Goal: Task Accomplishment & Management: Use online tool/utility

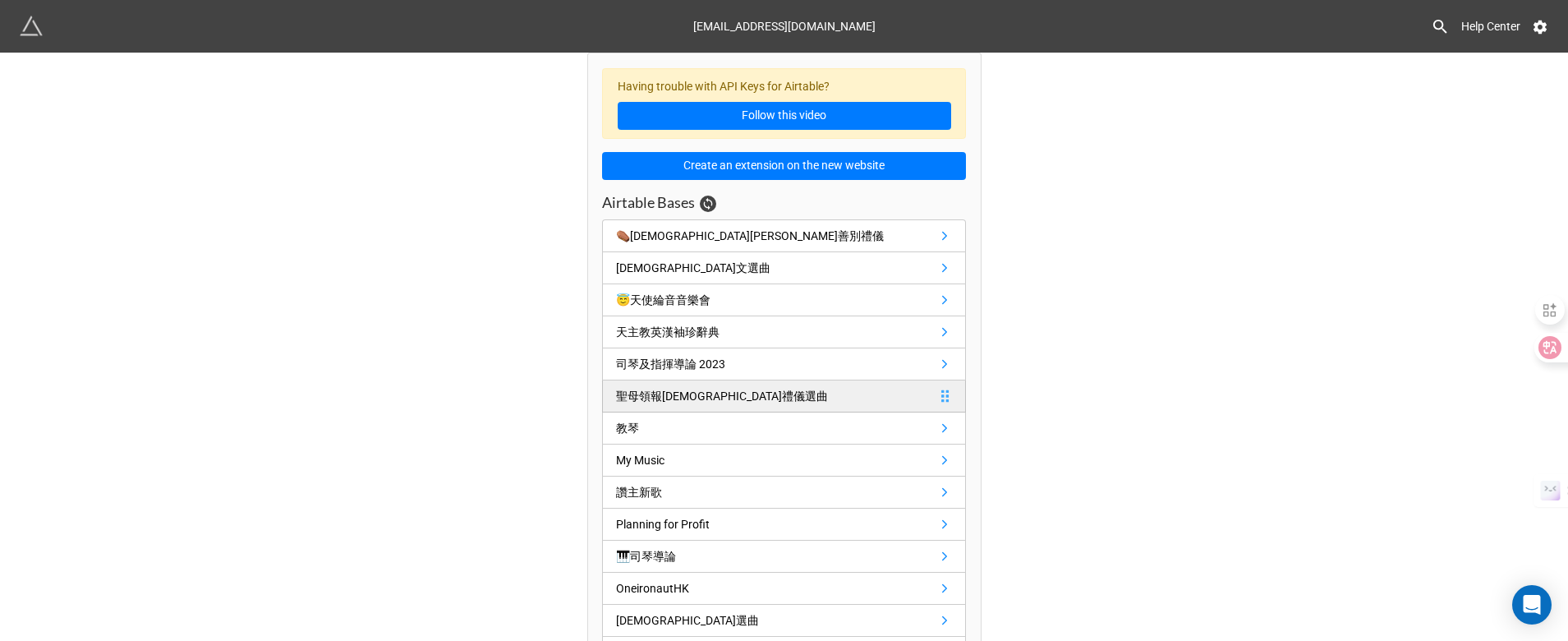
click at [636, 399] on div "聖母領報聖詠團禮儀選曲" at bounding box center [722, 396] width 212 height 18
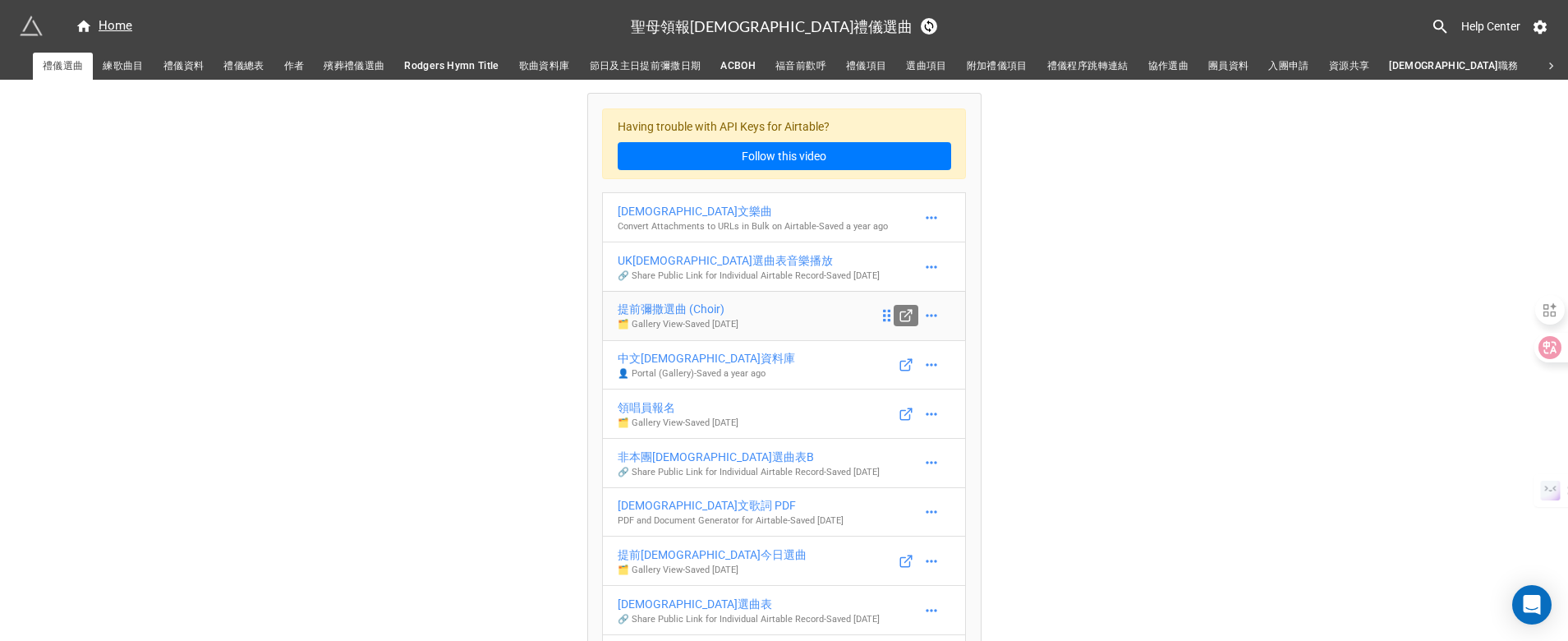
click at [901, 322] on icon at bounding box center [905, 316] width 15 height 15
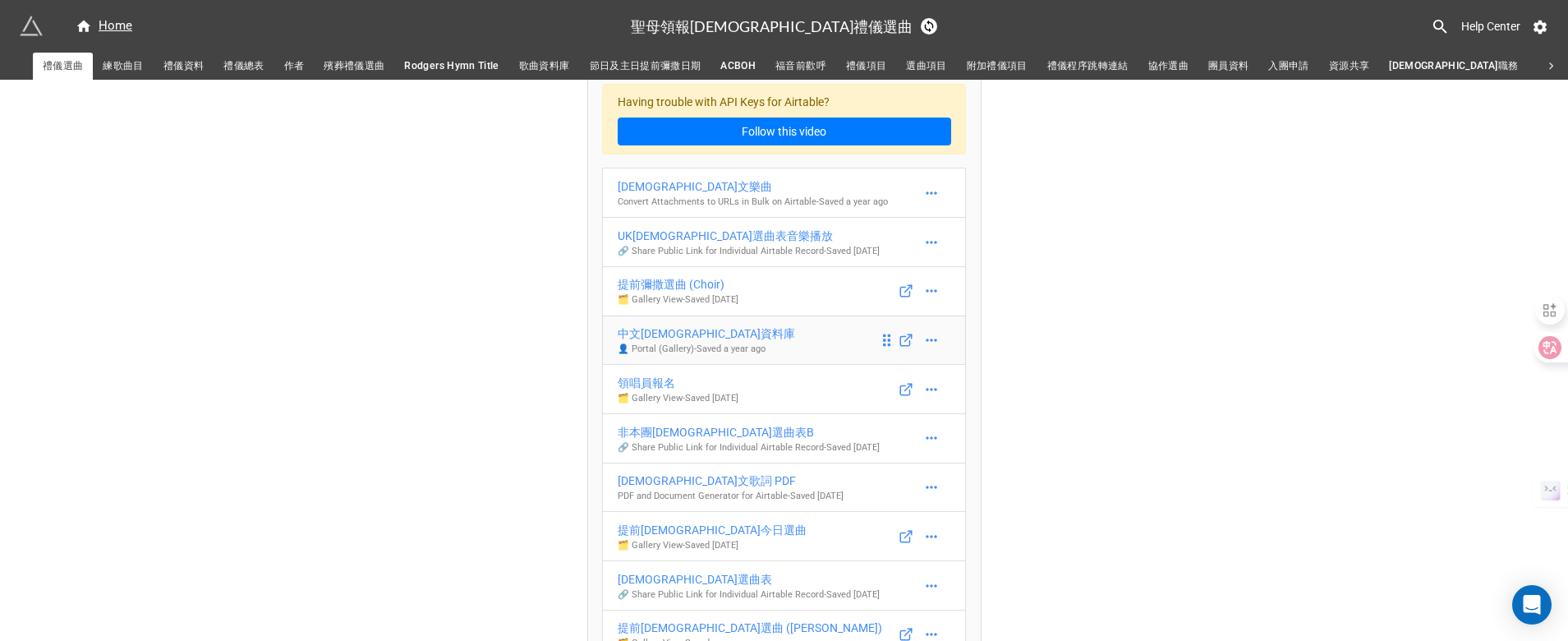
scroll to position [26, 0]
click at [119, 21] on div "Home" at bounding box center [104, 26] width 57 height 20
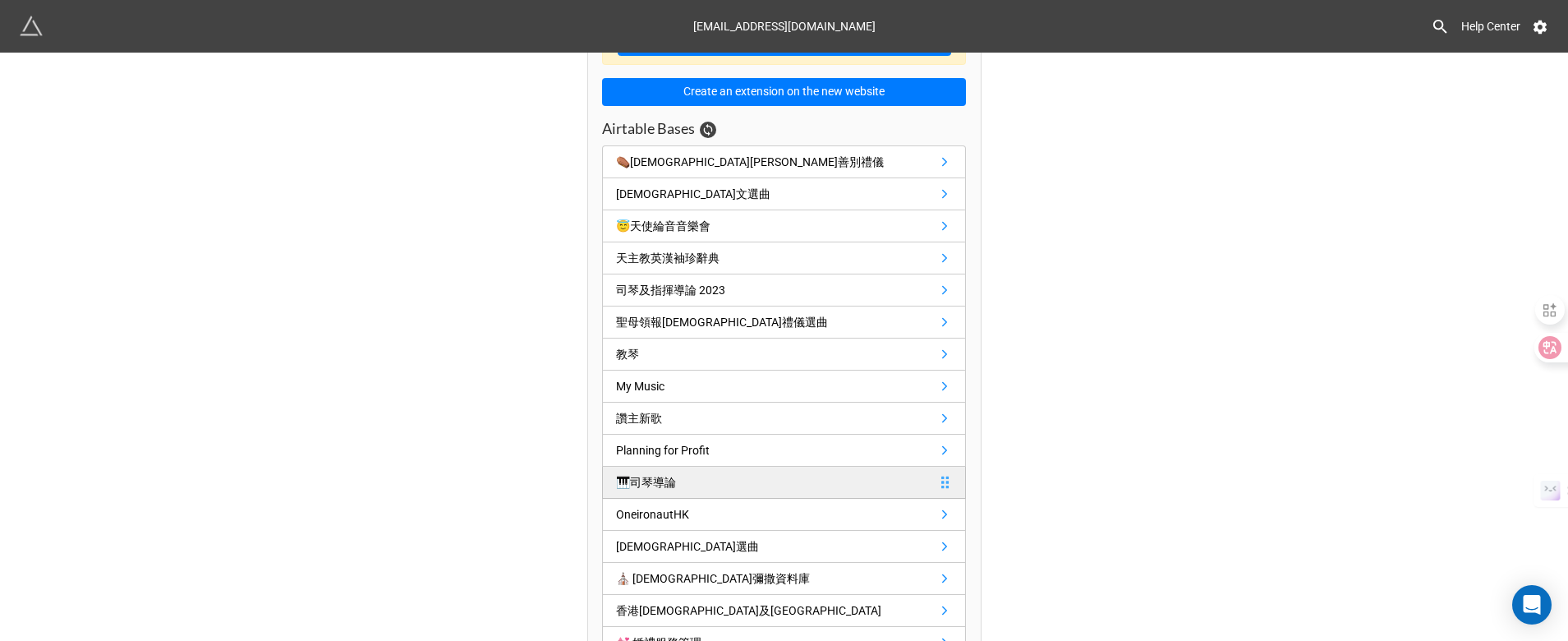
scroll to position [107, 0]
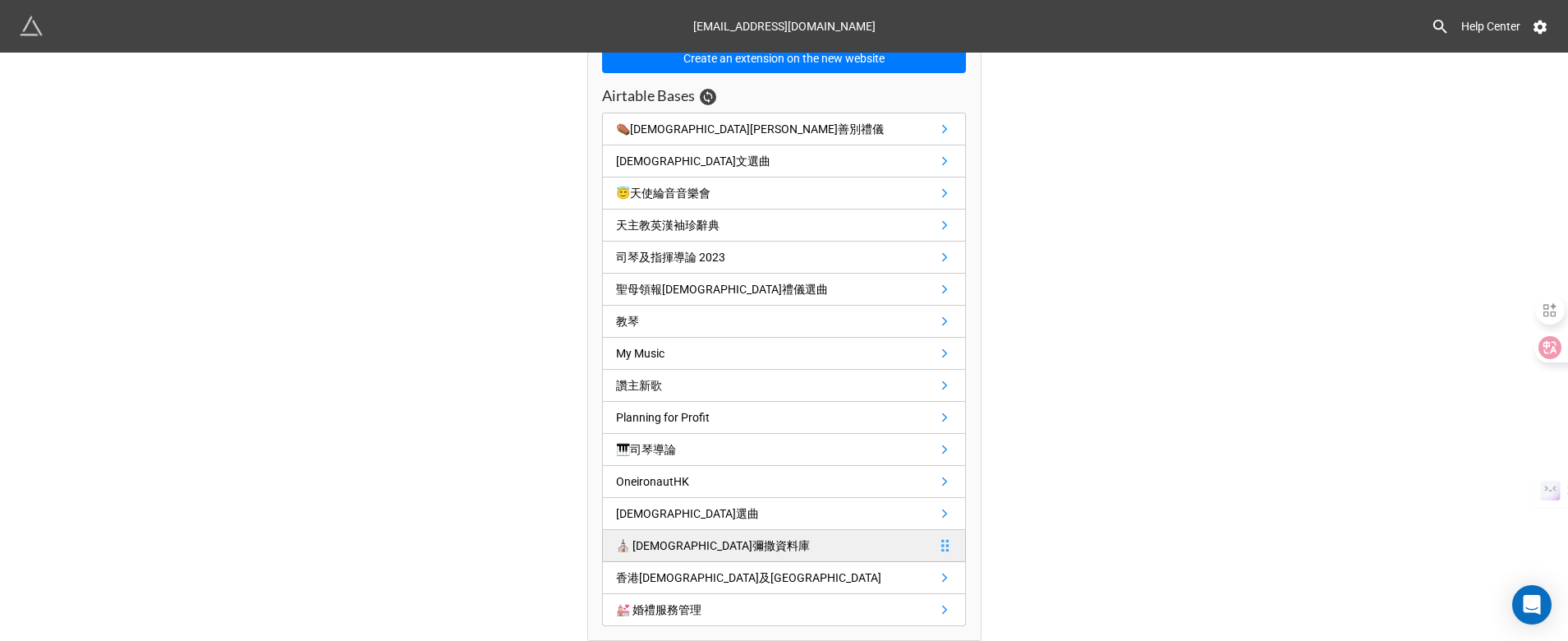
click at [648, 540] on div "⛪️ 聖母堂彌撒資料庫" at bounding box center [713, 545] width 194 height 18
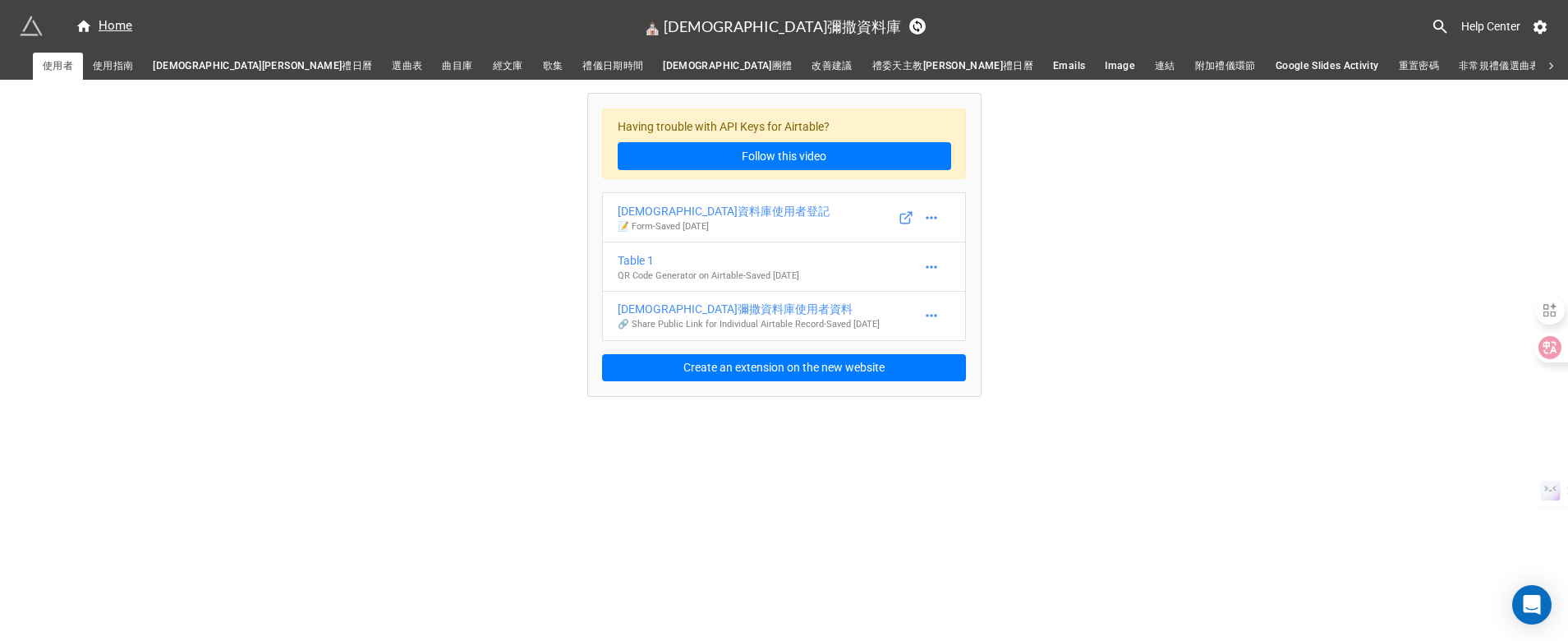
click at [392, 67] on span "選曲表" at bounding box center [407, 66] width 30 height 17
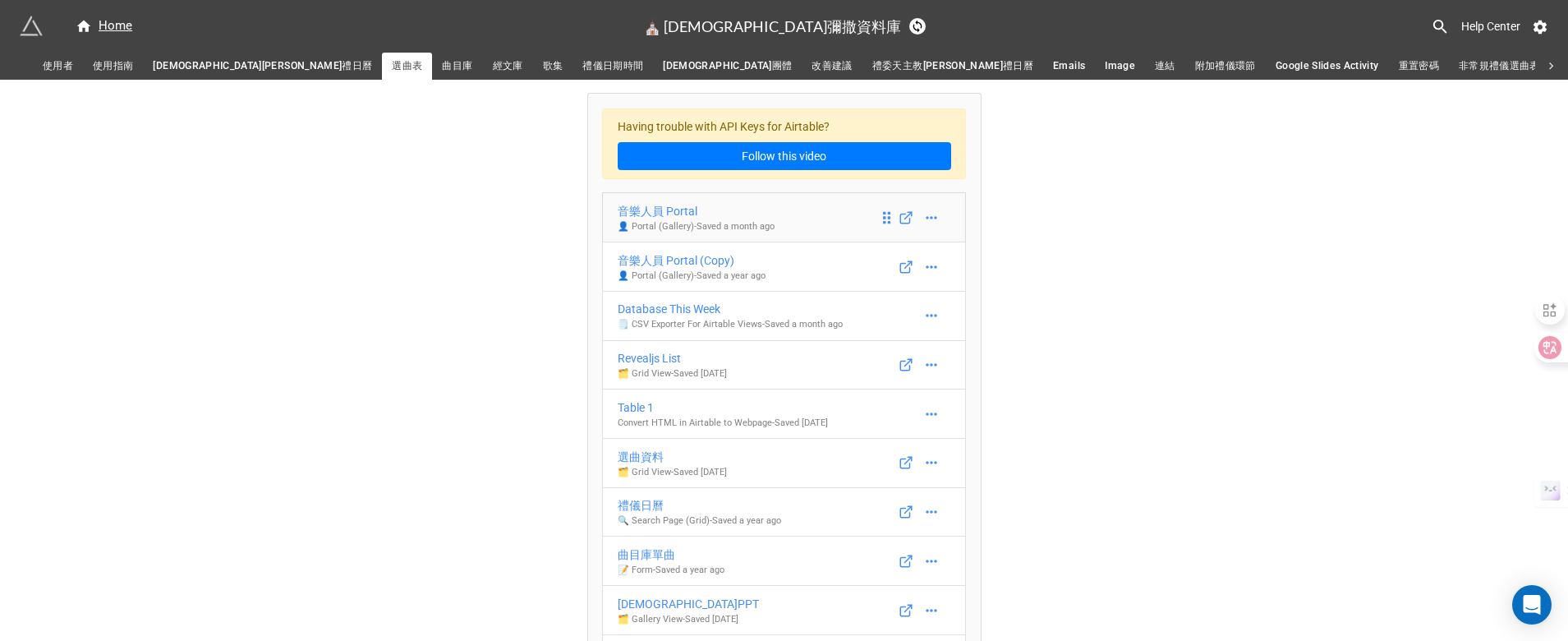
click at [651, 207] on div "音樂人員 Portal" at bounding box center [696, 211] width 157 height 18
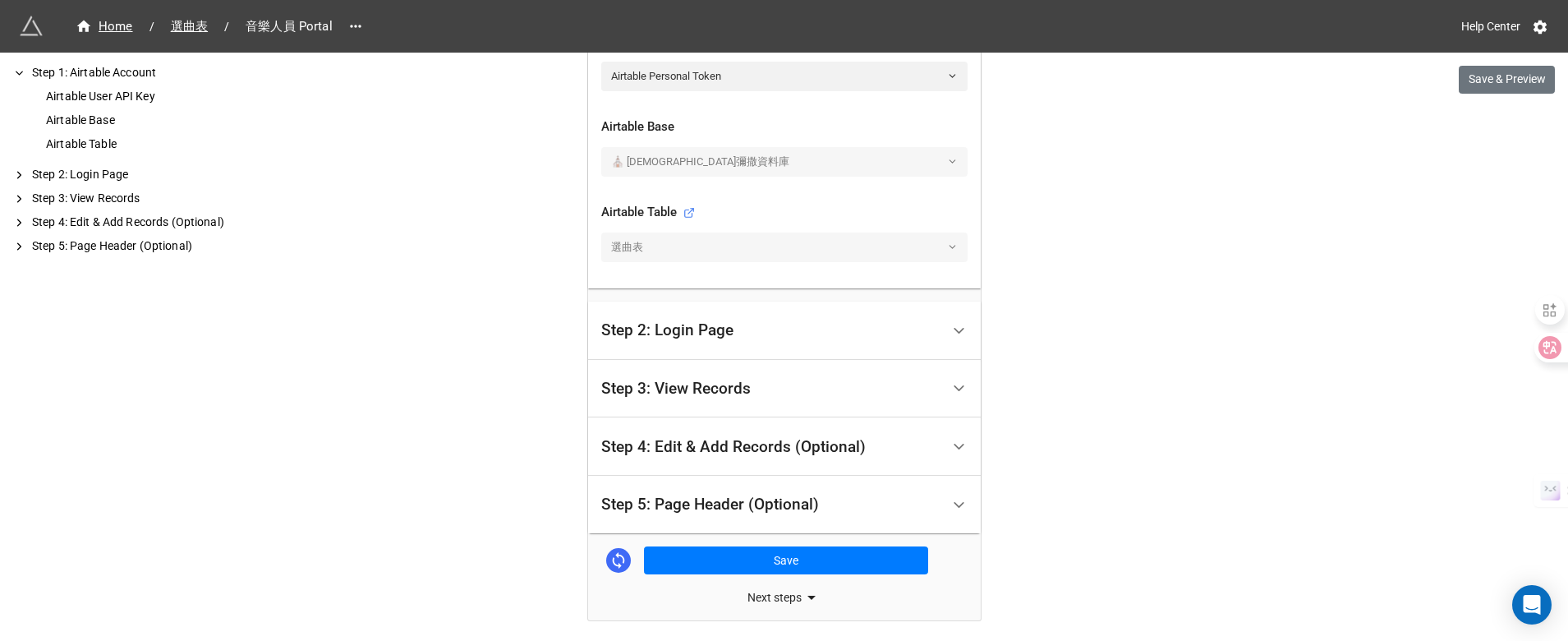
scroll to position [595, 0]
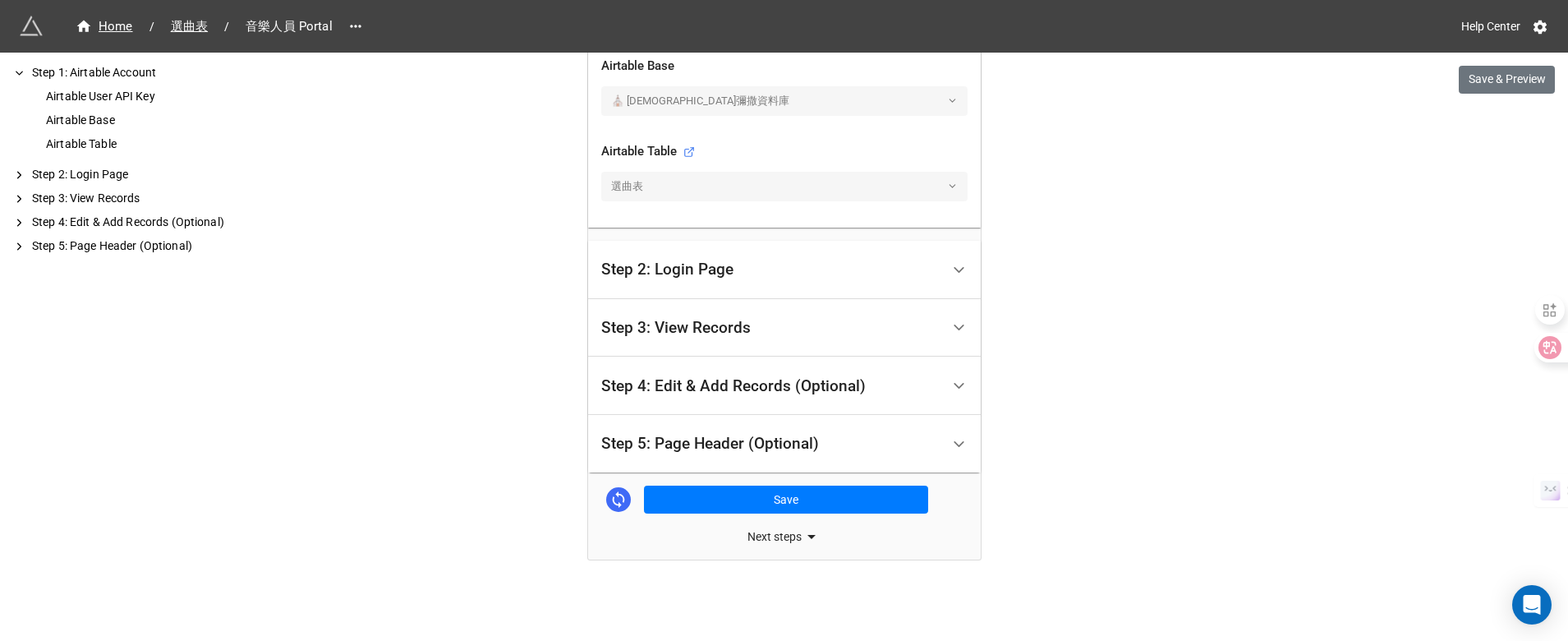
click at [760, 541] on div "Next steps" at bounding box center [784, 537] width 392 height 20
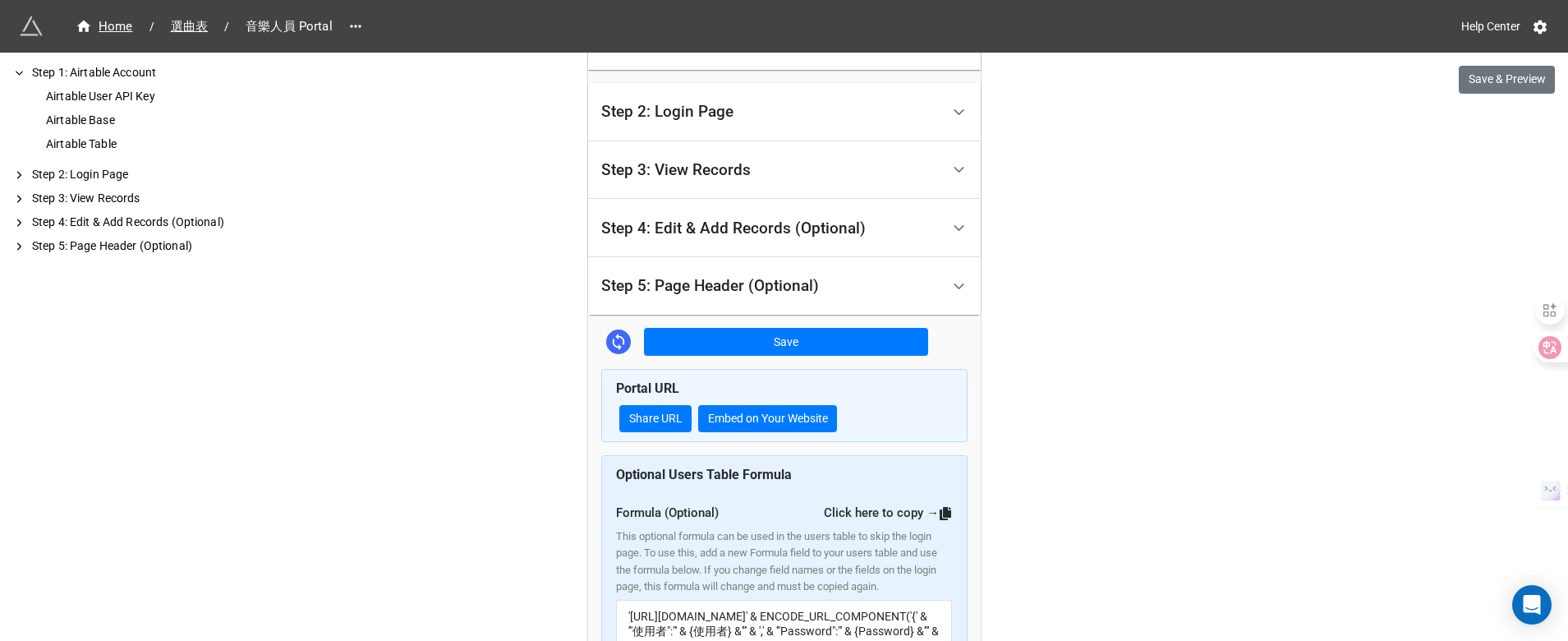
scroll to position [802, 0]
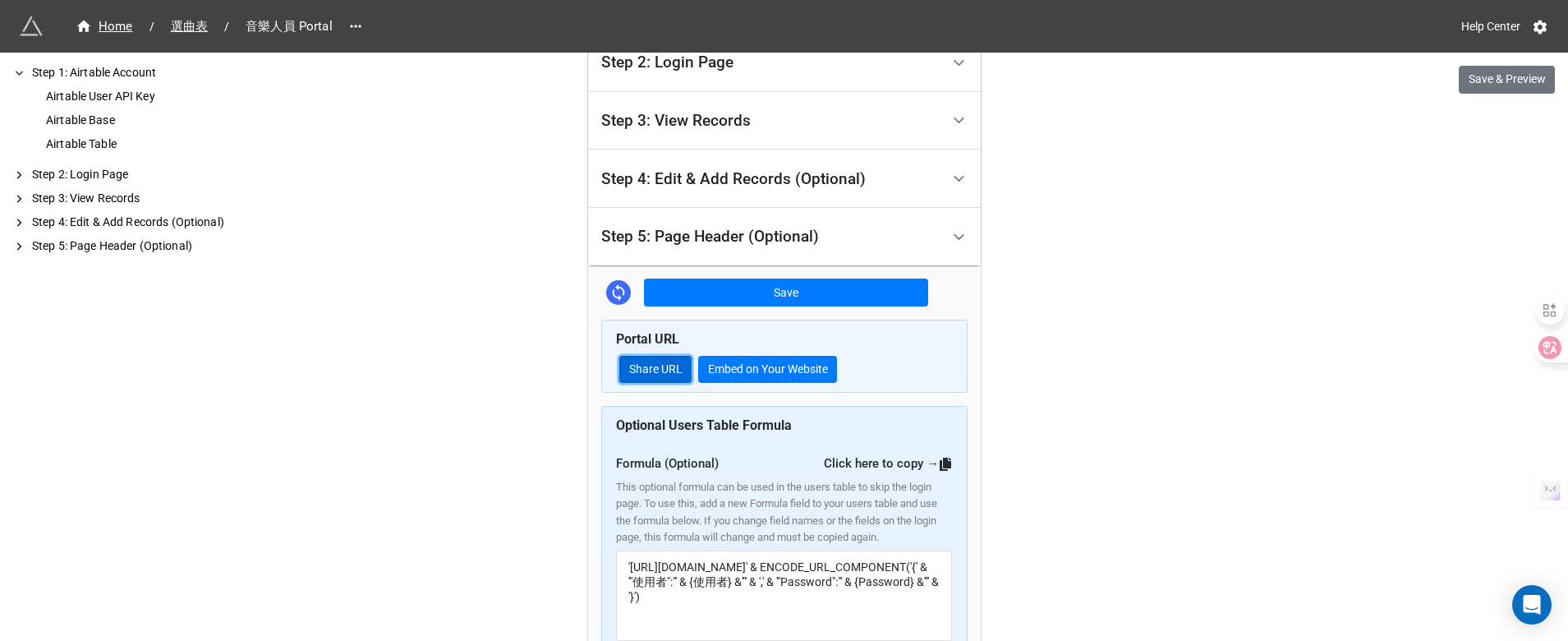
click at [676, 359] on link "Share URL" at bounding box center [656, 369] width 72 height 28
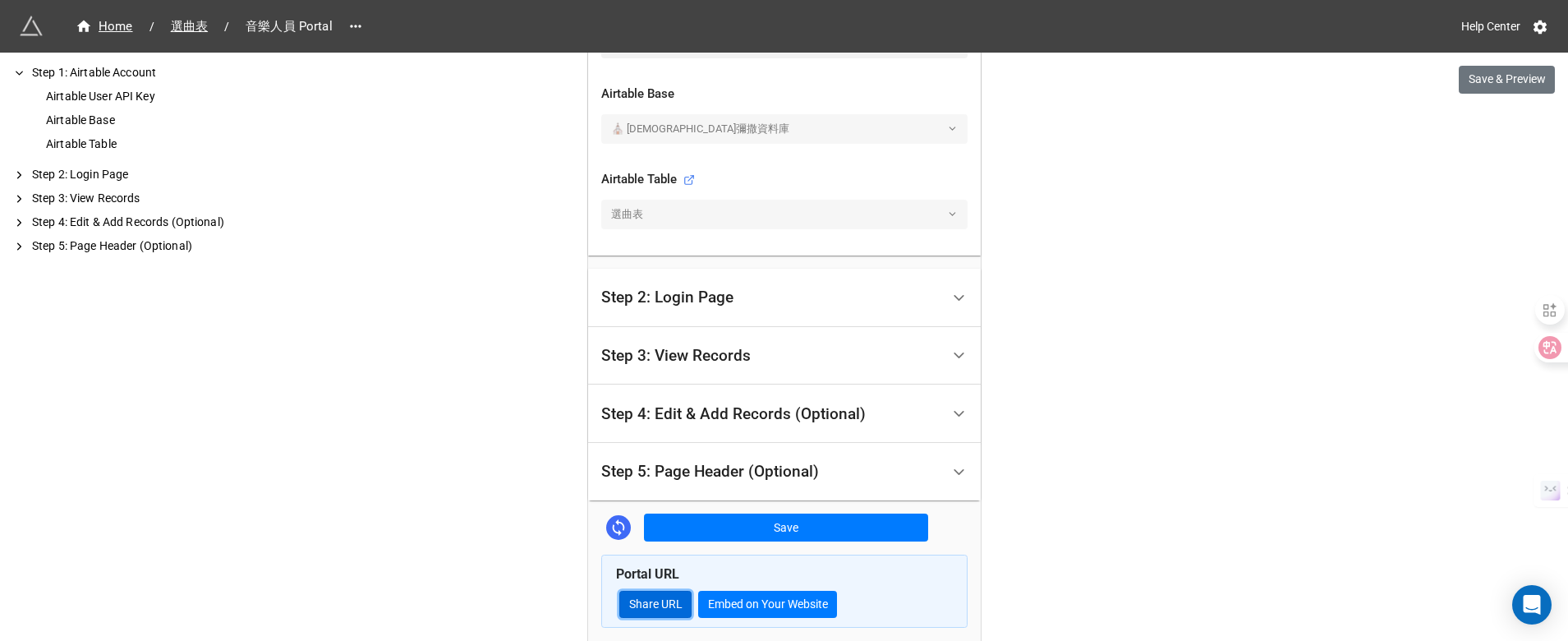
scroll to position [565, 0]
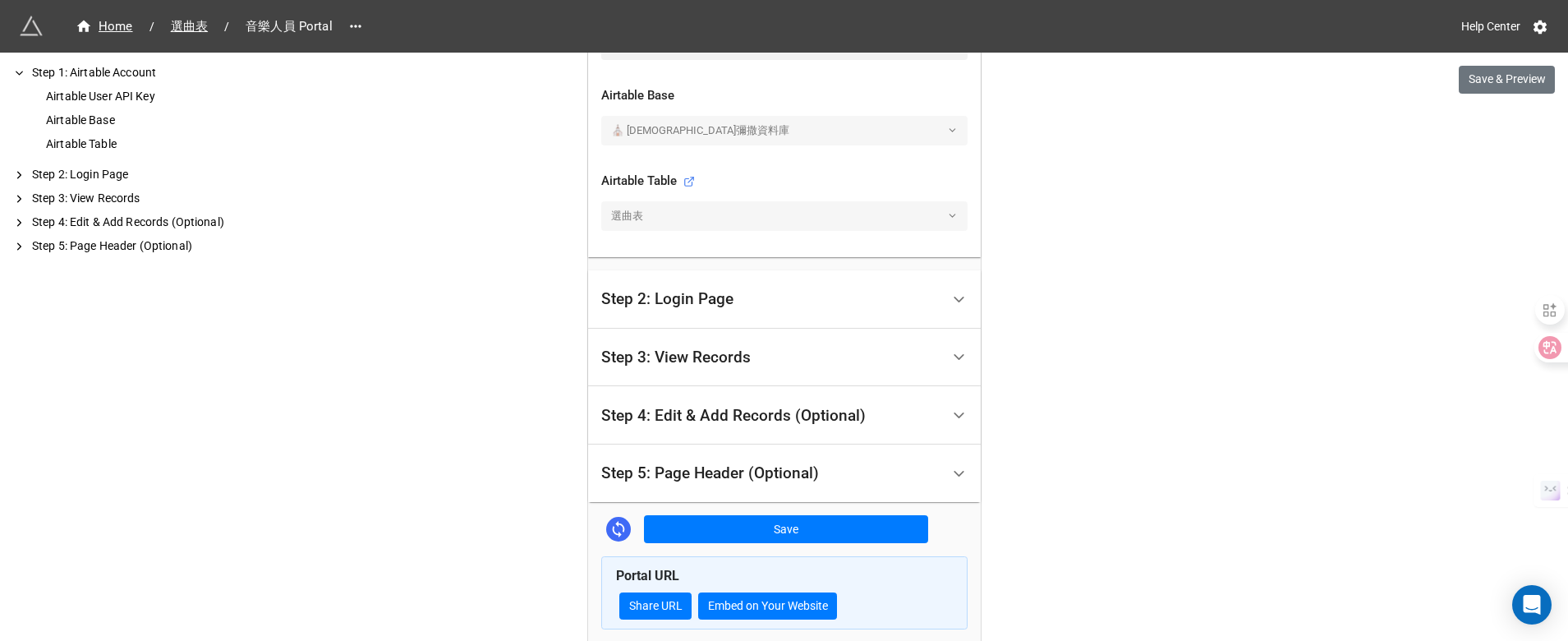
click at [751, 328] on div "Step 3: View Records" at bounding box center [784, 357] width 392 height 58
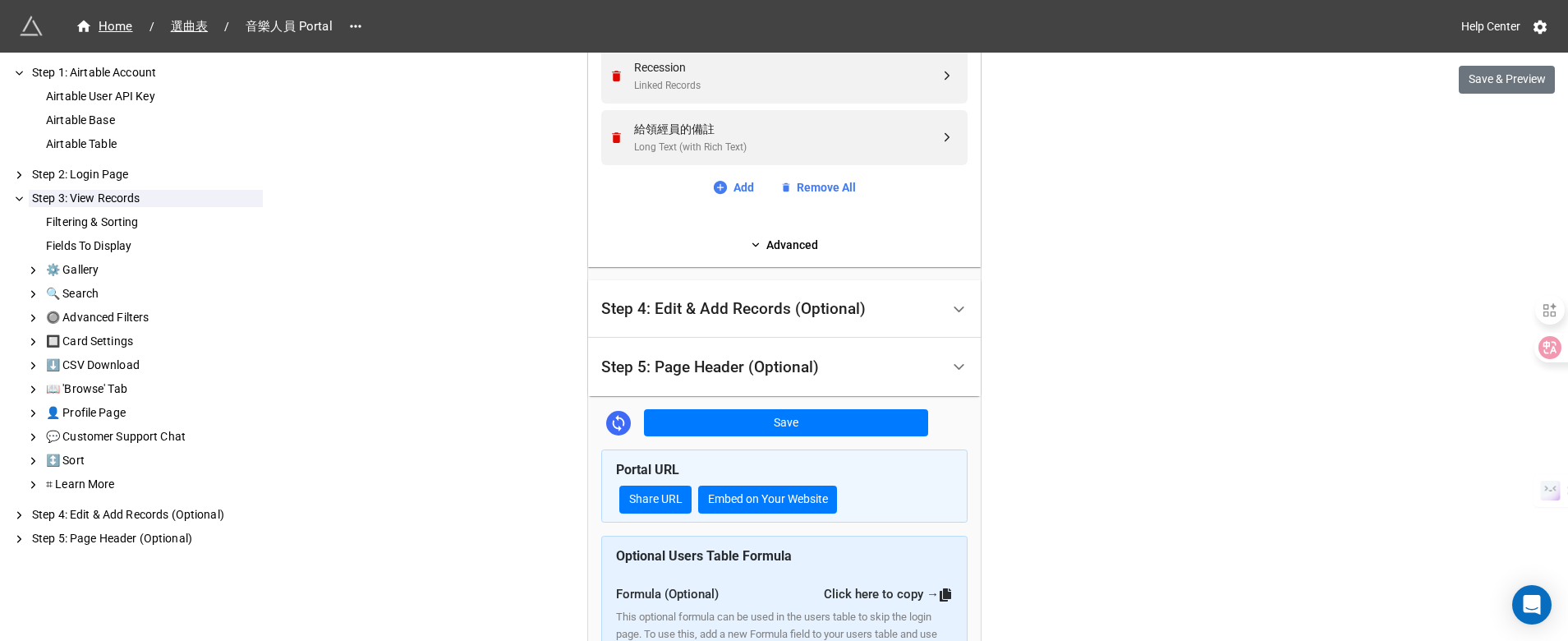
scroll to position [2775, 0]
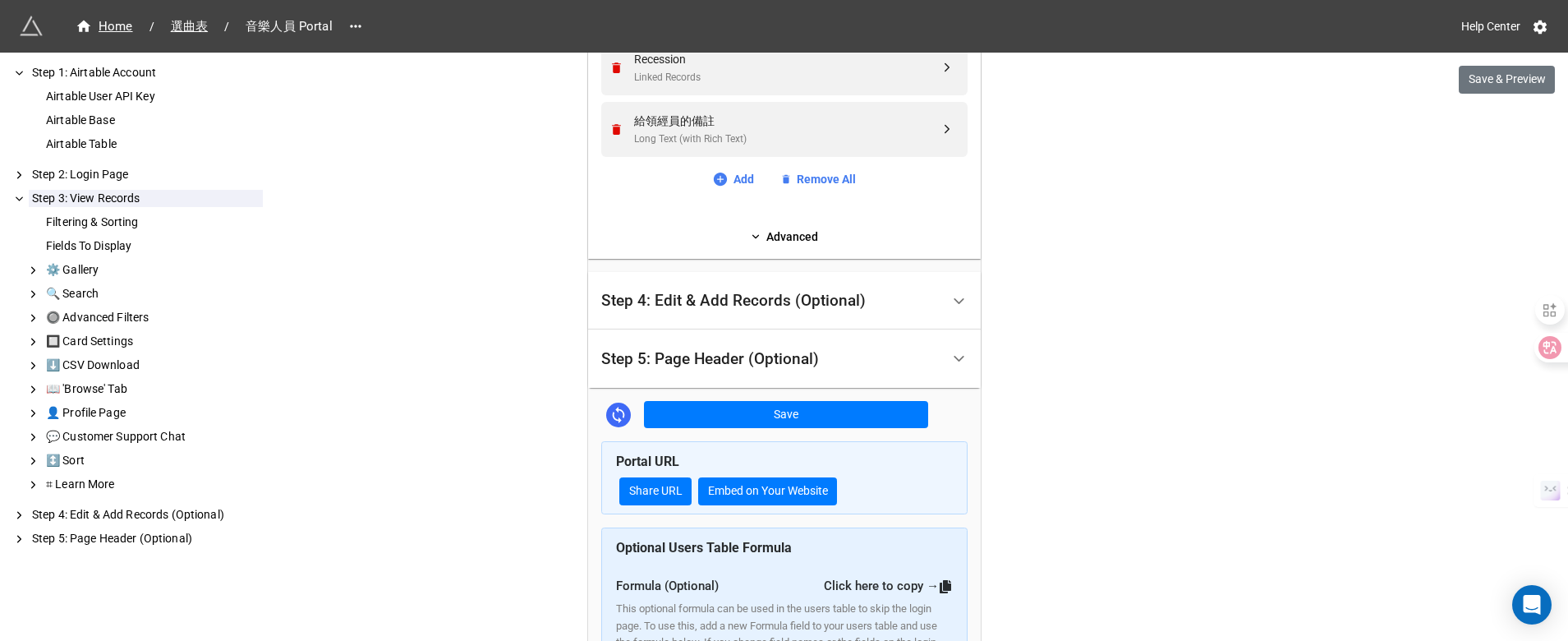
click at [745, 296] on div "Step 4: Edit & Add Records (Optional)" at bounding box center [733, 301] width 264 height 16
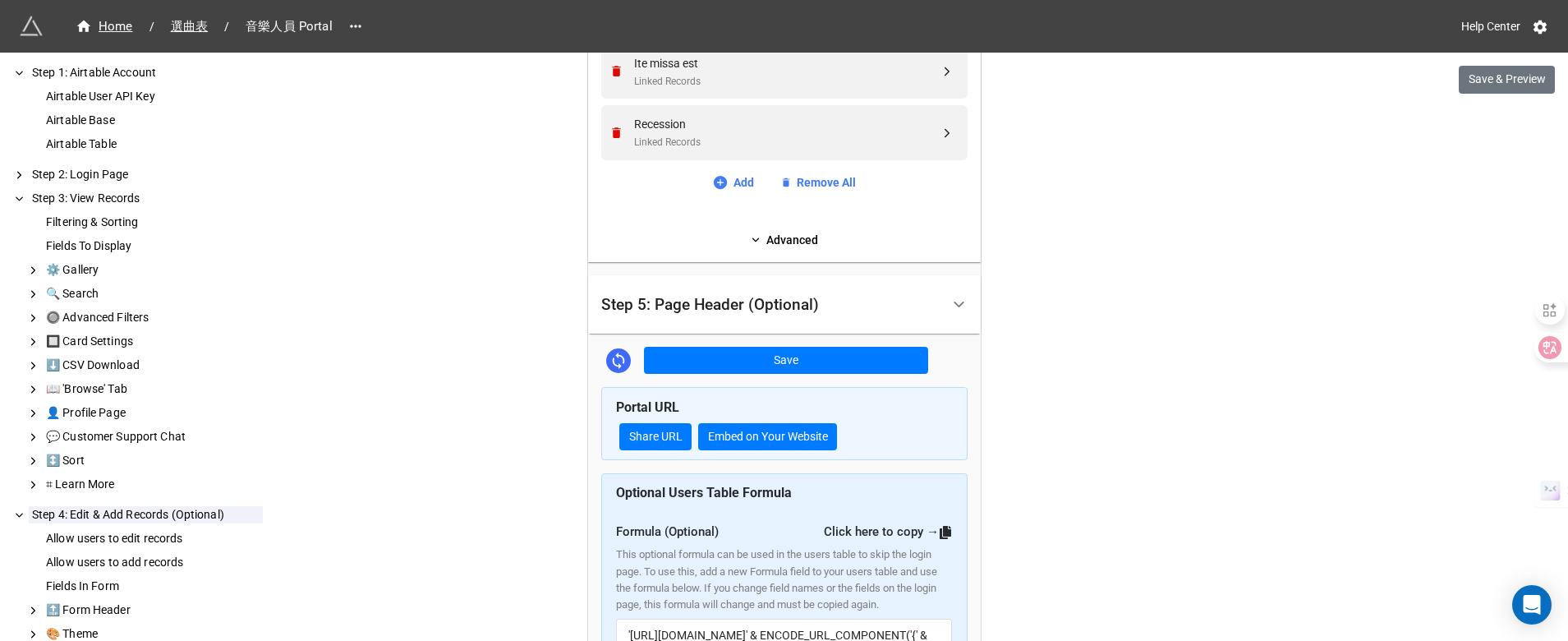
scroll to position [2742, 0]
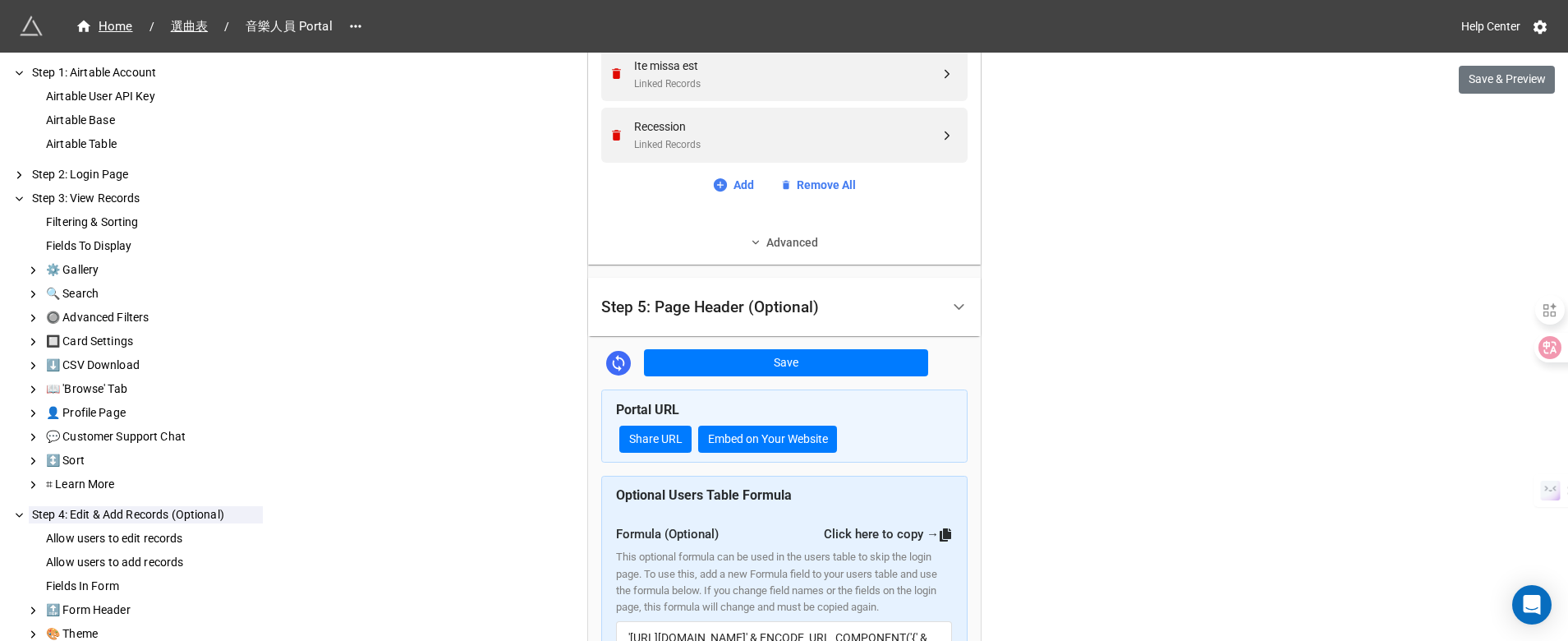
click at [797, 248] on link "Advanced" at bounding box center [784, 243] width 366 height 18
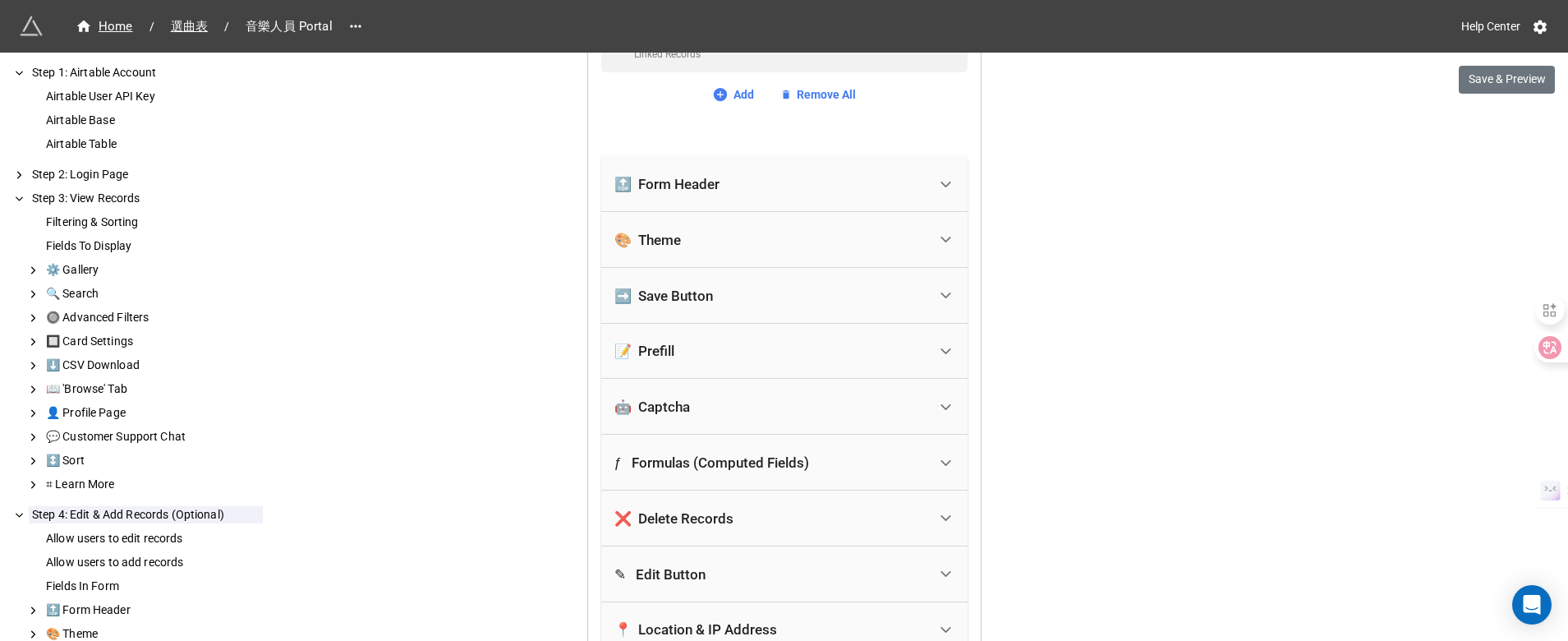
scroll to position [2826, 0]
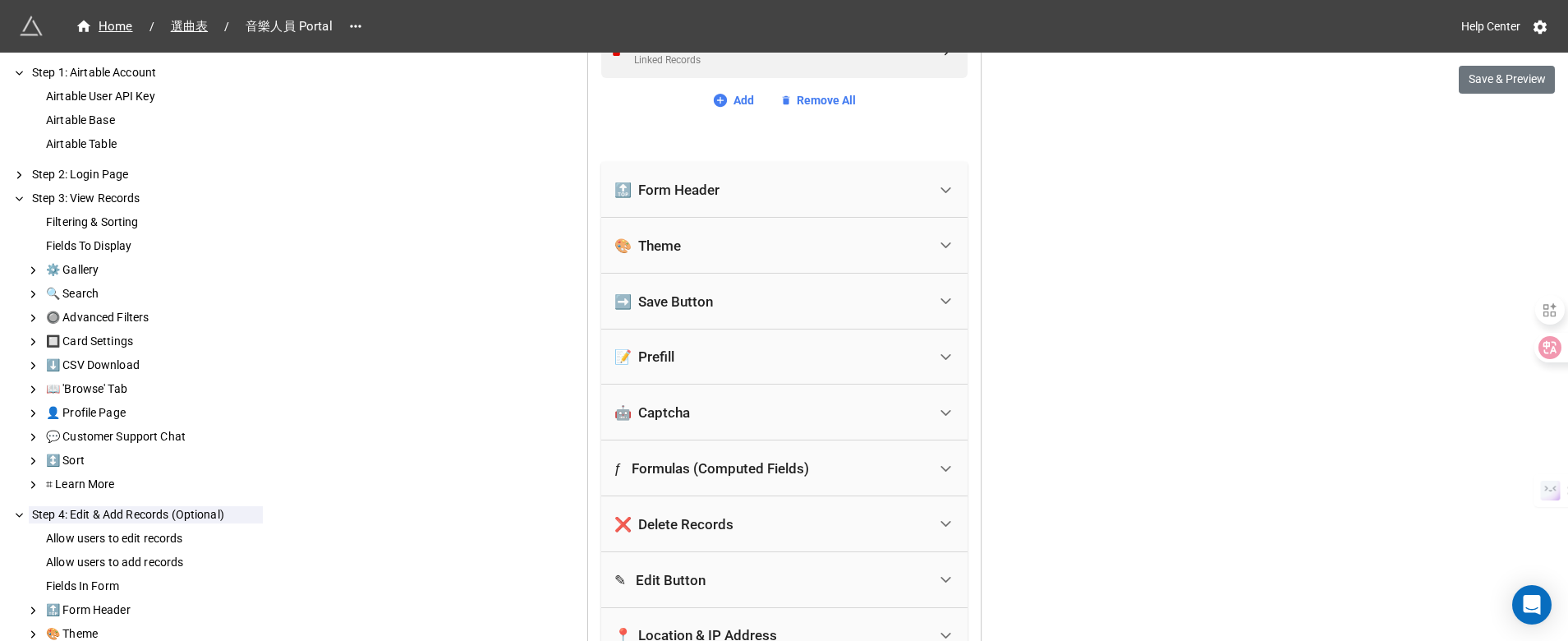
click at [789, 193] on div "🔝 Form Header" at bounding box center [772, 190] width 313 height 36
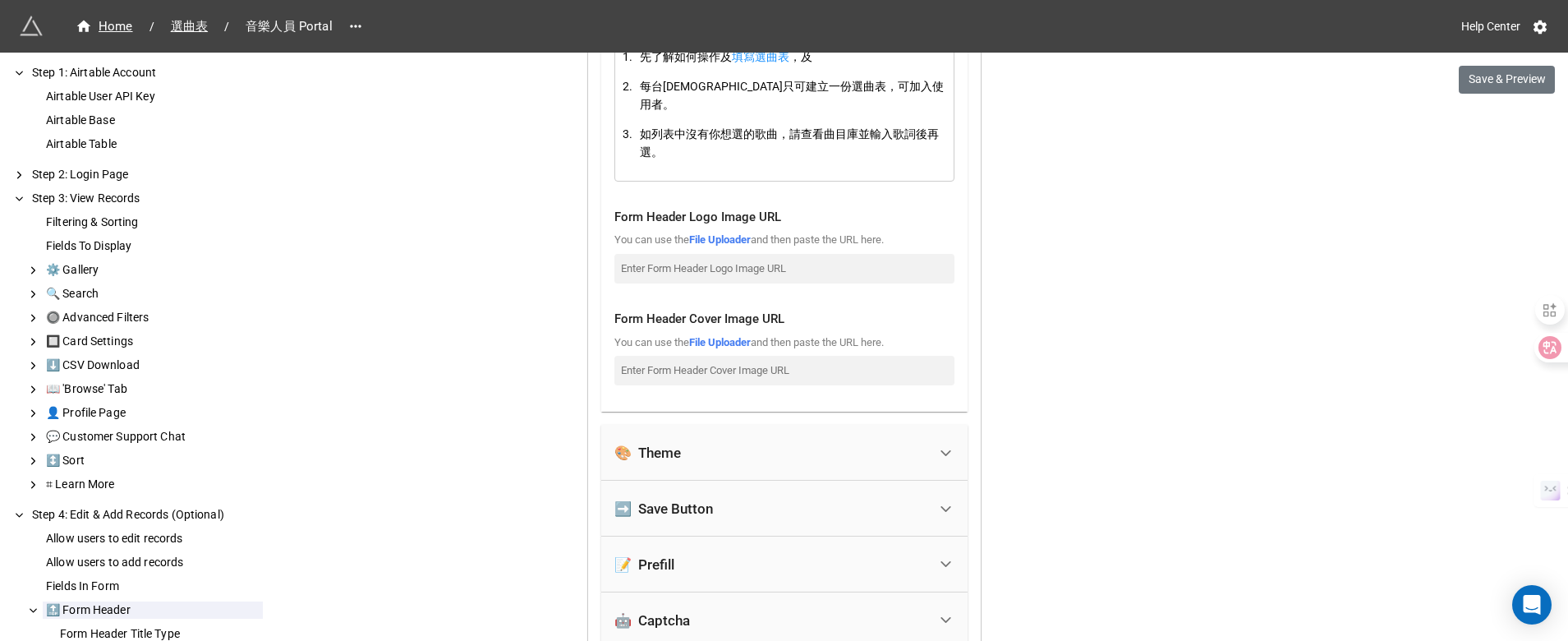
scroll to position [3292, 0]
click at [648, 253] on input at bounding box center [784, 268] width 340 height 30
paste input "https://www.dropbox.com/scl/fi/0tlsg9b5jiygrnpuzjwz8/smc_logo_800px.png?rlkey=4…"
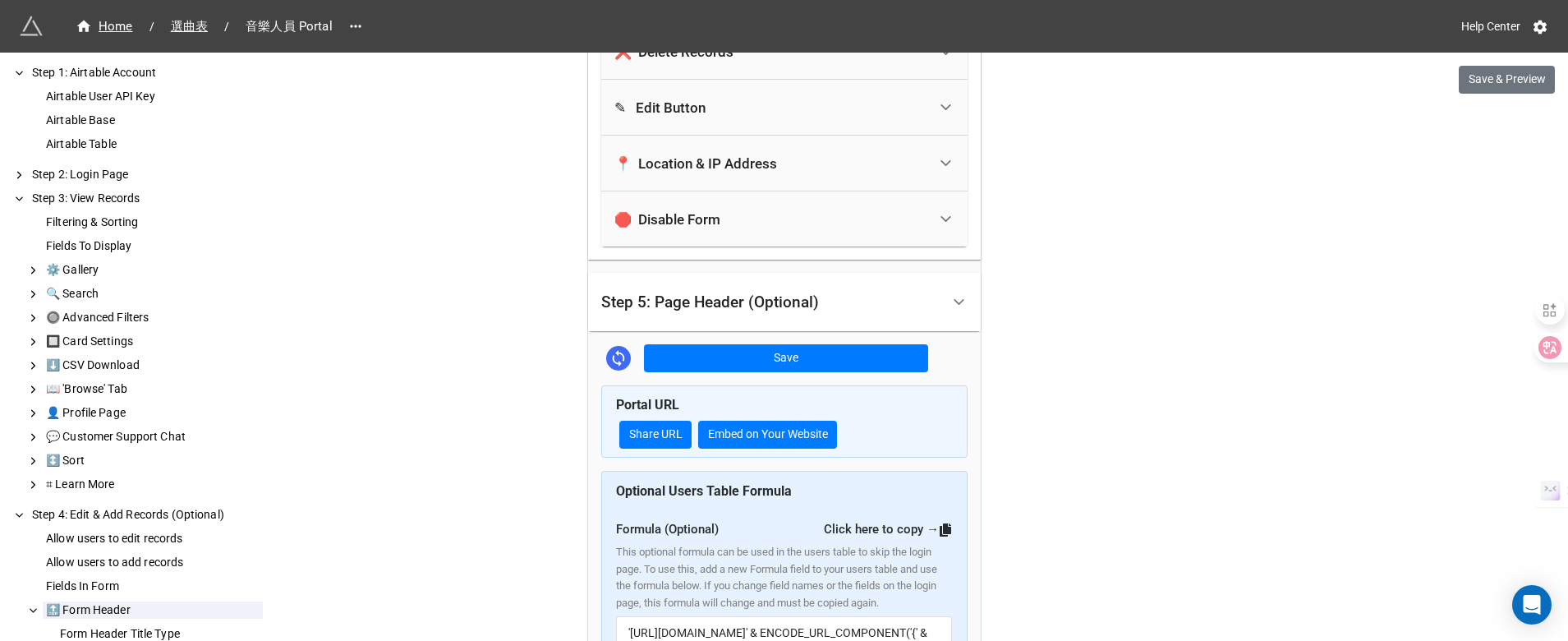
scroll to position [3993, 0]
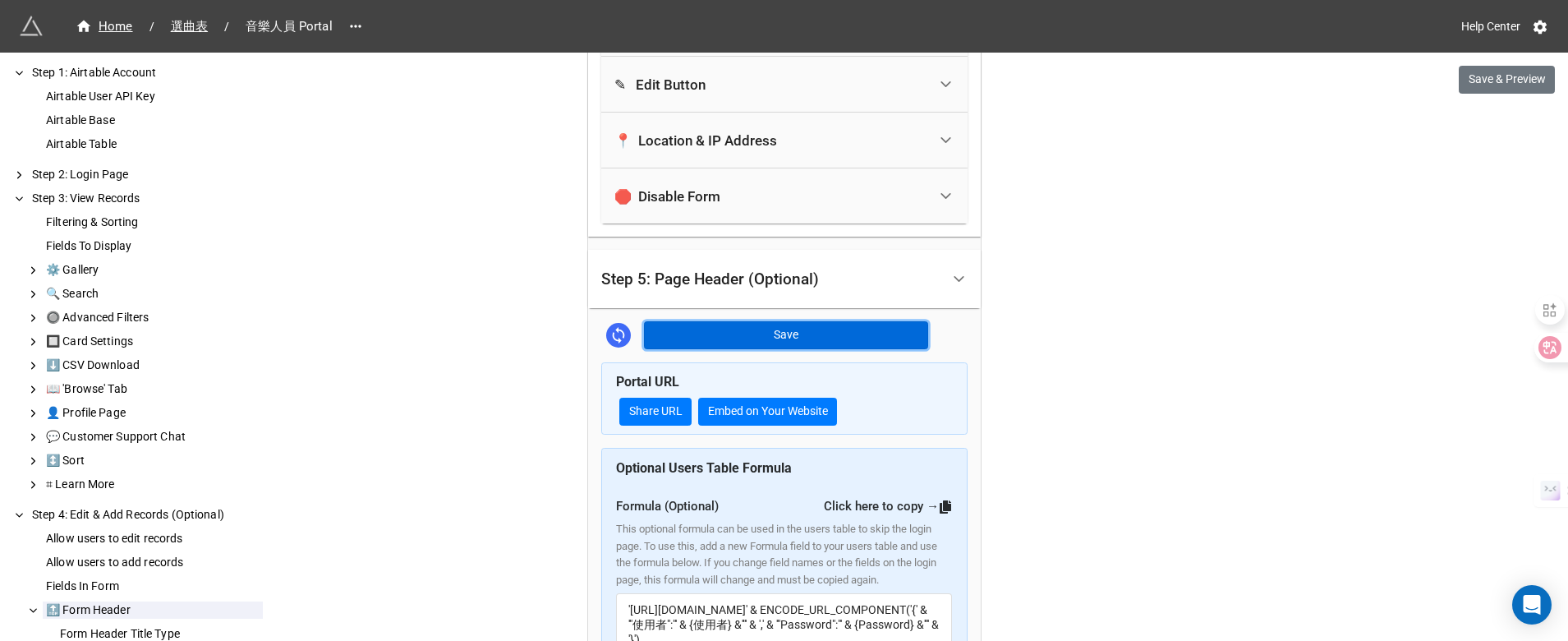
click at [743, 321] on button "Save" at bounding box center [785, 335] width 284 height 28
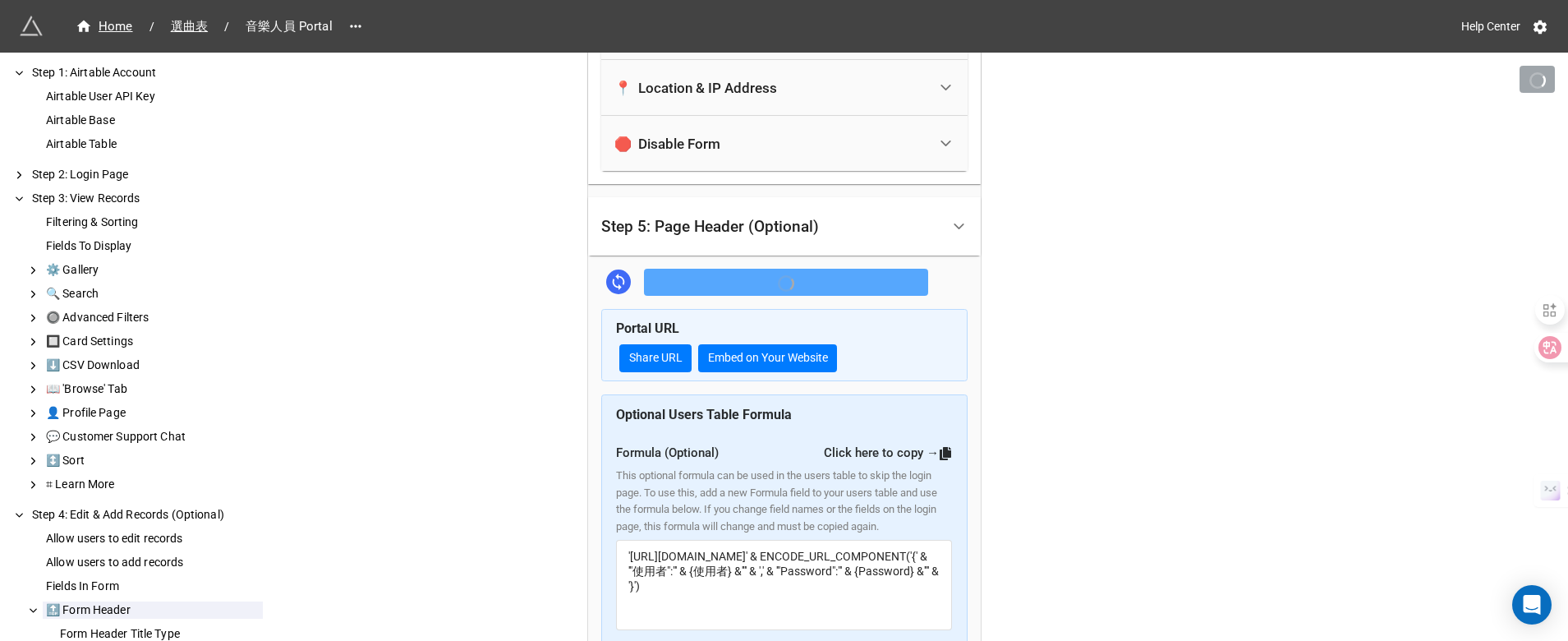
scroll to position [4164, 0]
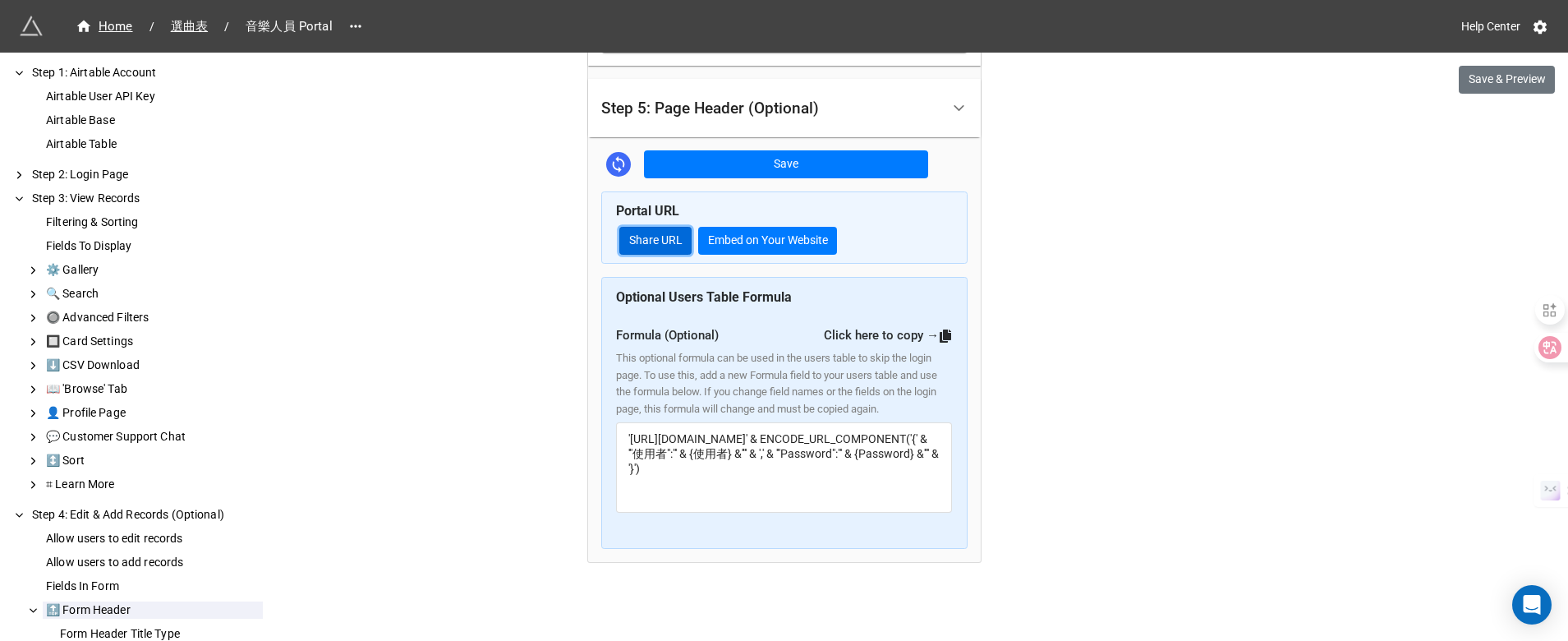
click at [640, 227] on link "Share URL" at bounding box center [656, 241] width 72 height 28
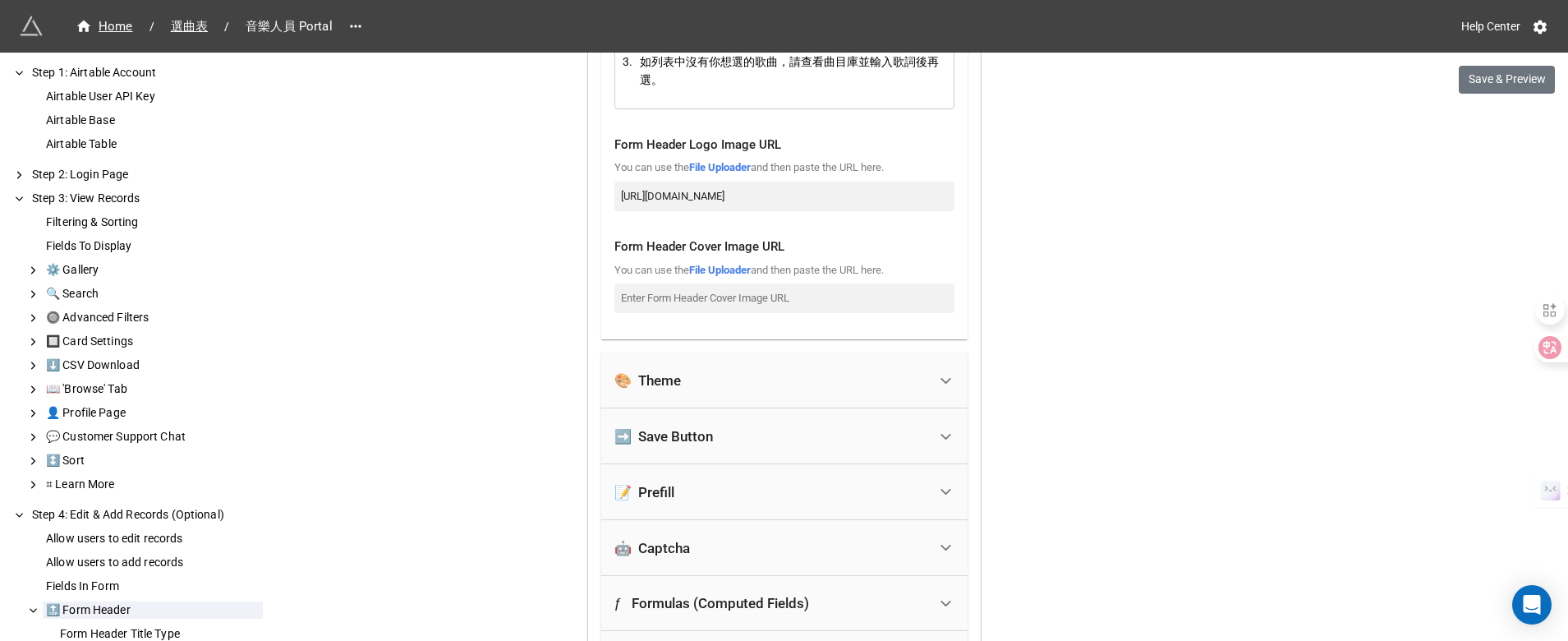
scroll to position [3348, 0]
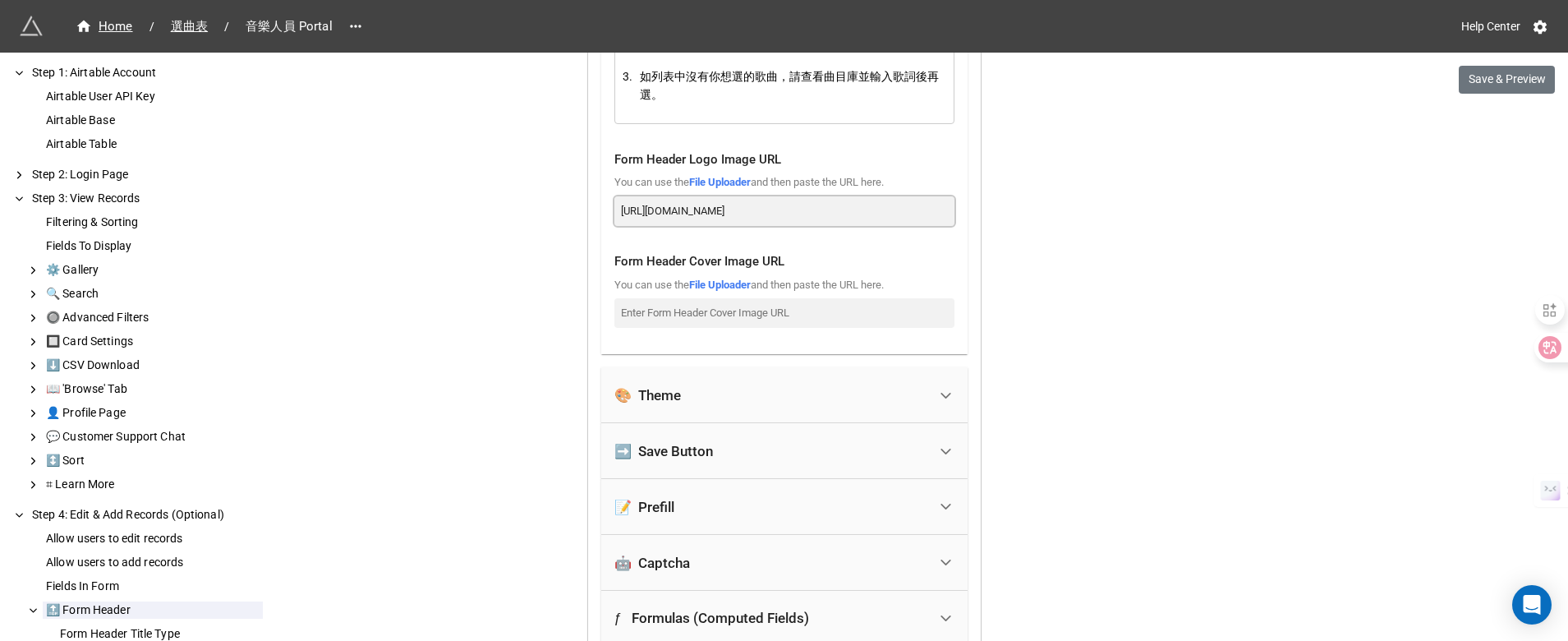
click at [891, 197] on input "https://www.dropbox.com/scl/fi/0tlsg9b5jiygrnpuzjwz8/smc_logo_800px.png?rlkey=4…" at bounding box center [784, 212] width 340 height 30
paste input "stmary.org.hk/wordpress/wp-content/uploads/smc_logo_400px_v2.png"
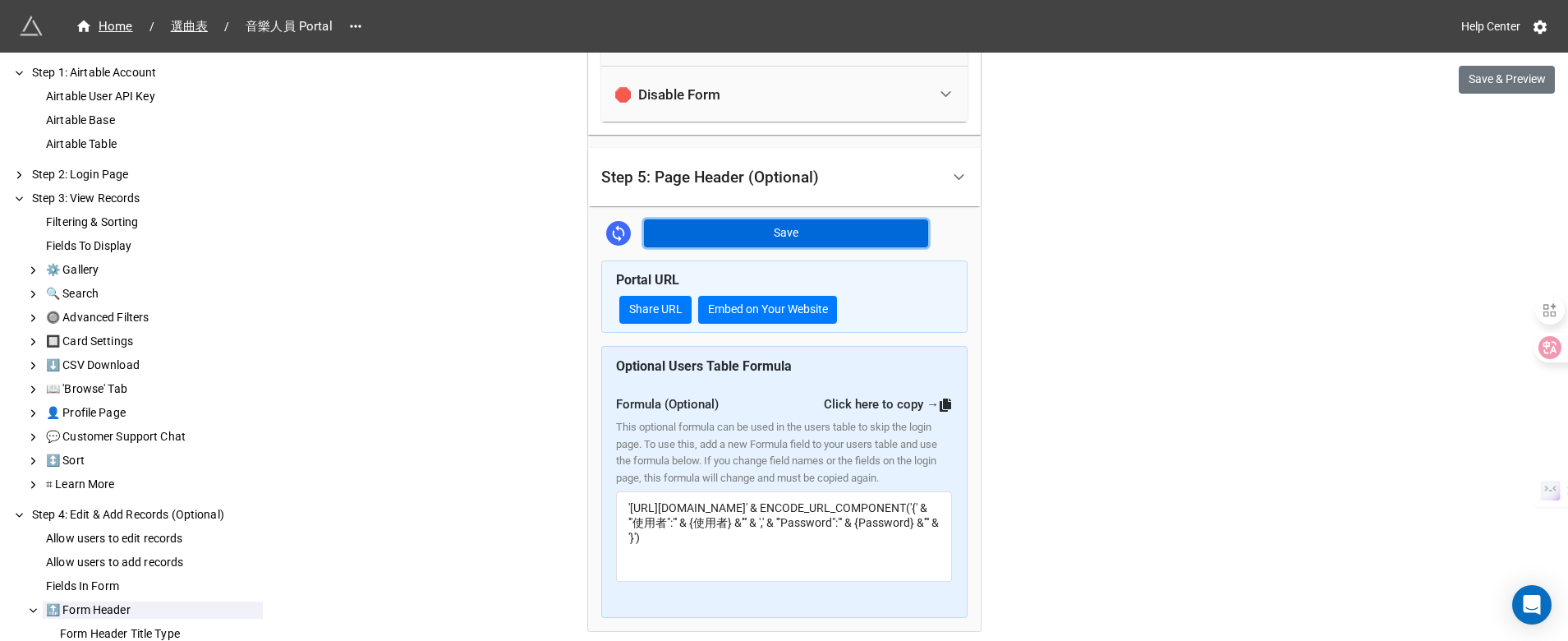
scroll to position [0, 0]
click at [874, 220] on button "Save" at bounding box center [785, 234] width 284 height 28
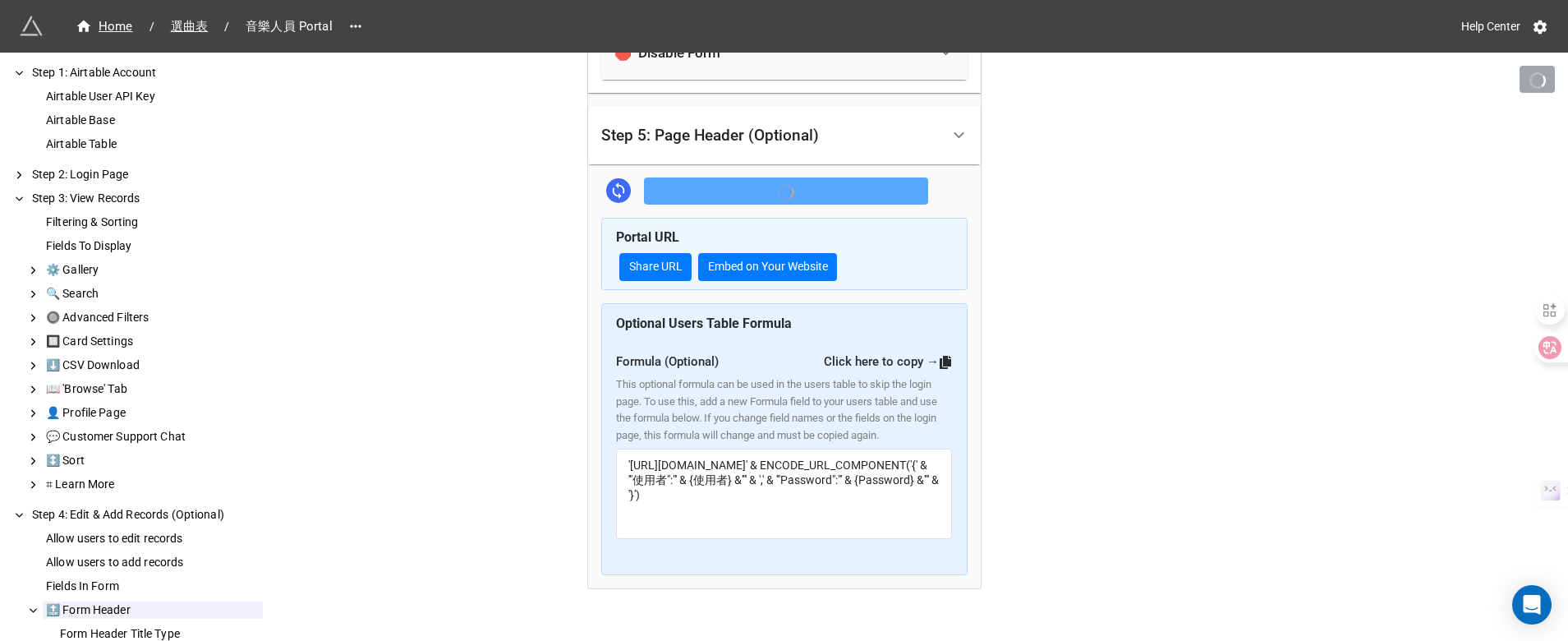
scroll to position [4138, 0]
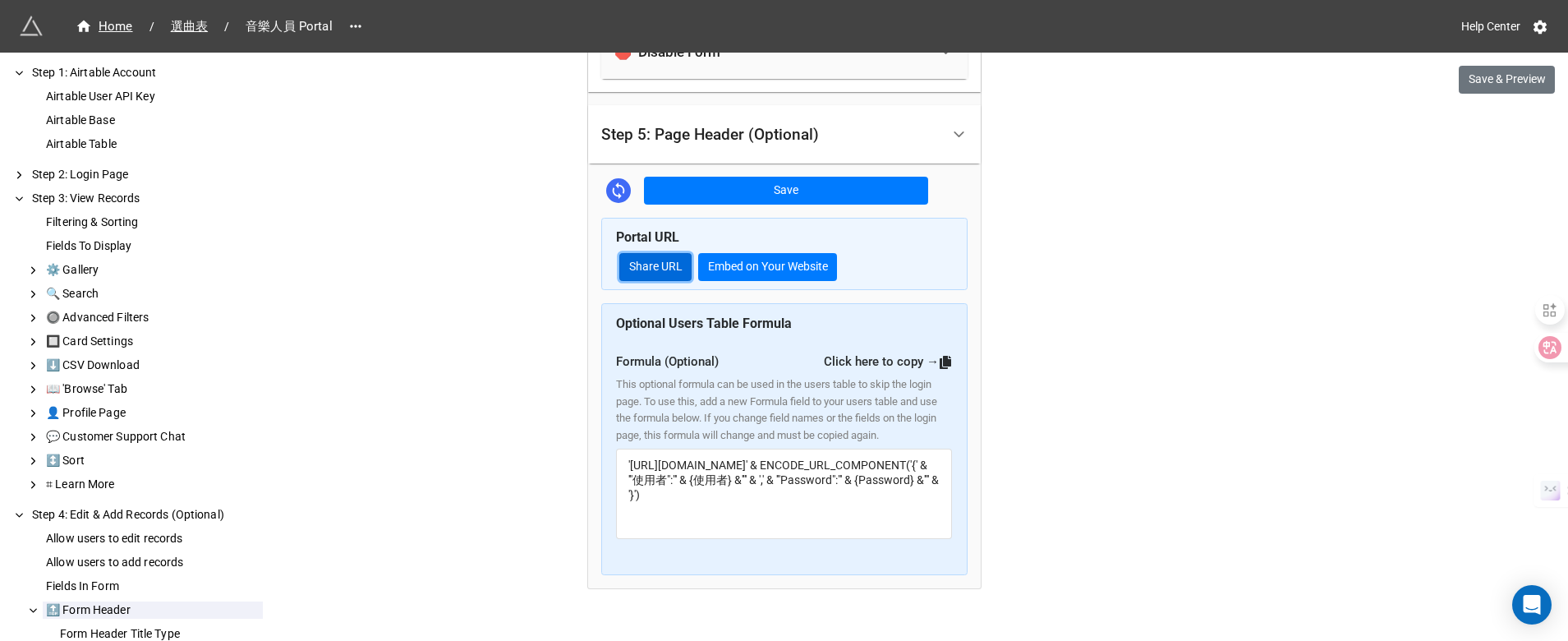
click at [667, 254] on link "Share URL" at bounding box center [656, 268] width 72 height 28
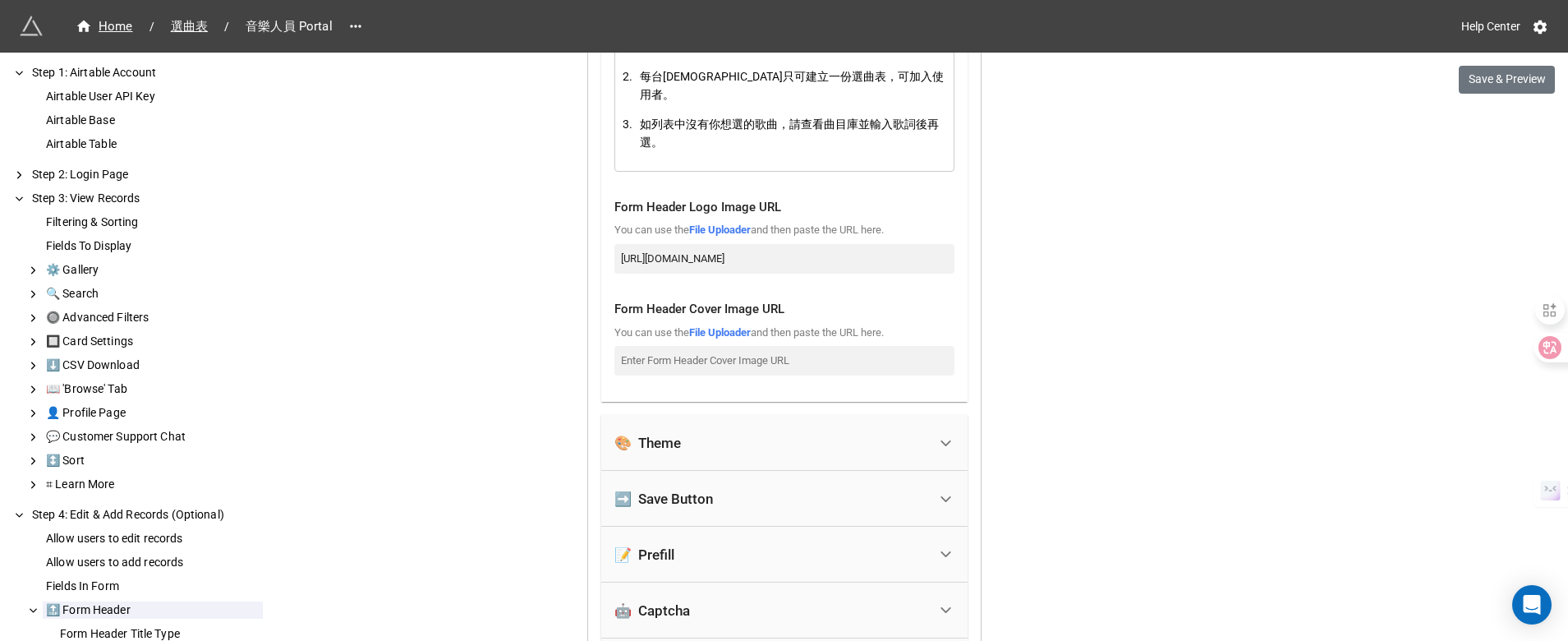
scroll to position [3297, 0]
click at [716, 227] on link "File Uploader" at bounding box center [721, 233] width 62 height 12
click at [652, 248] on input "https://www.stmary.org.hk/wordpress/wp-content/uploads/smc_logo_400px_v2.png" at bounding box center [784, 263] width 340 height 30
click at [648, 248] on input "https://www.stmary.org.hk/wordpress/wp-content/uploads/smc_logo_400px_v2.png" at bounding box center [784, 263] width 340 height 30
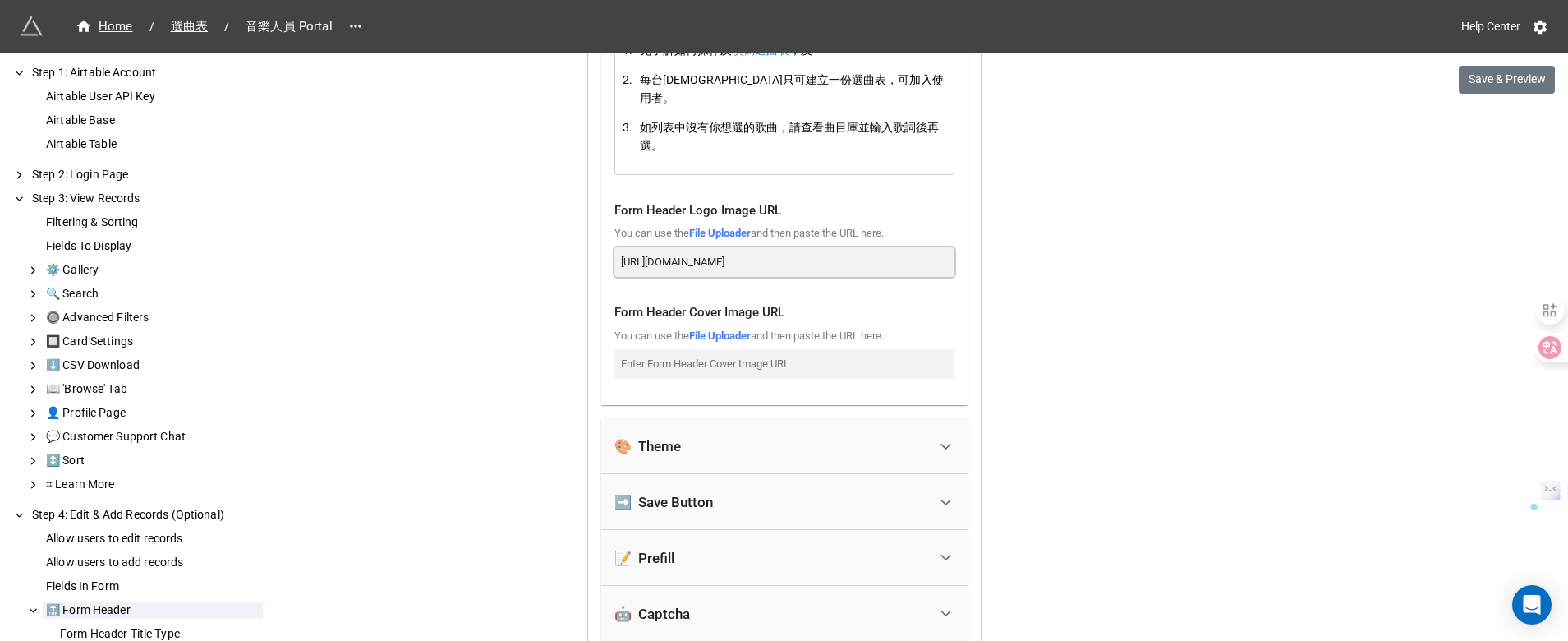
click at [648, 248] on input "https://www.stmary.org.hk/wordpress/wp-content/uploads/smc_logo_400px_v2.png" at bounding box center [784, 263] width 340 height 30
paste input "firebasestorage.googleapis.com/v0/b/app-store-81d55.appspot.com/o/4cKTI0SDND%2F…"
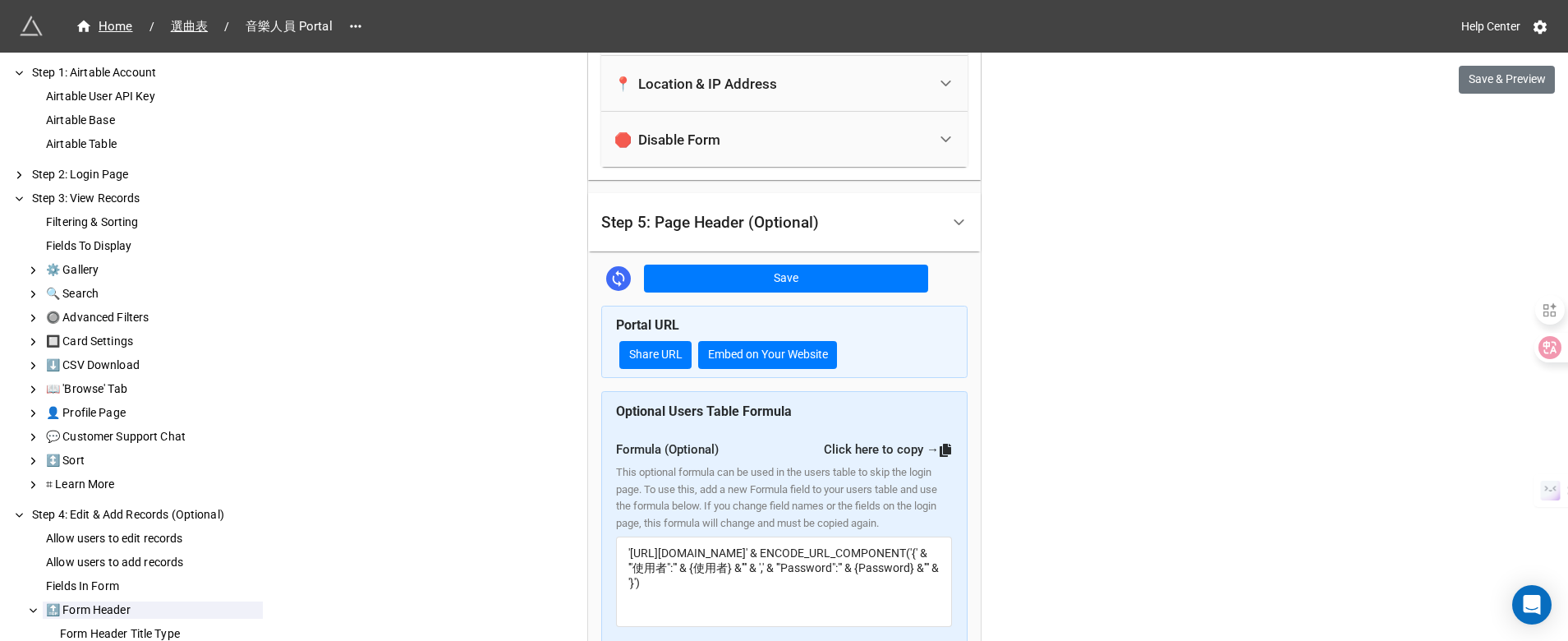
scroll to position [4060, 0]
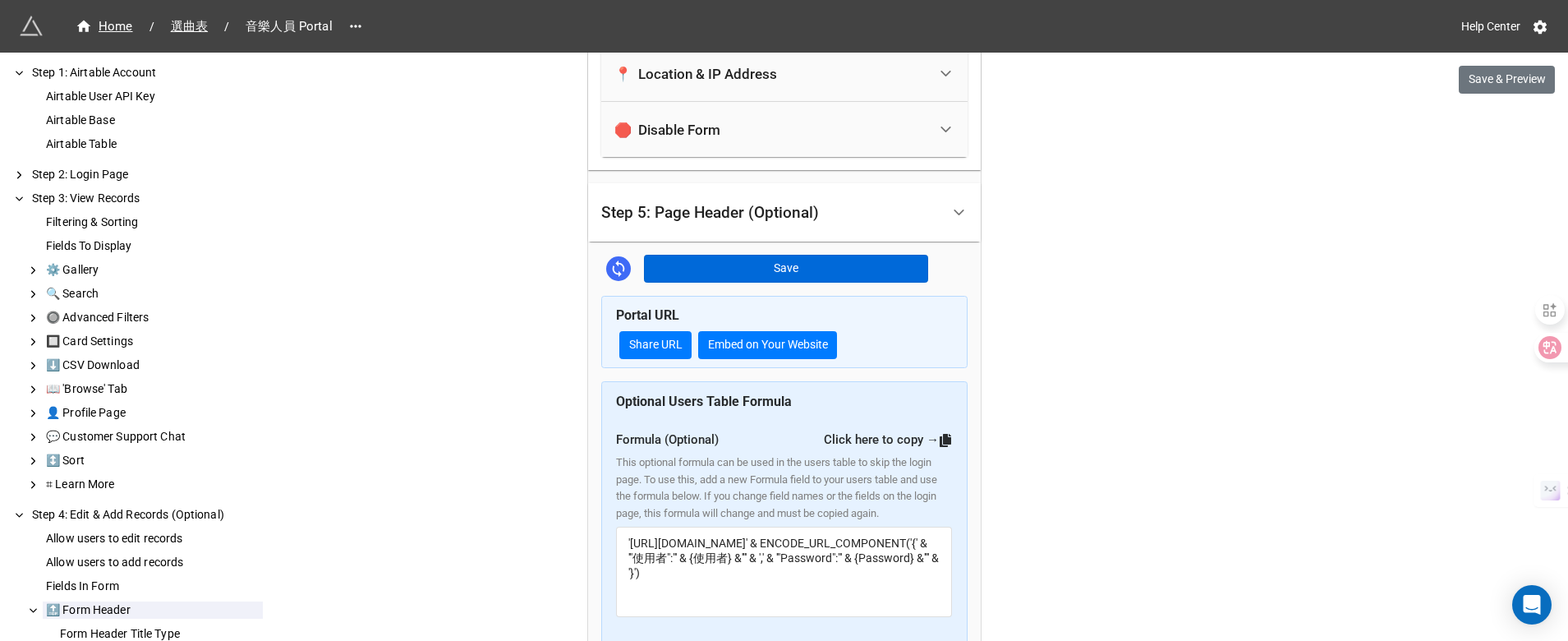
type input "https://firebasestorage.googleapis.com/v0/b/app-store-81d55.appspot.com/o/4cKTI…"
click at [803, 255] on button "Save" at bounding box center [785, 269] width 284 height 28
click at [779, 301] on div "Portal URL Share URL Embed on Your Website" at bounding box center [784, 331] width 366 height 73
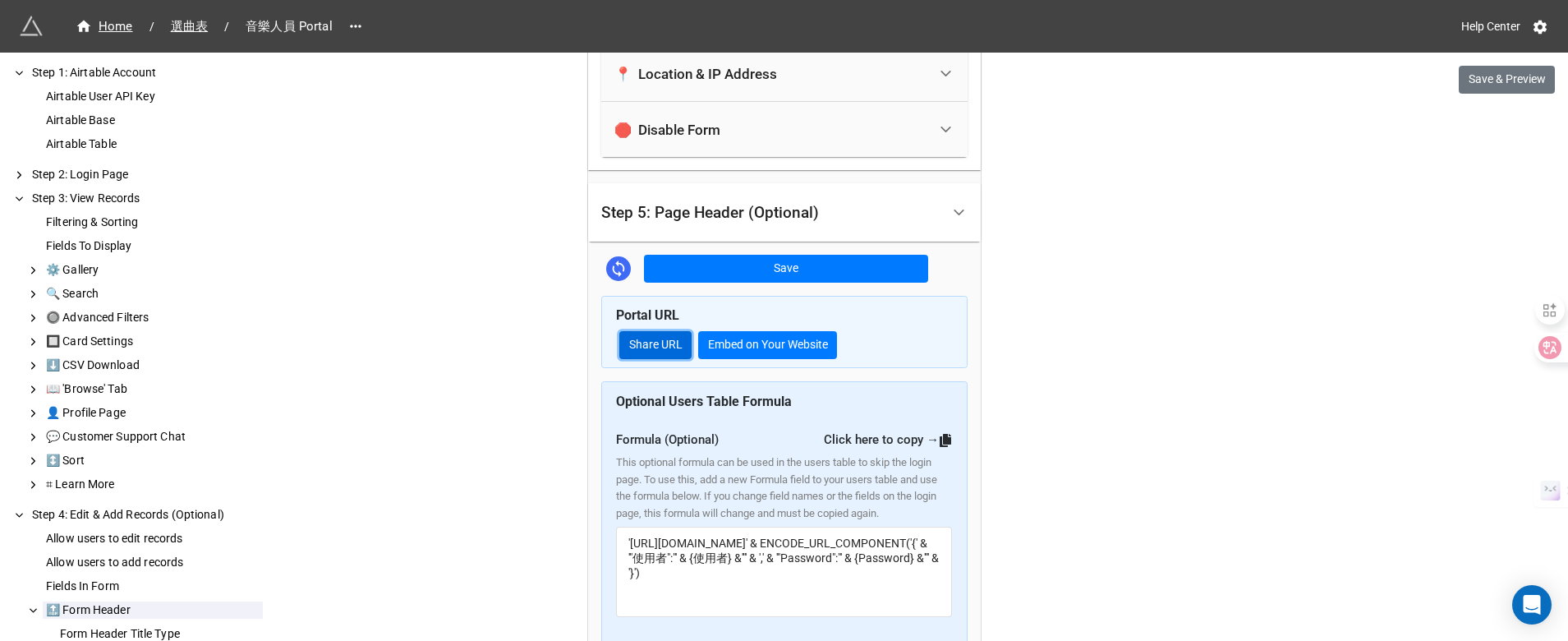
click at [676, 331] on link "Share URL" at bounding box center [656, 345] width 72 height 28
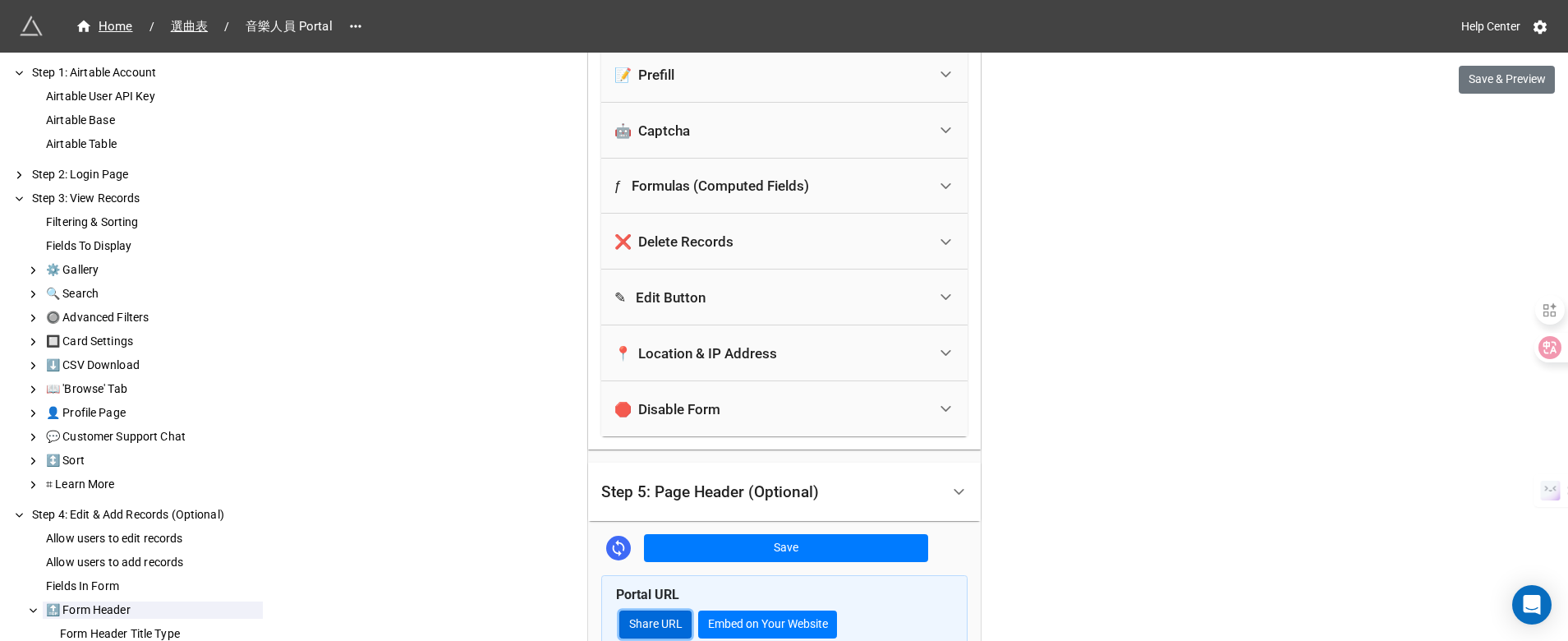
scroll to position [3783, 0]
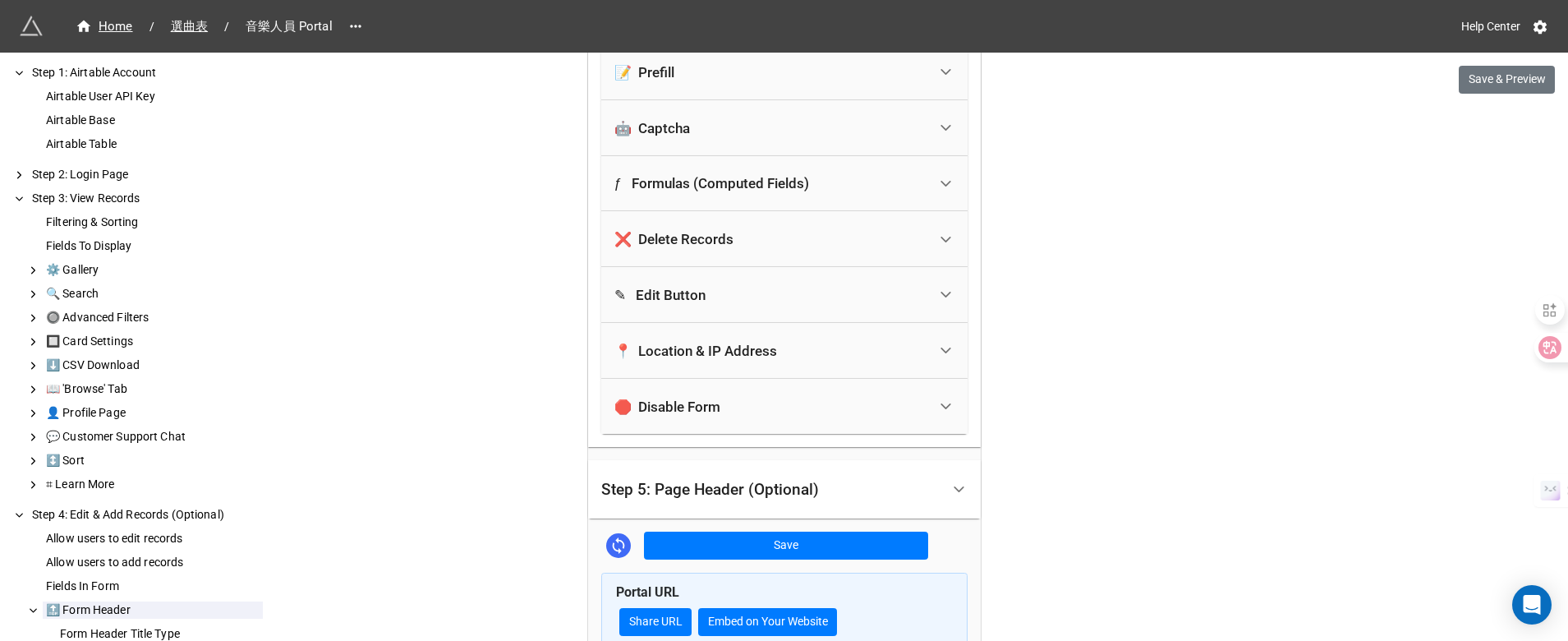
click at [666, 481] on div "Step 5: Page Header (Optional)" at bounding box center [710, 489] width 218 height 16
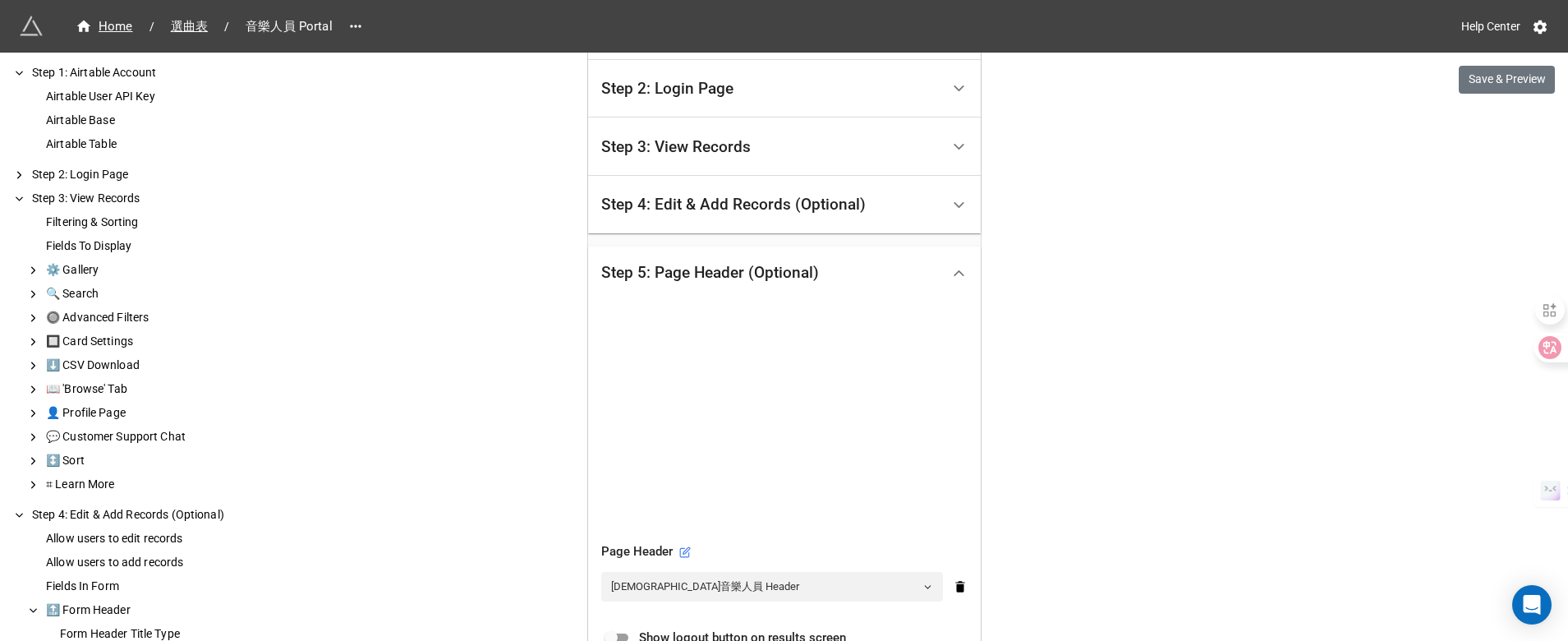
scroll to position [440, 0]
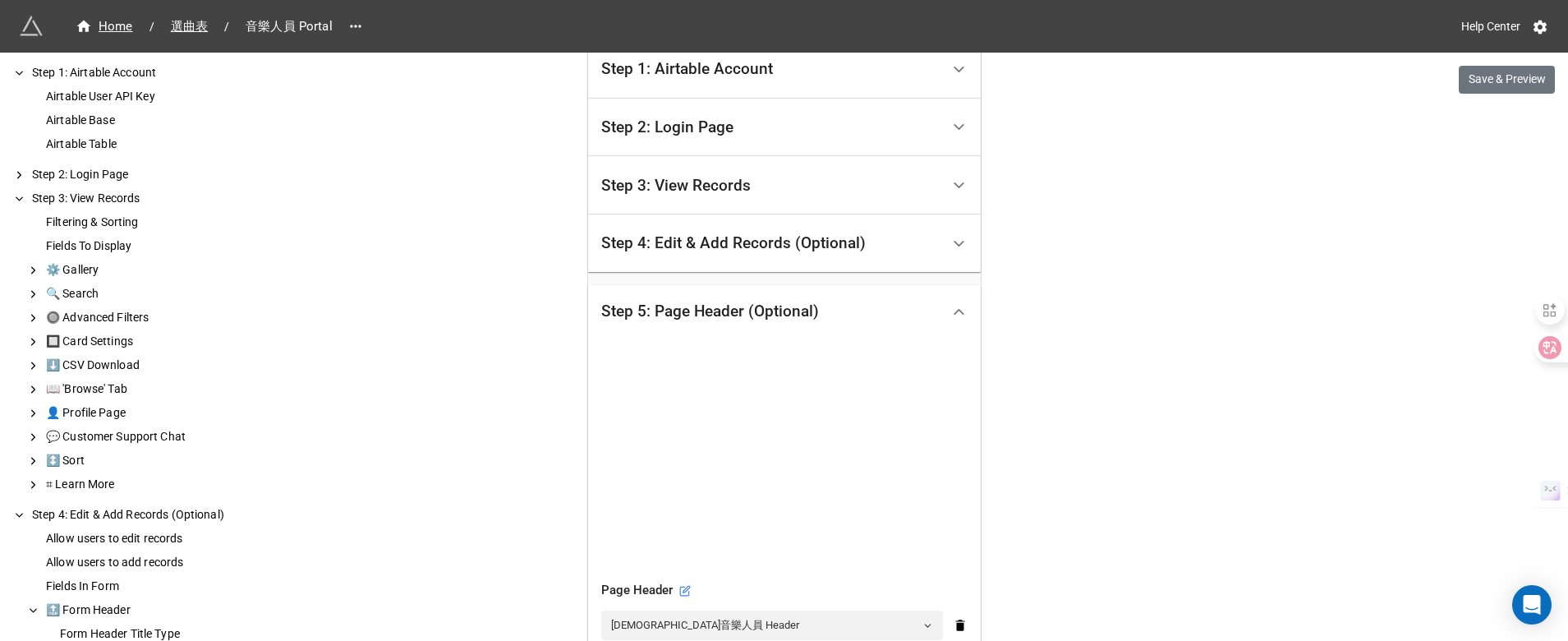
click at [721, 304] on div "Step 5: Page Header (Optional)" at bounding box center [710, 312] width 218 height 16
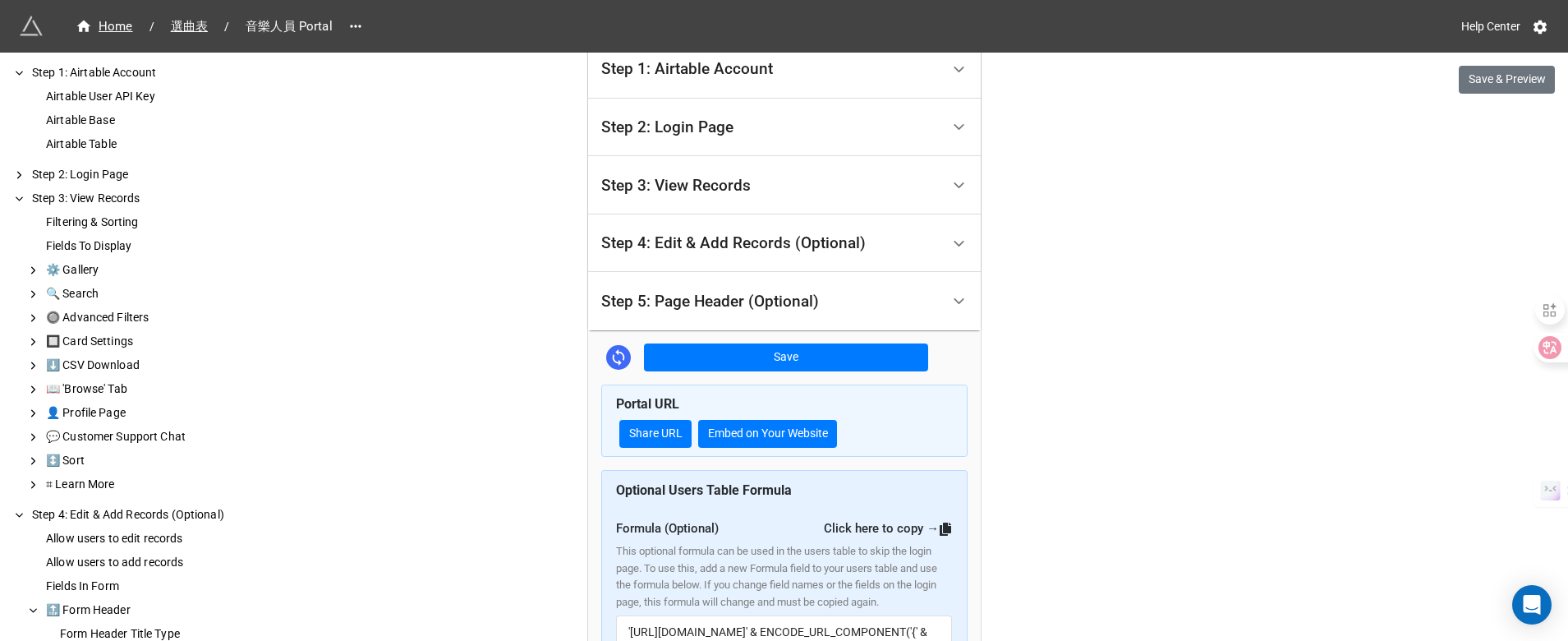
click at [700, 254] on div "Step 4: Edit & Add Records (Optional)" at bounding box center [771, 244] width 339 height 39
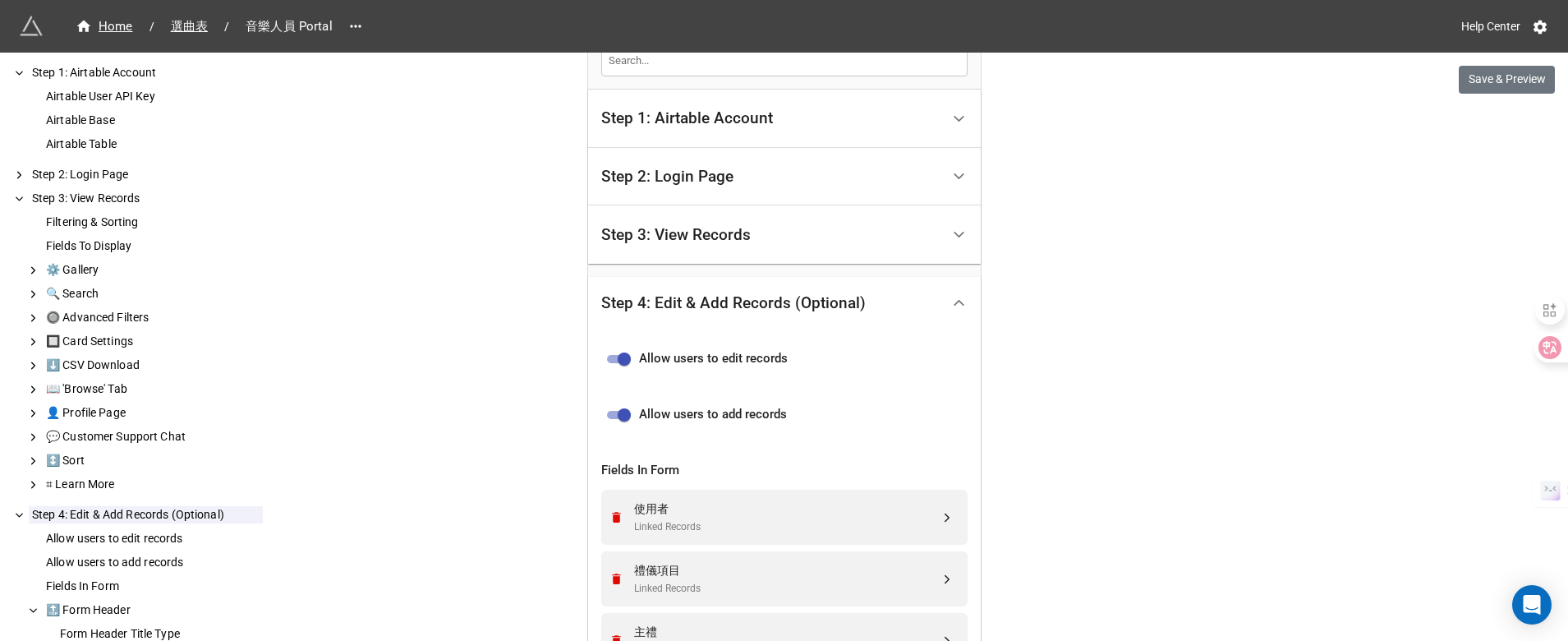
scroll to position [391, 0]
click at [700, 254] on div "Step 3: View Records" at bounding box center [784, 235] width 392 height 58
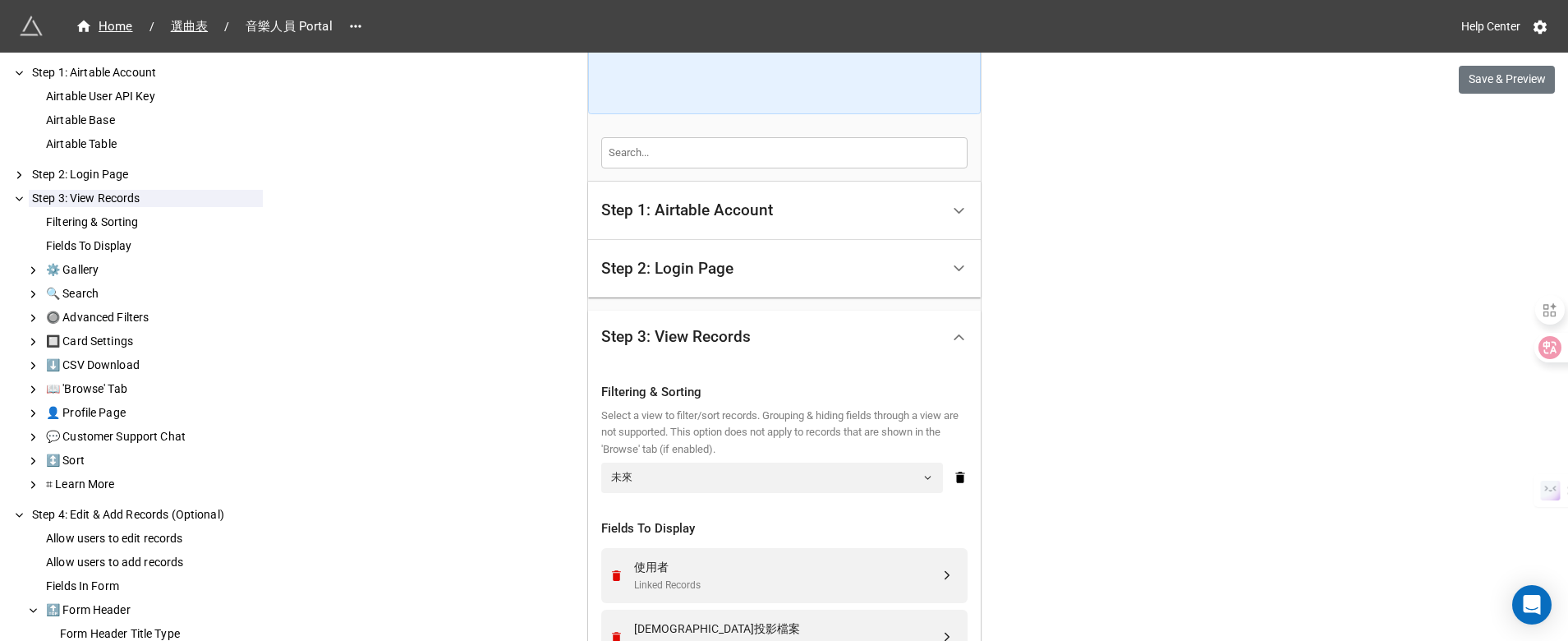
scroll to position [272, 0]
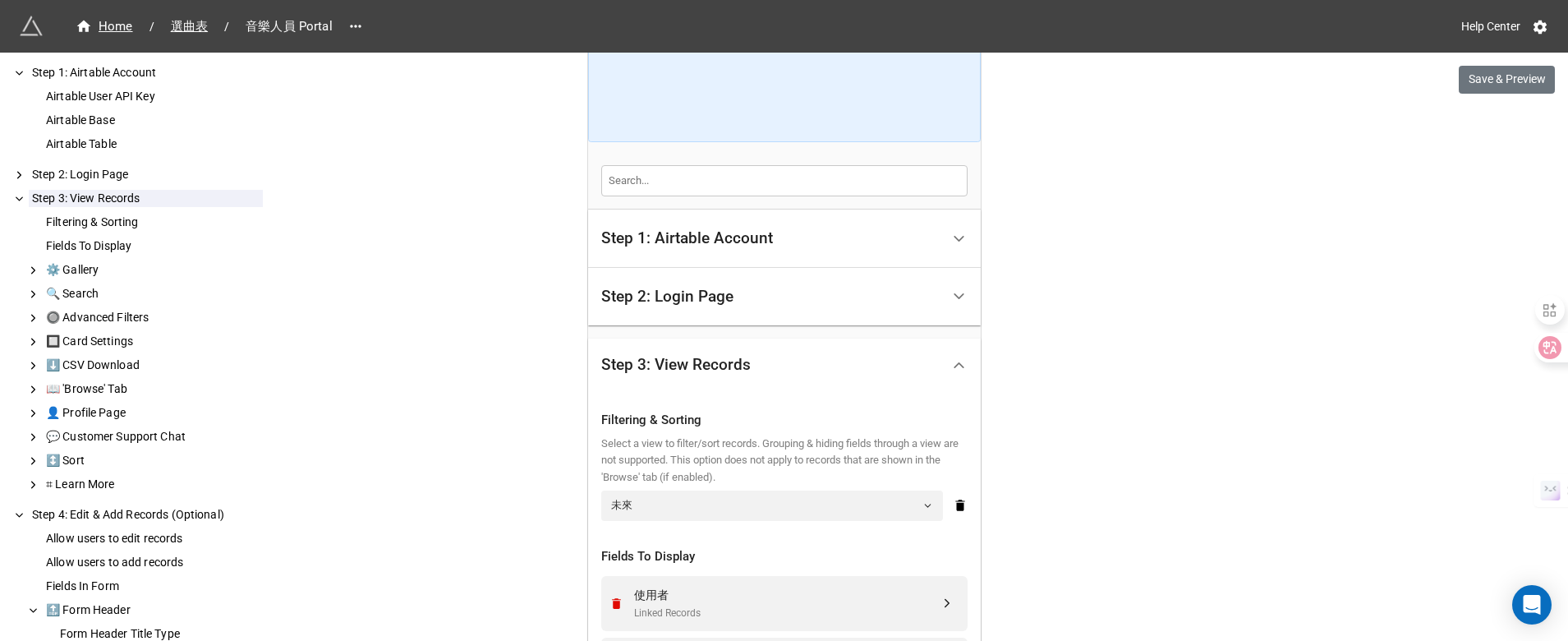
click at [699, 295] on div "Step 2: Login Page" at bounding box center [667, 297] width 133 height 16
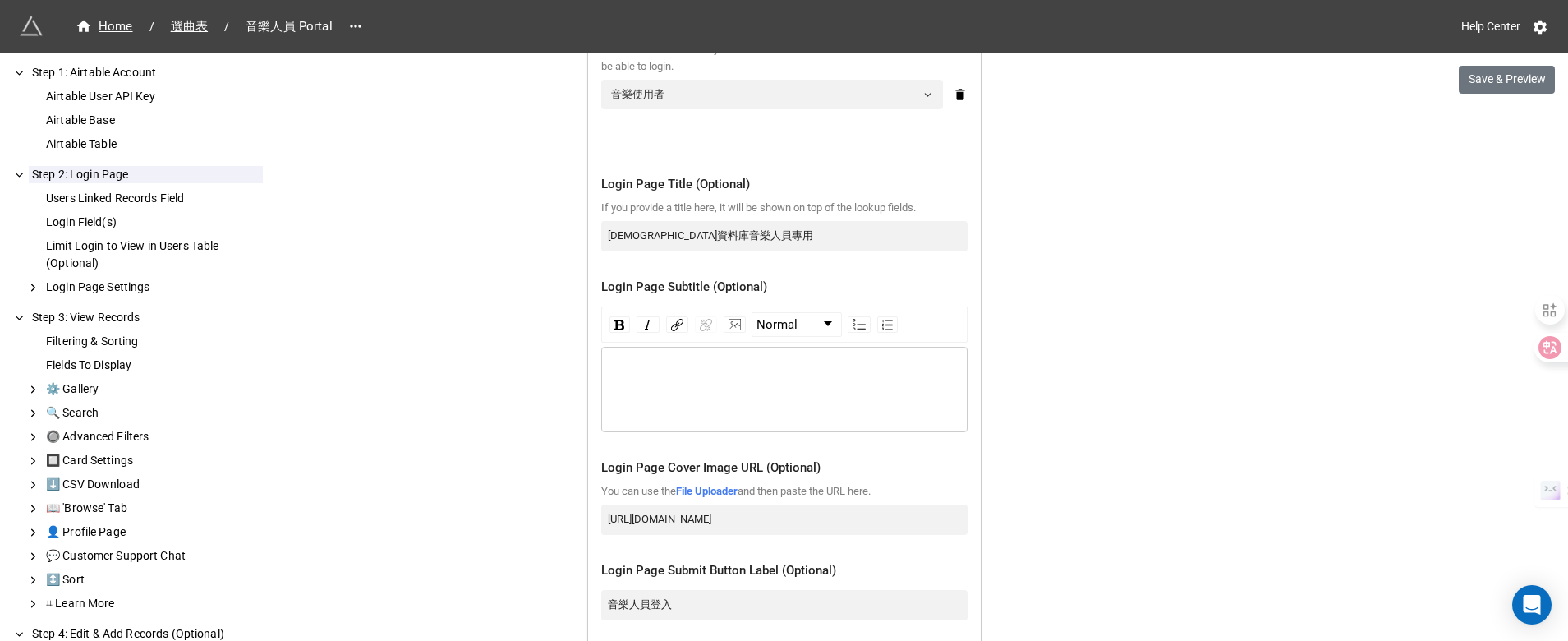
scroll to position [964, 0]
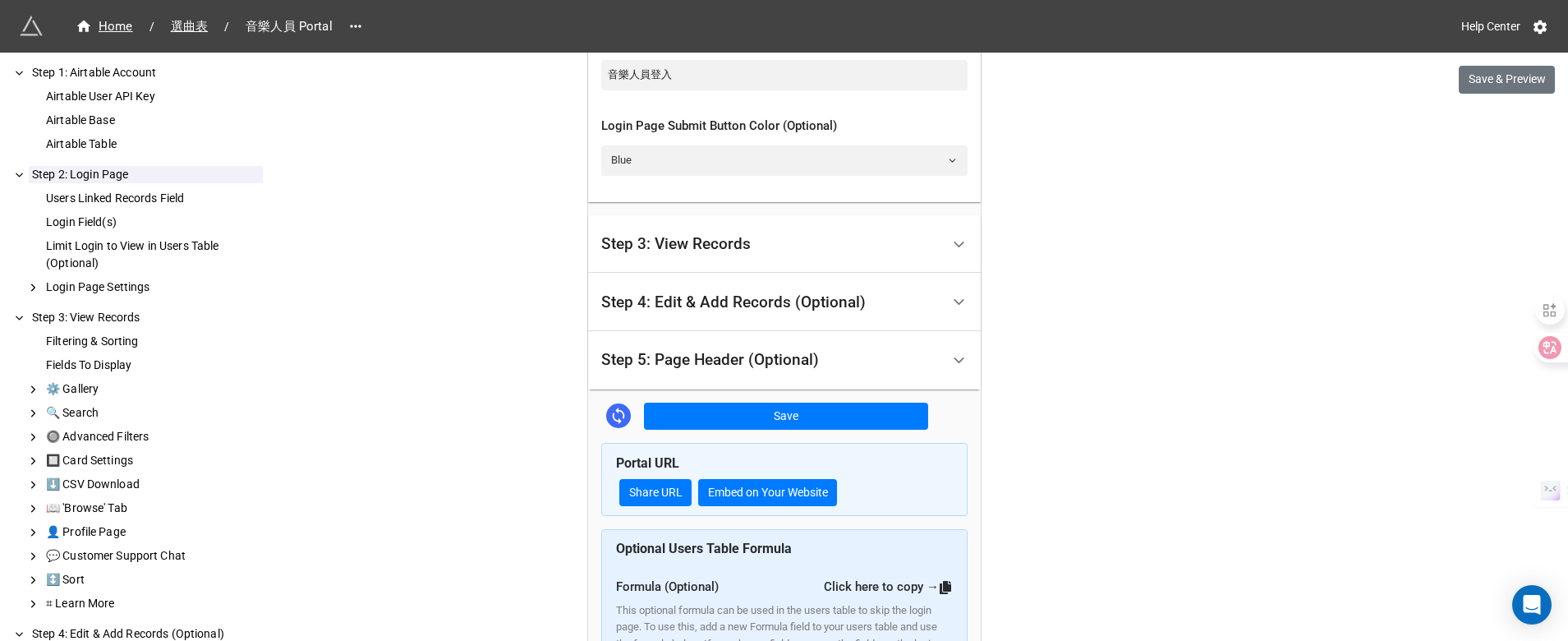
click at [696, 379] on div "Step 5: Page Header (Optional)" at bounding box center [771, 360] width 339 height 39
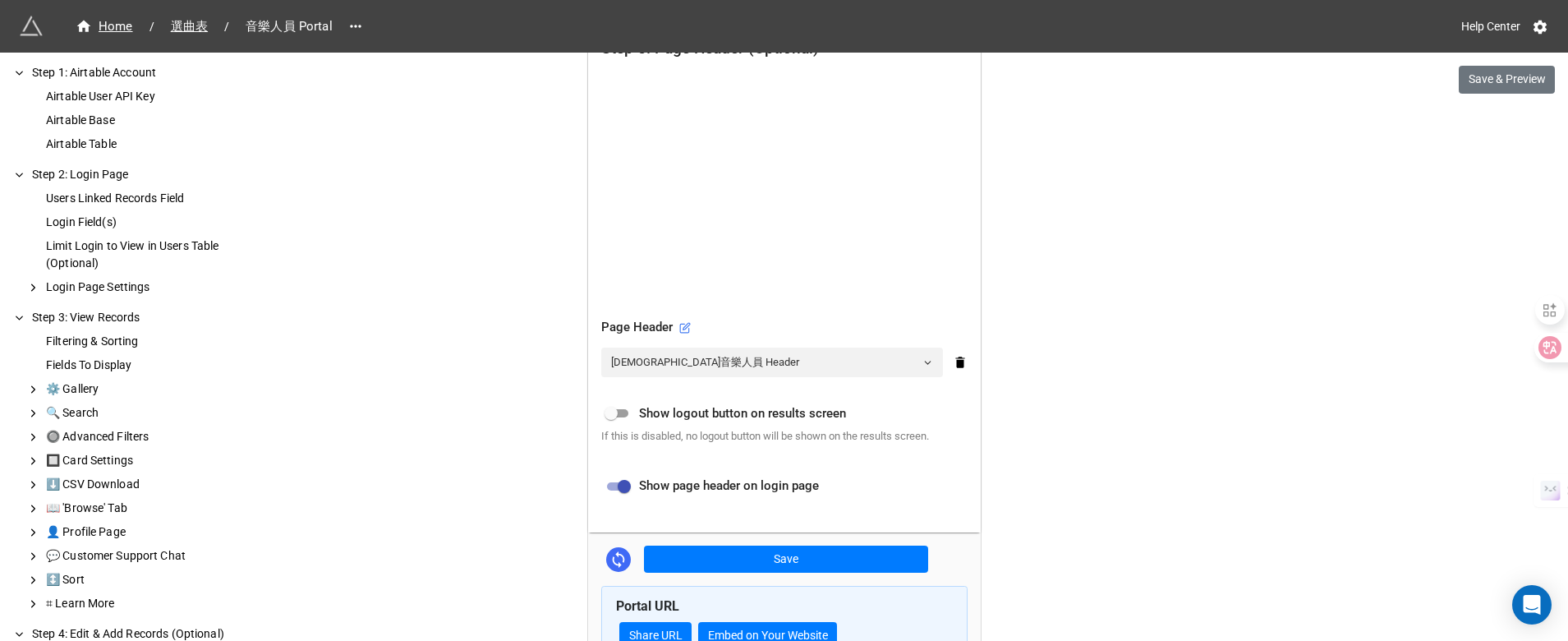
scroll to position [699, 0]
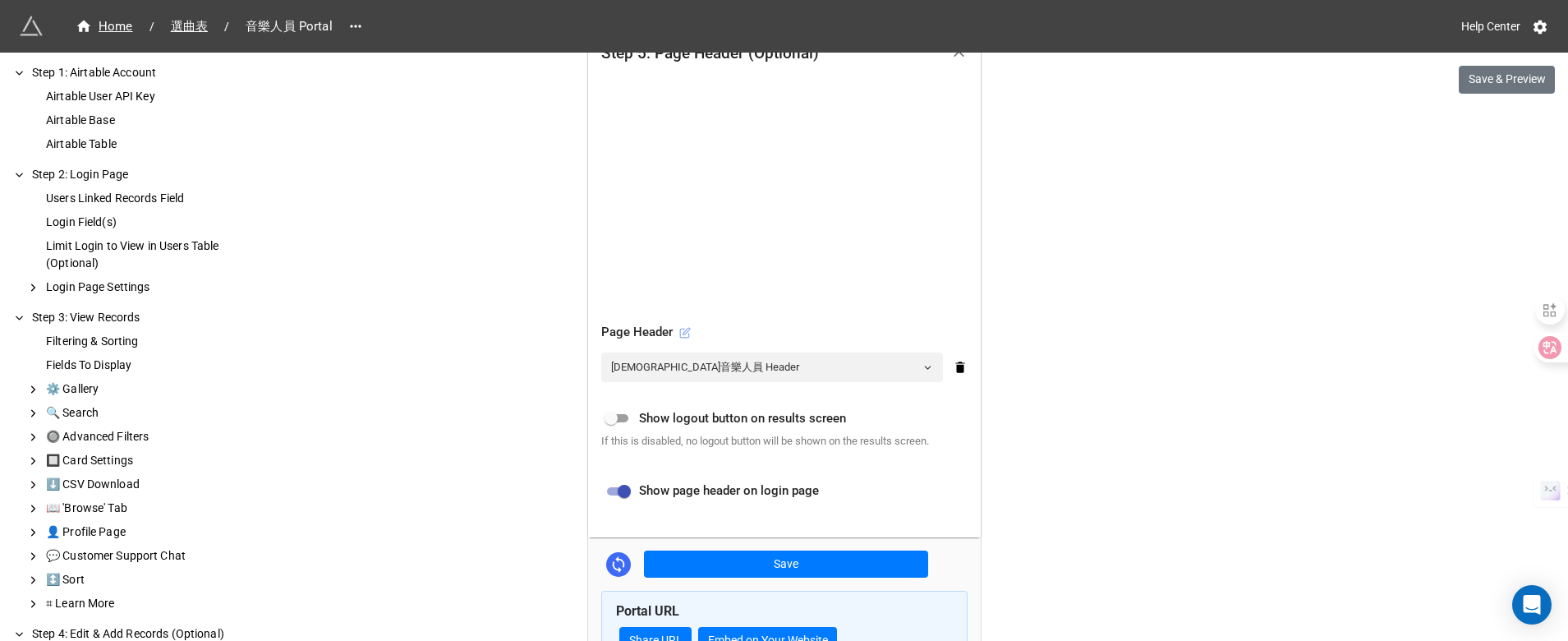
click at [684, 330] on icon at bounding box center [686, 330] width 7 height 7
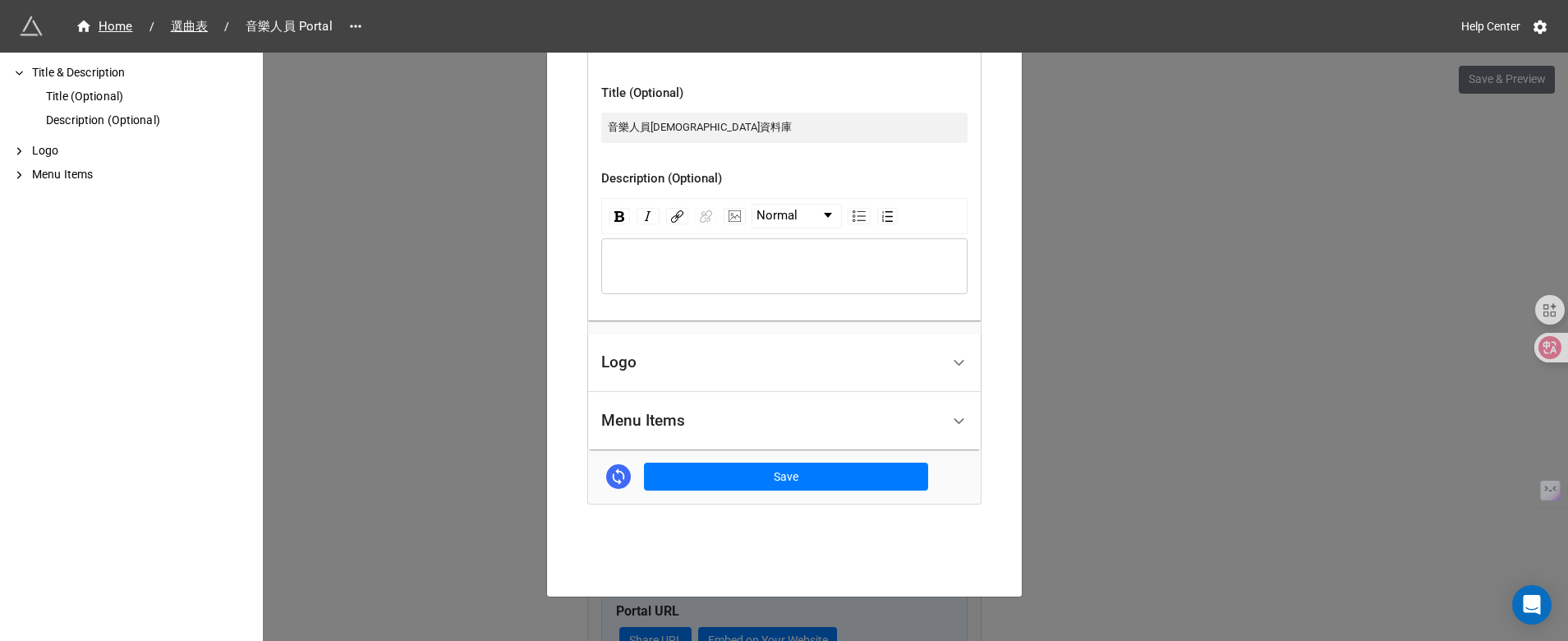
click at [673, 359] on div "Logo" at bounding box center [771, 362] width 339 height 39
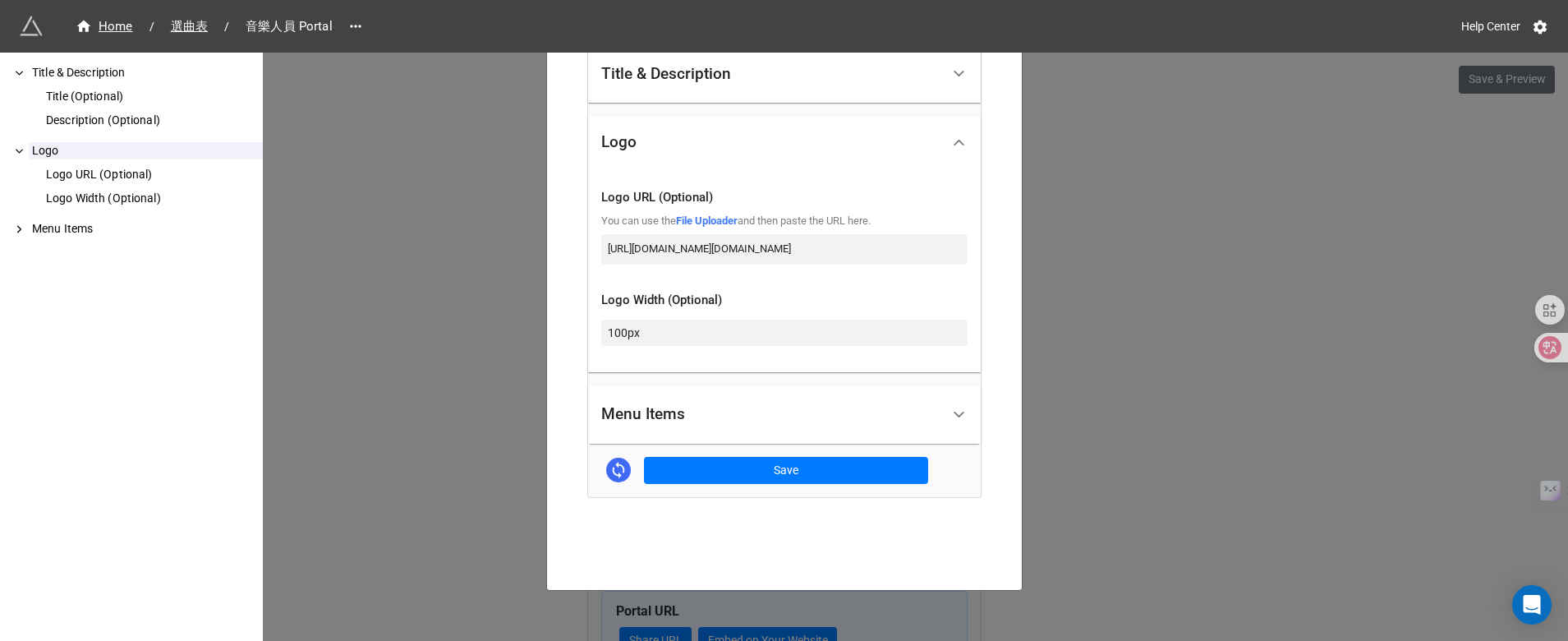
scroll to position [402, 0]
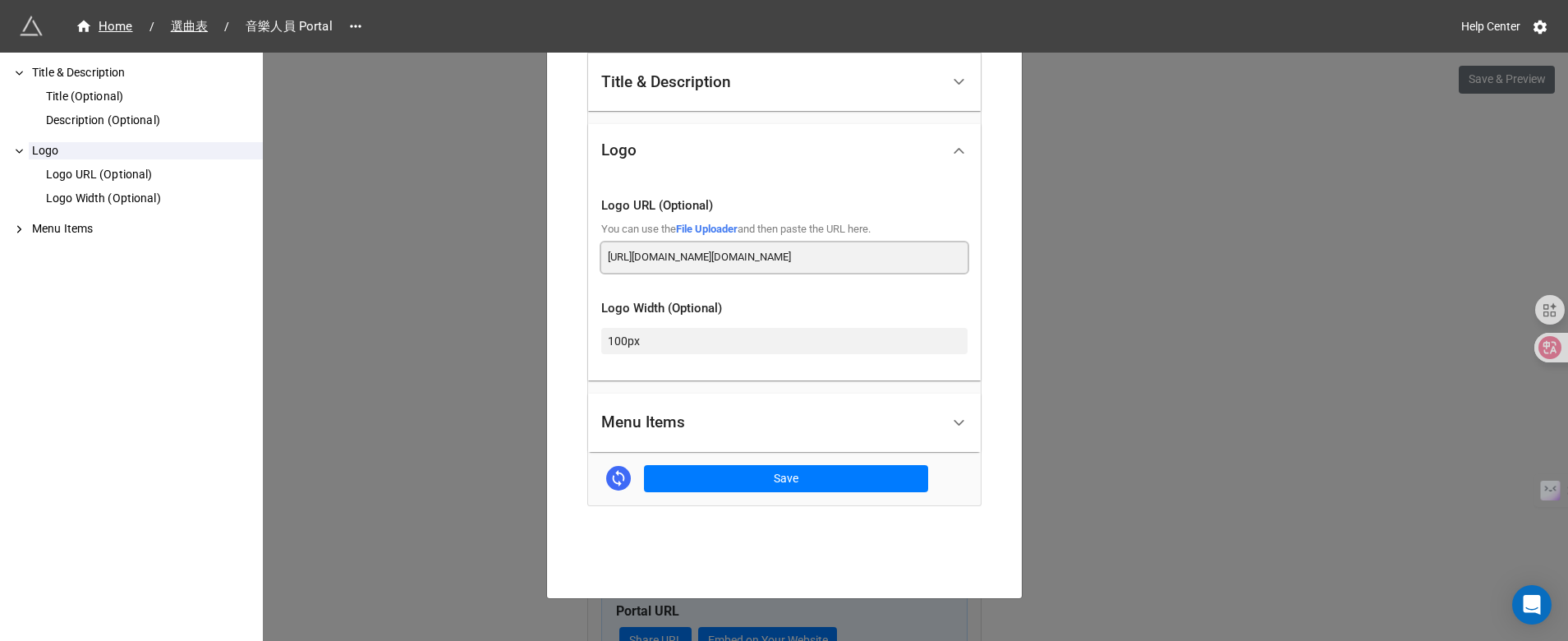
click at [687, 265] on input "https://firebasestorage.googleapis.com/v0/b/app-store-81d55.appspot.com/o/5fpM4…" at bounding box center [784, 258] width 366 height 30
paste input "4cKTI0SDND%2Fsmc_logo_800px.png?alt=media&token=e93ecac2-1dd7-424c-a38b-0a27f19…"
type input "https://firebasestorage.googleapis.com/v0/b/app-store-81d55.appspot.com/o/4cKTI…"
click at [715, 481] on button "Save" at bounding box center [785, 479] width 284 height 28
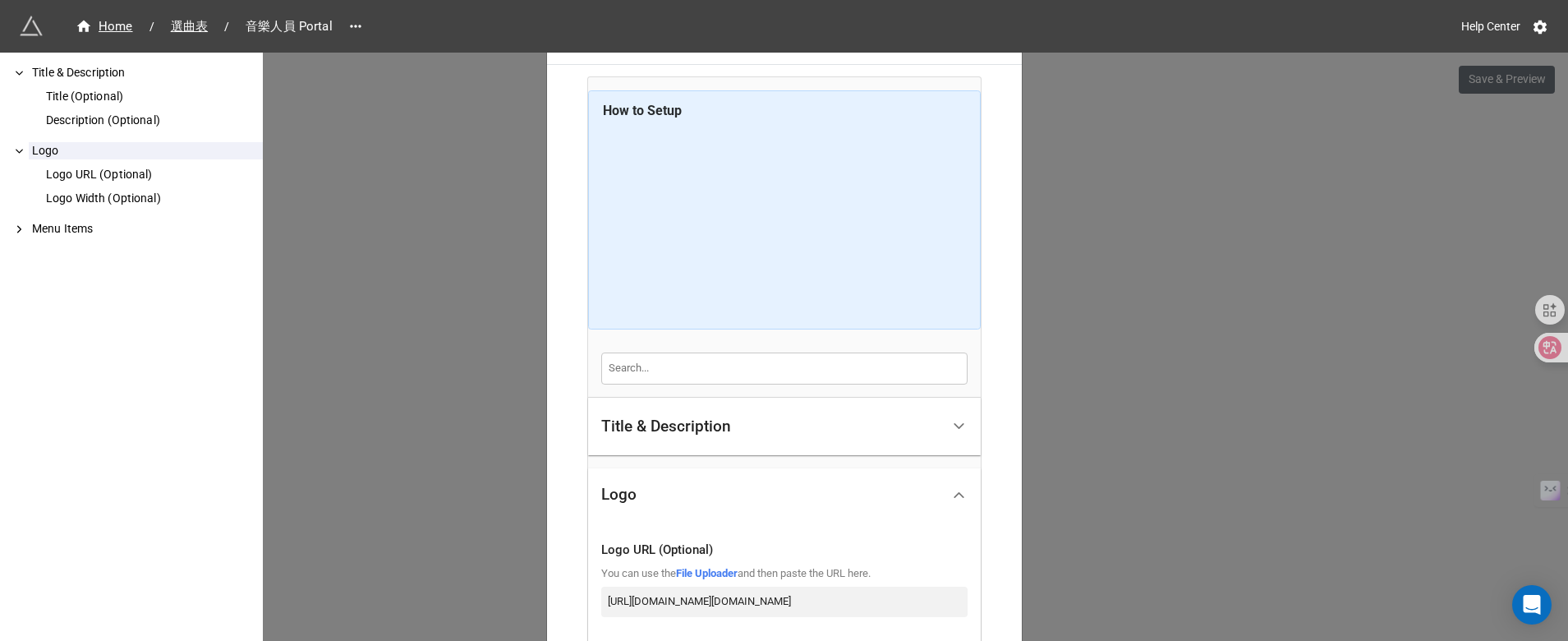
scroll to position [0, 0]
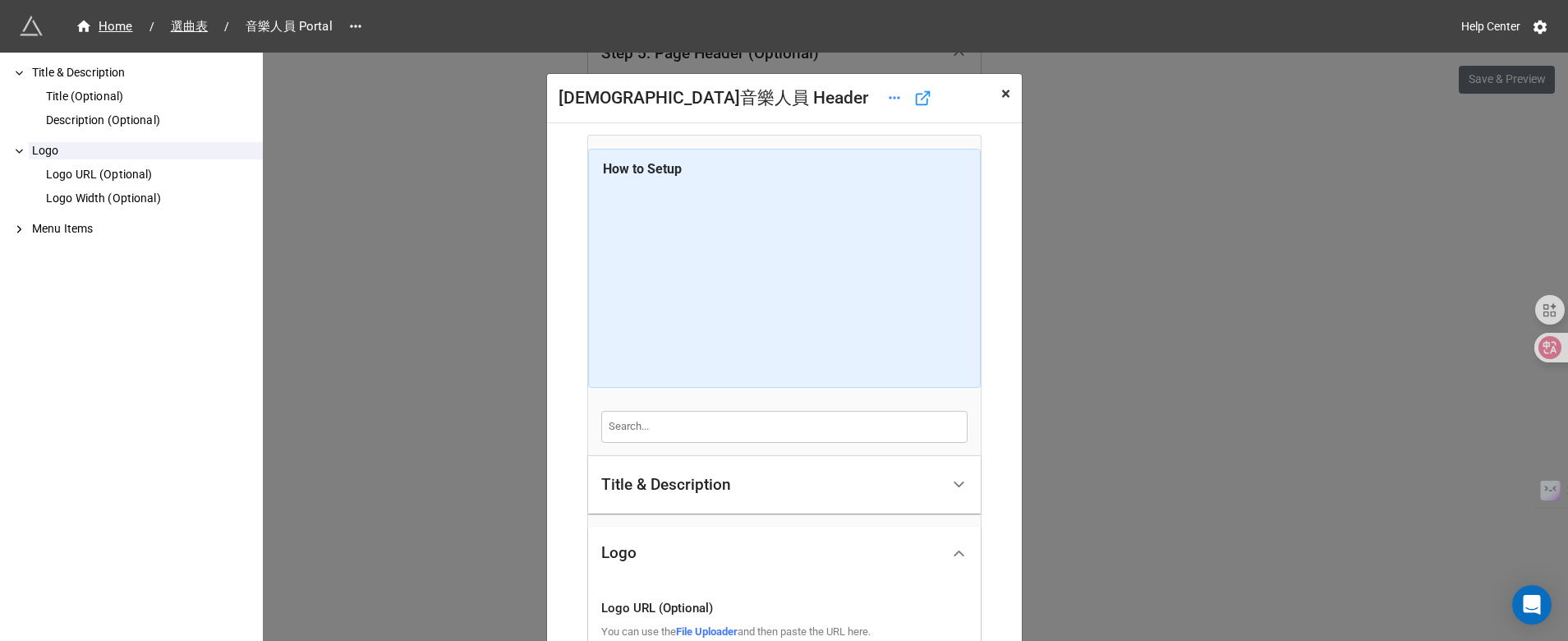
click at [1001, 101] on span "×" at bounding box center [1005, 94] width 9 height 20
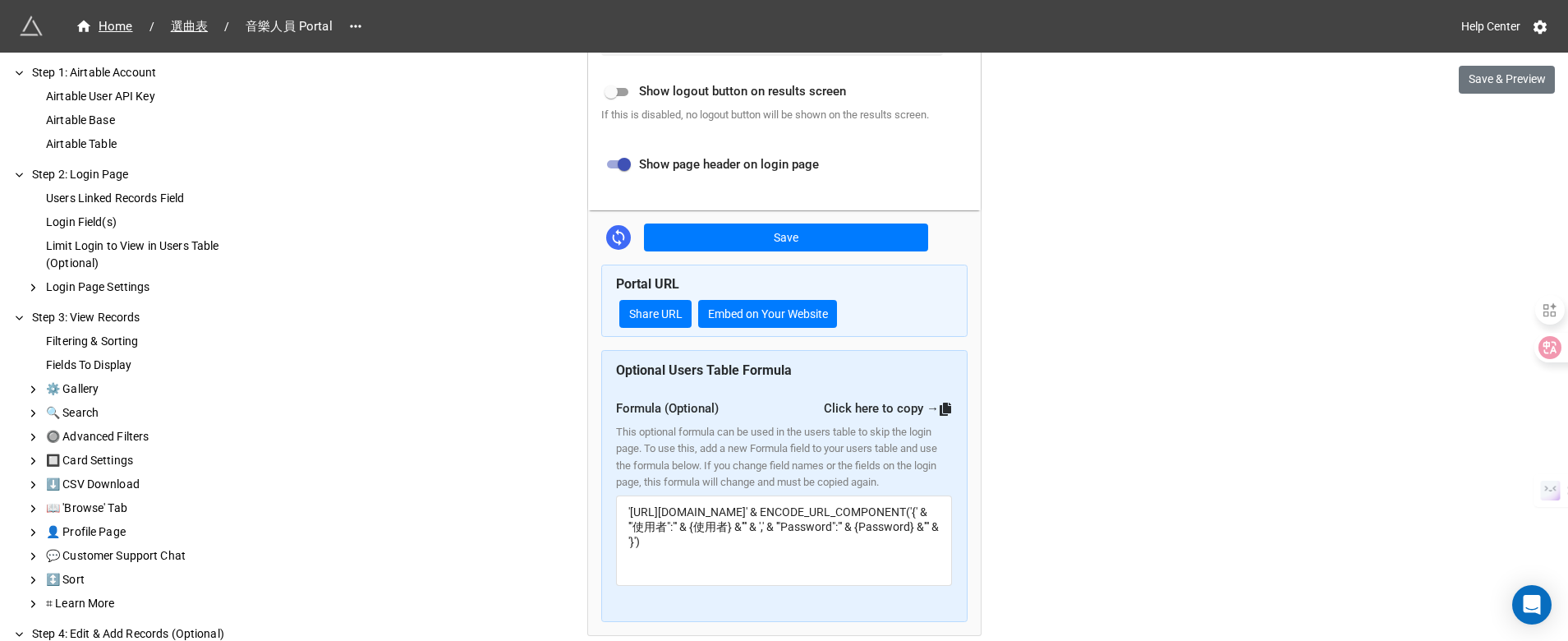
scroll to position [1160, 0]
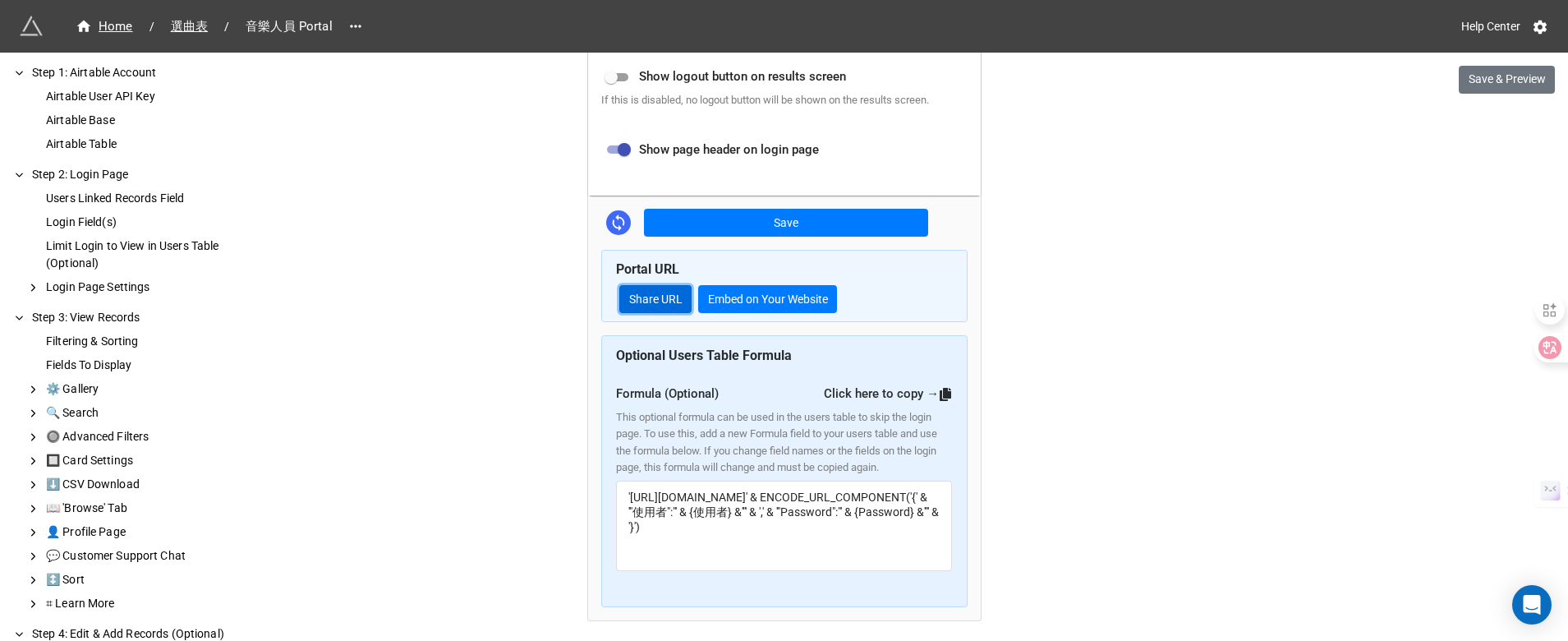
click at [626, 303] on link "Share URL" at bounding box center [656, 300] width 72 height 28
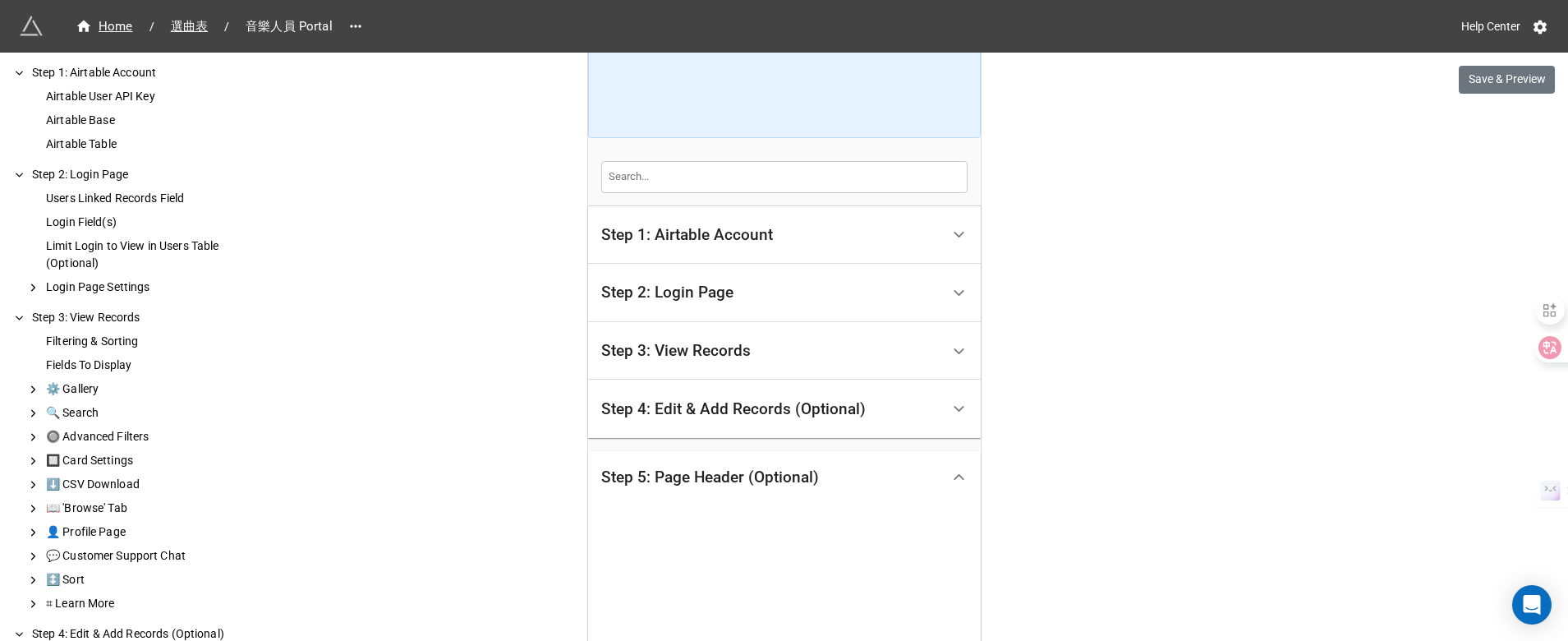
scroll to position [359, 0]
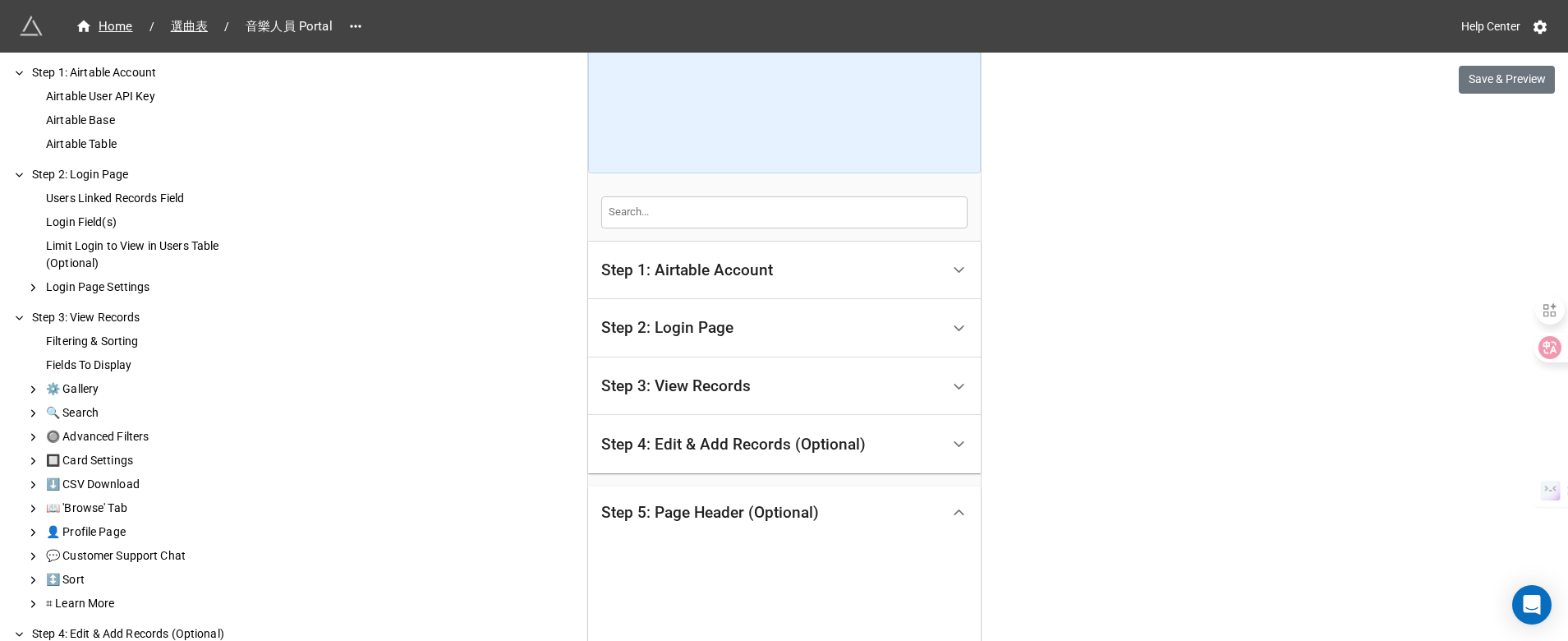
click at [631, 324] on div "Step 2: Login Page" at bounding box center [667, 327] width 133 height 16
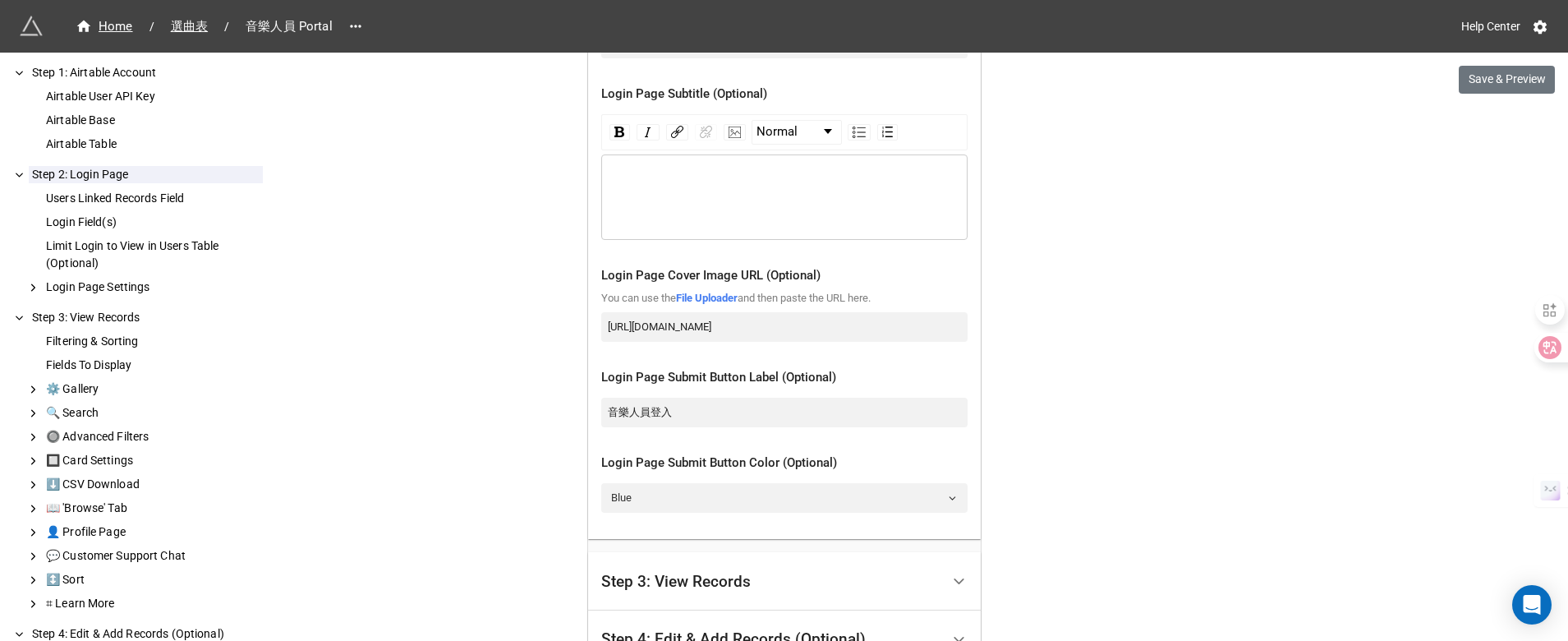
scroll to position [1252, 0]
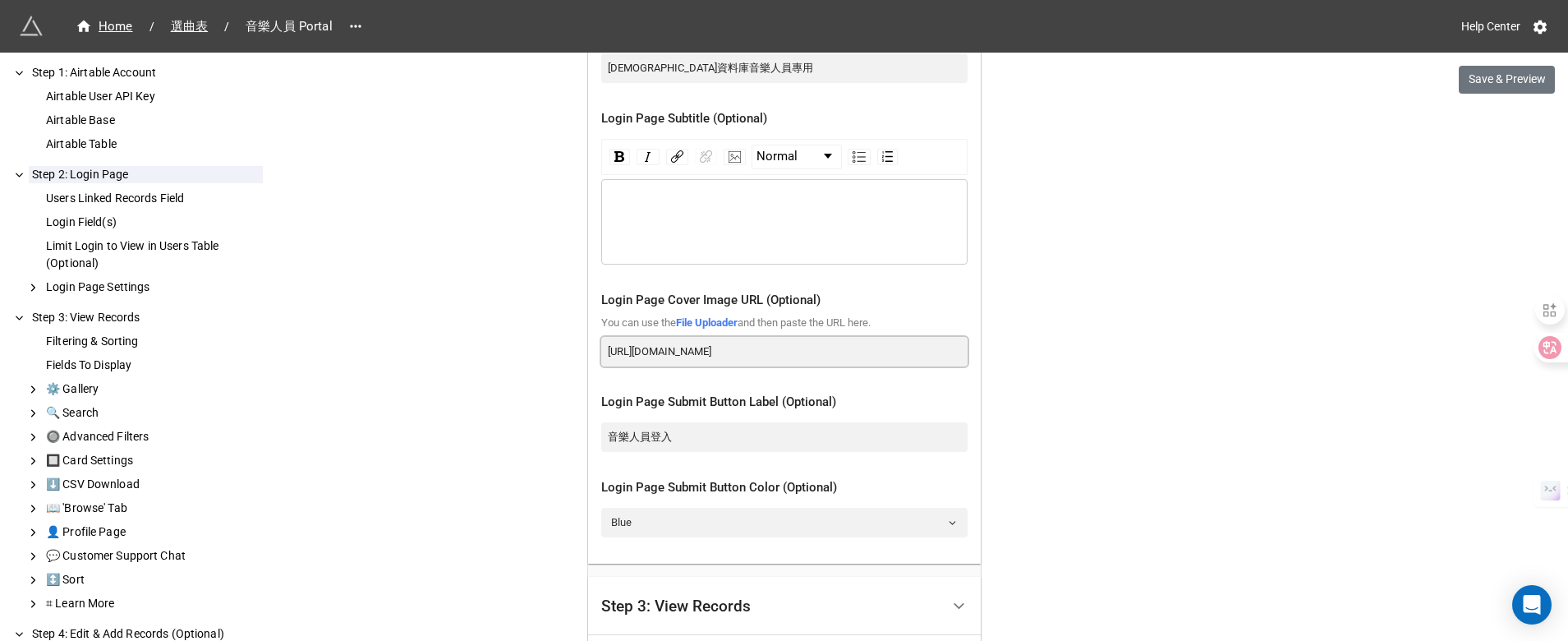
click at [701, 366] on input "http://www.stmary.org.hk/wordpress/wp-content/uploads/smc_logo_400px.png" at bounding box center [784, 351] width 366 height 30
paste input "s://firebasestorage.googleapis.com/v0/b/app-store-81d55.appspot.com/o/4cKTI0SDN…"
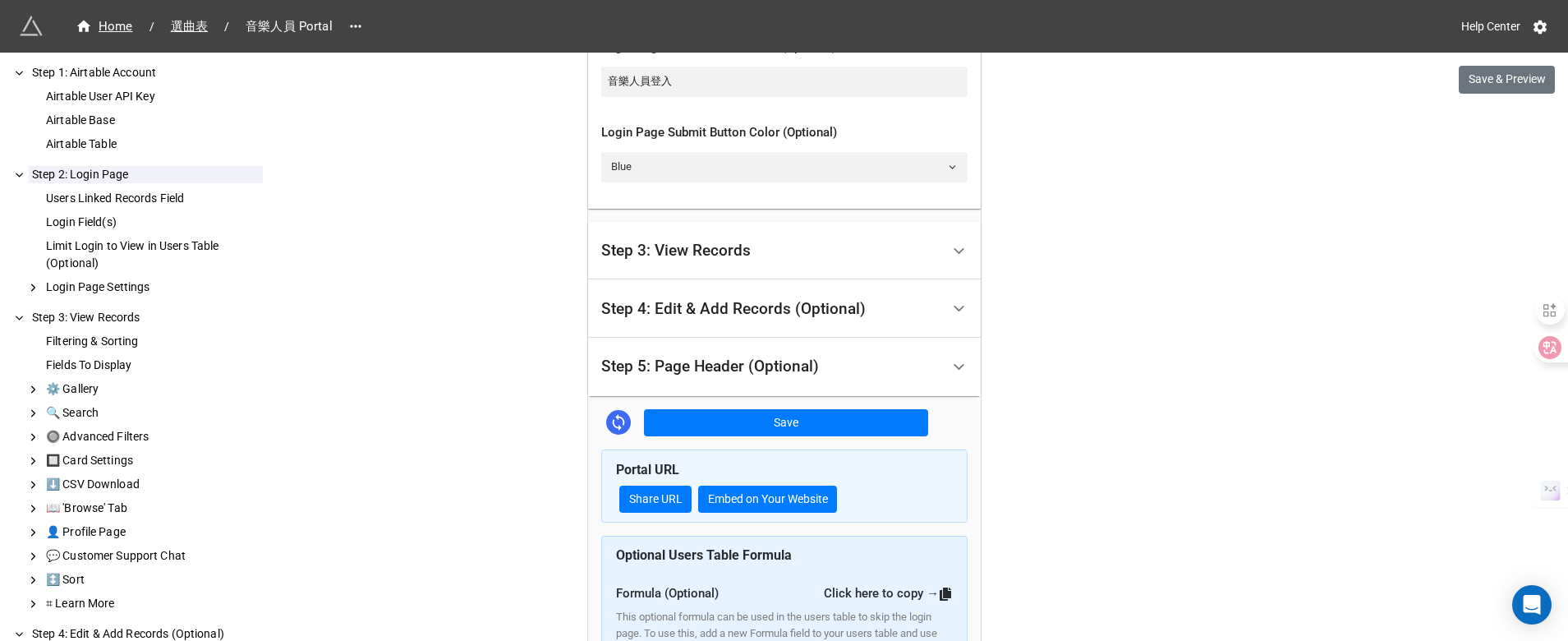
scroll to position [1493, 0]
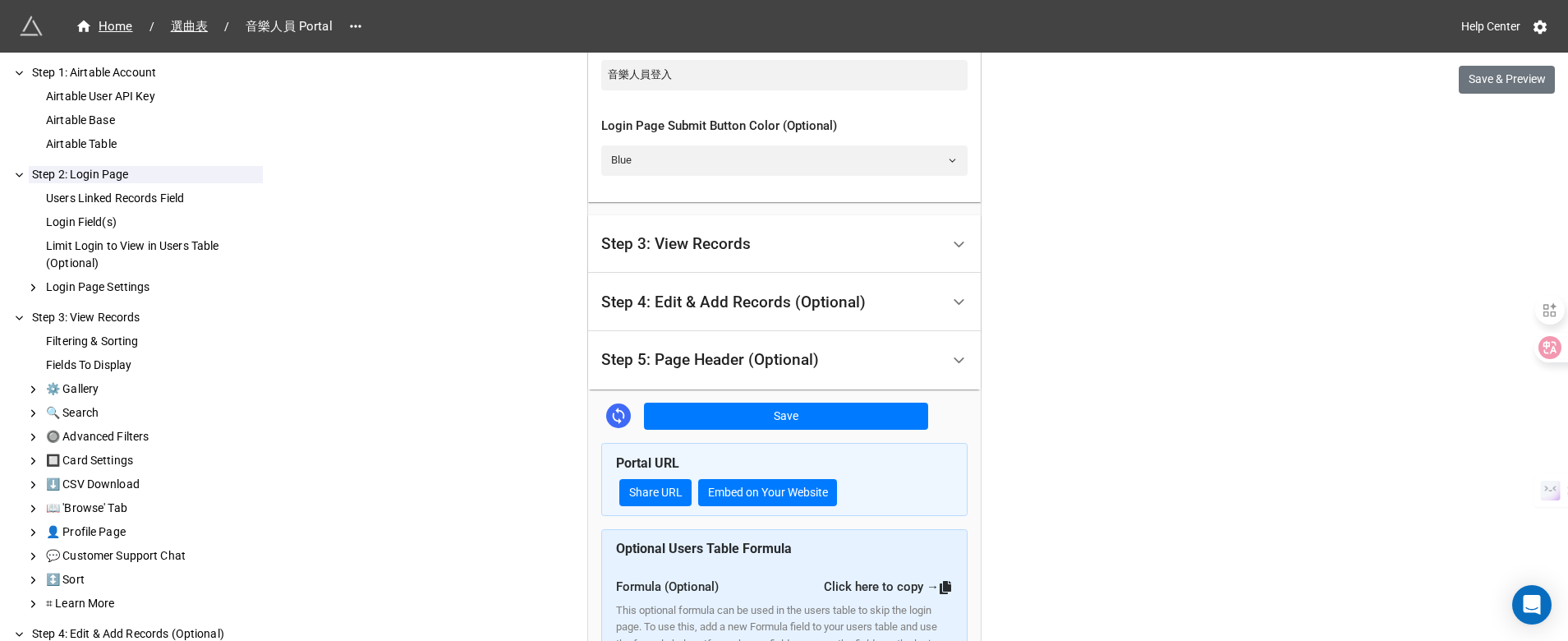
type input "https://firebasestorage.googleapis.com/v0/b/app-store-81d55.appspot.com/o/4cKTI…"
click at [933, 264] on div "Step 3: View Records" at bounding box center [771, 245] width 339 height 39
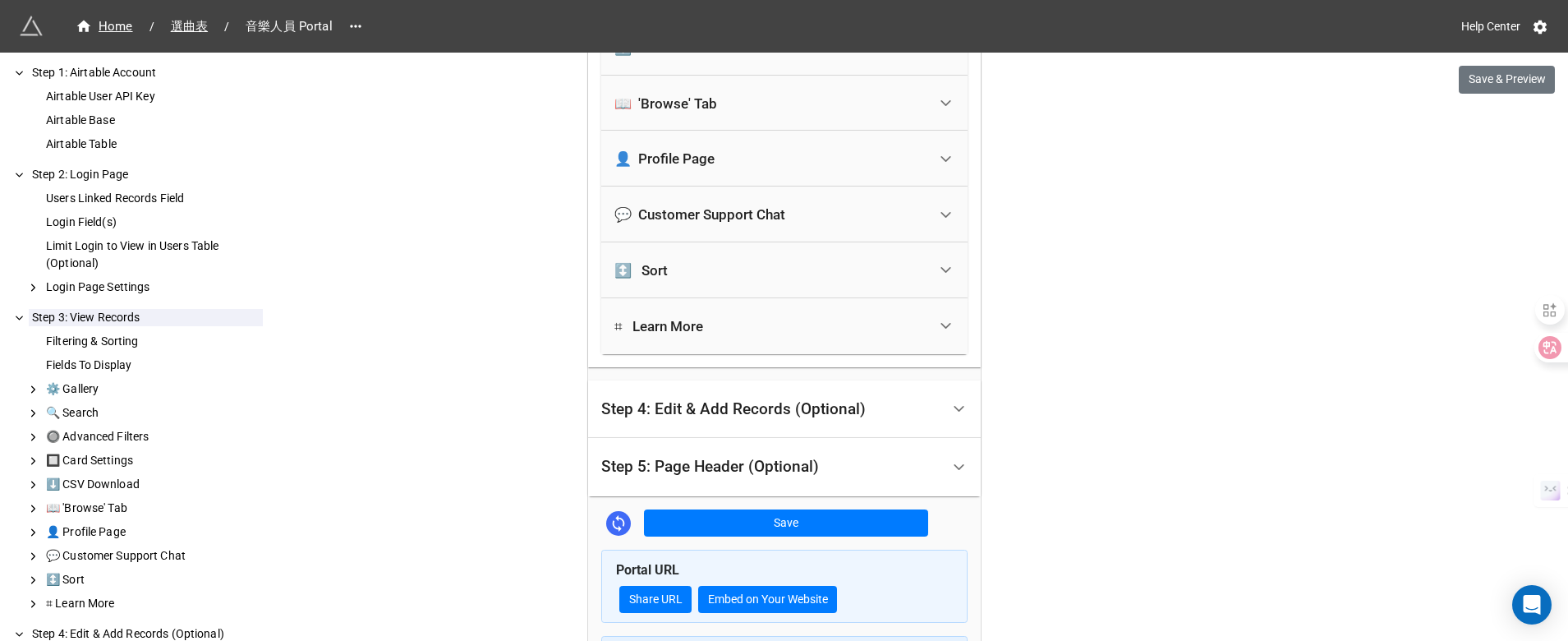
scroll to position [3281, 0]
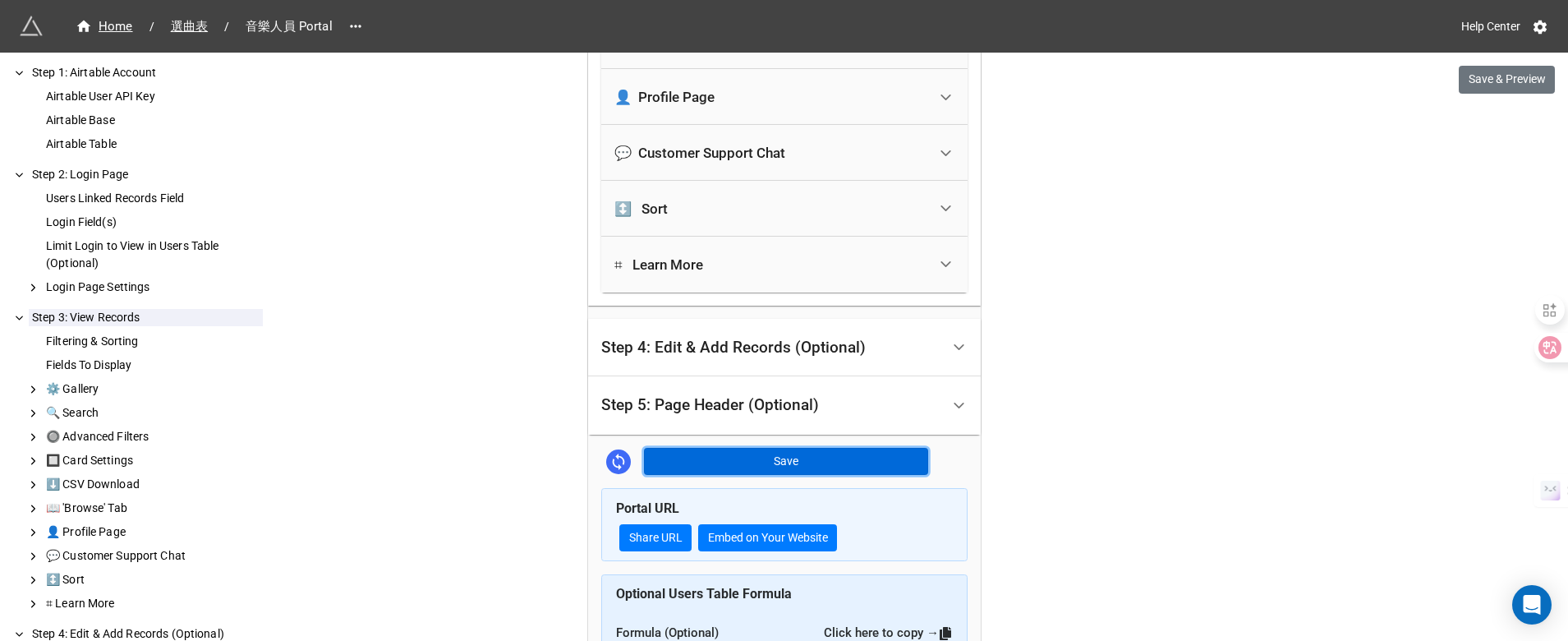
click at [660, 448] on button "Save" at bounding box center [785, 462] width 284 height 28
click at [659, 546] on link "Share URL" at bounding box center [656, 538] width 72 height 28
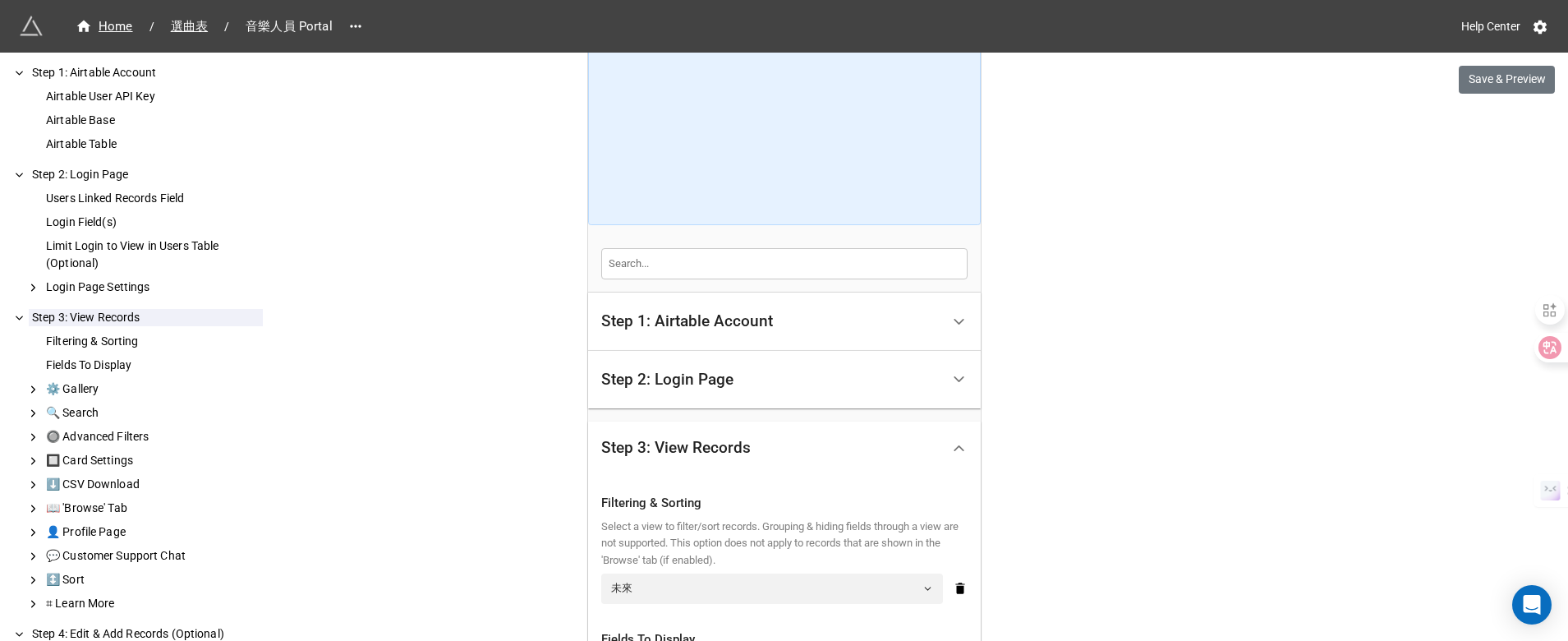
scroll to position [0, 0]
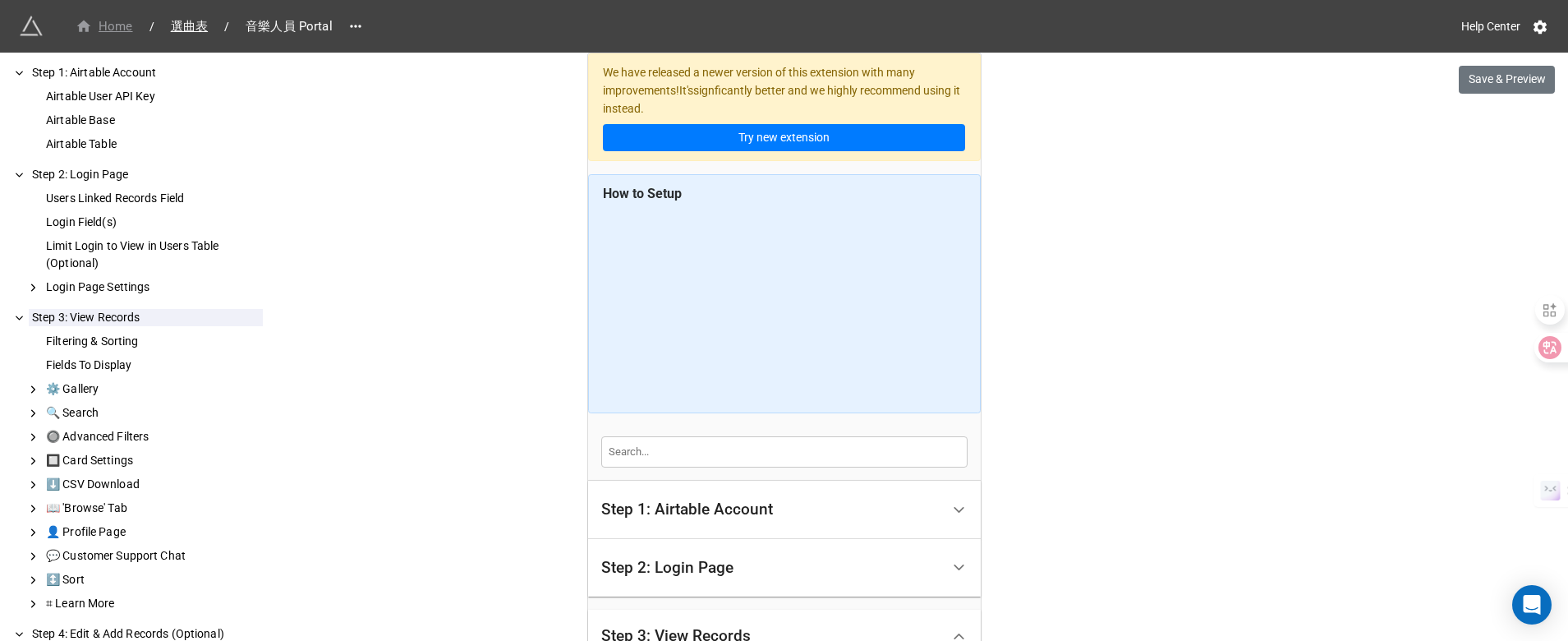
click at [123, 34] on div "Home" at bounding box center [105, 26] width 58 height 19
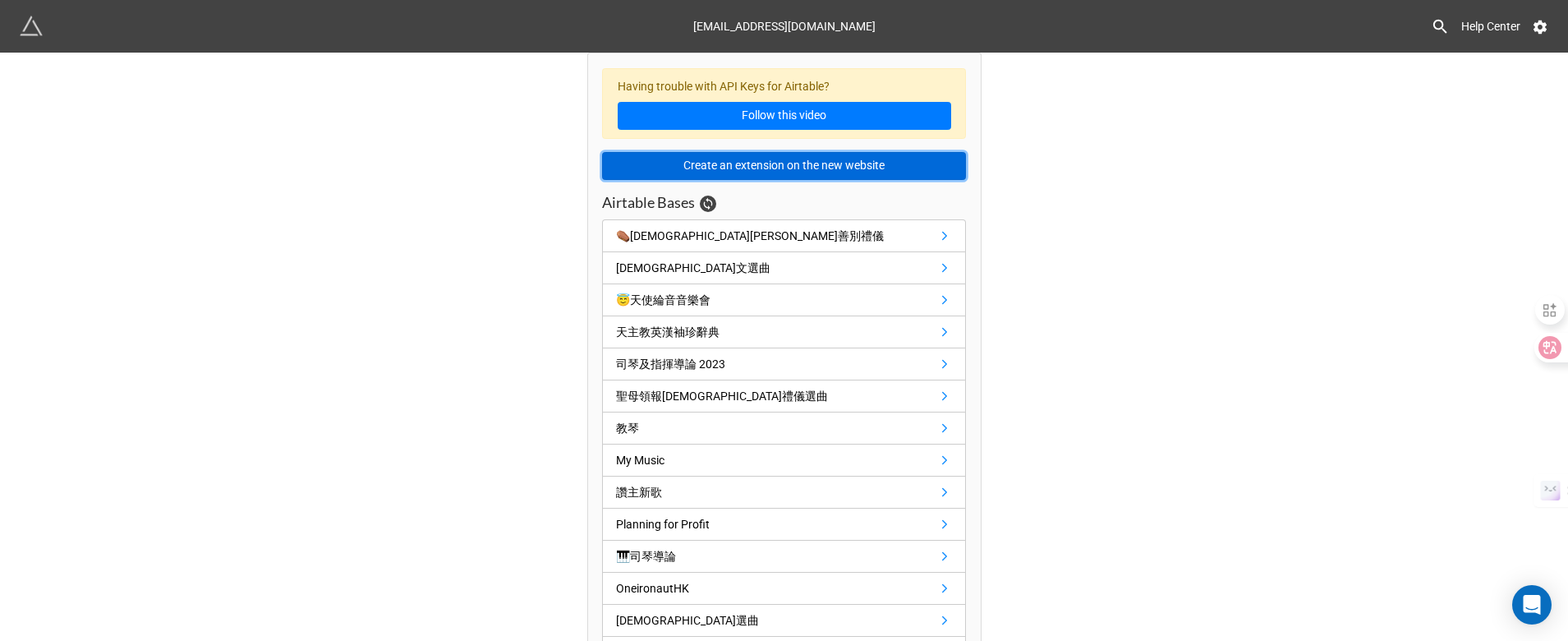
click at [748, 167] on button "Create an extension on the new website" at bounding box center [784, 166] width 364 height 28
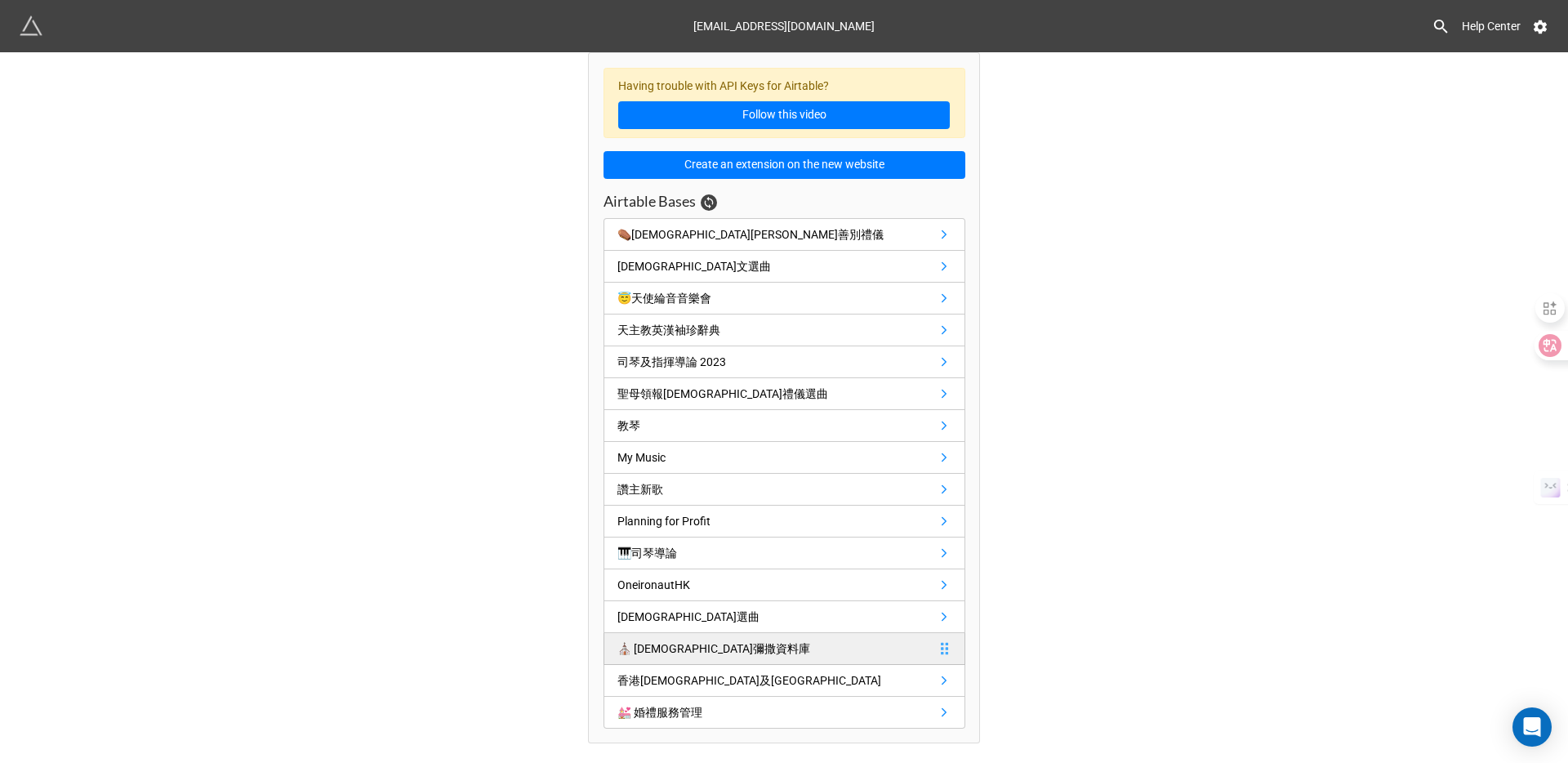
click at [710, 636] on div "⛪️ 聖母堂彌撒資料庫" at bounding box center [714, 648] width 193 height 18
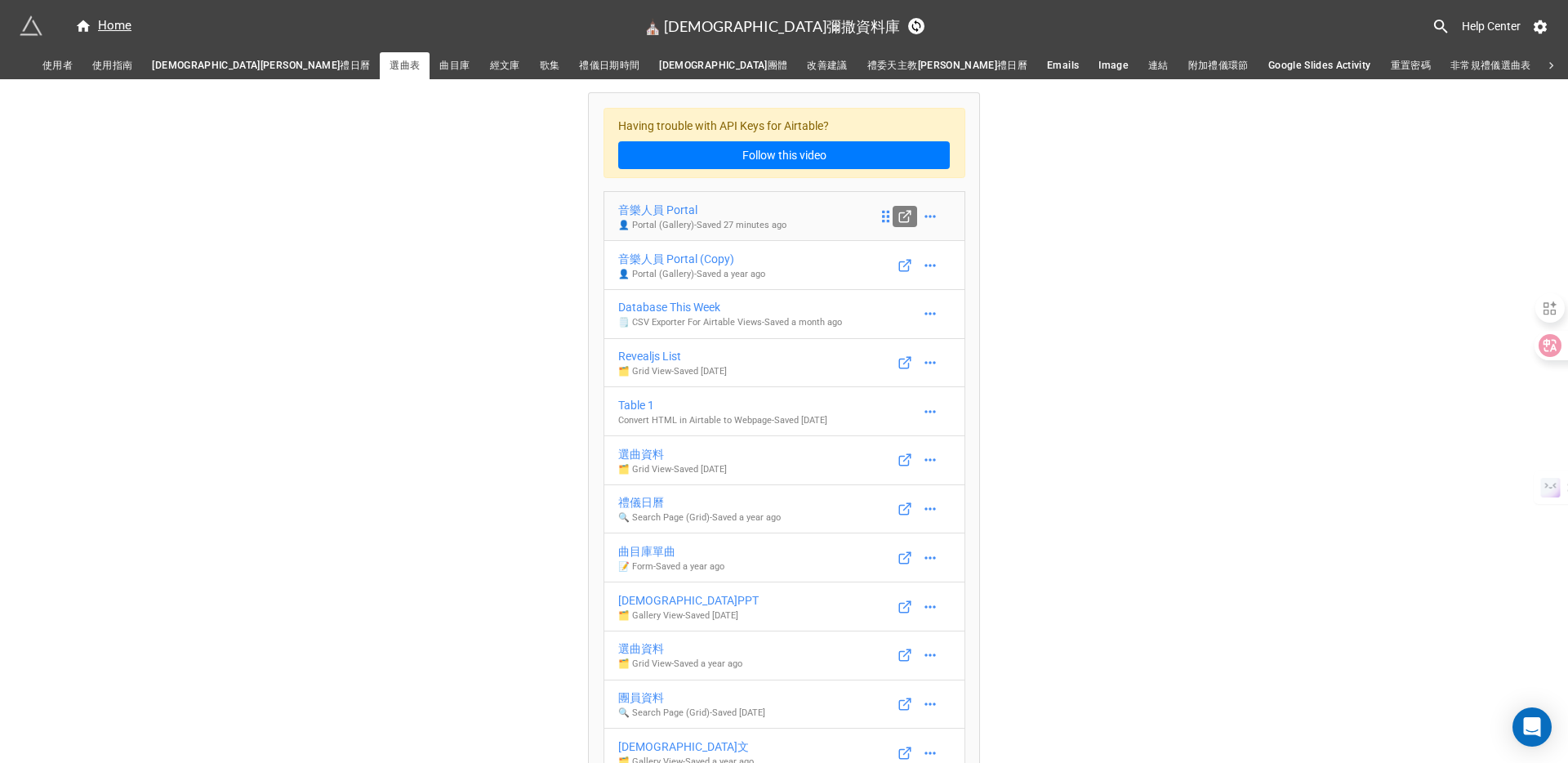
click at [908, 216] on link at bounding box center [905, 215] width 25 height 21
click at [114, 30] on div "Home" at bounding box center [103, 26] width 57 height 20
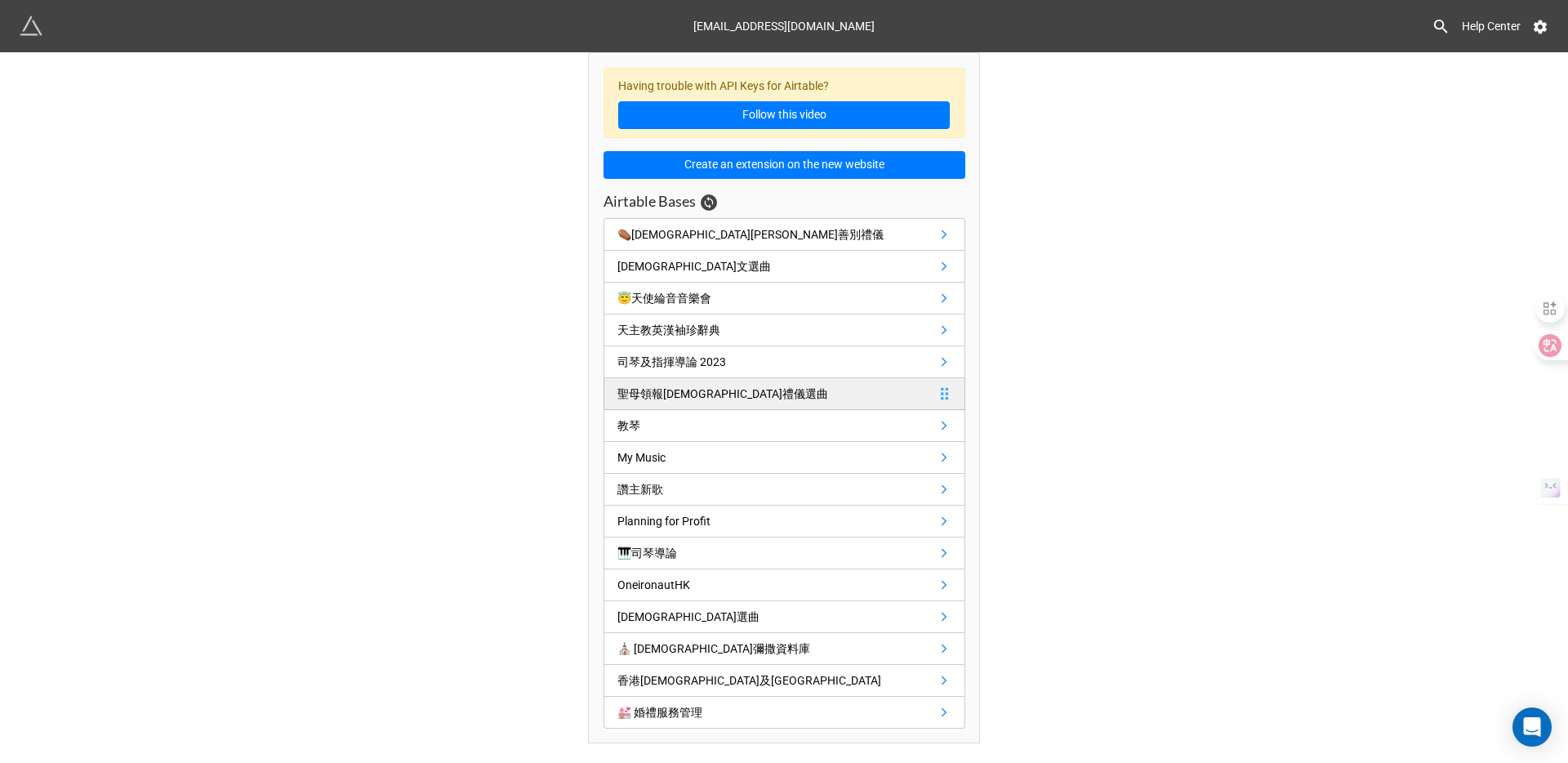
click at [672, 390] on div "聖母領報[DEMOGRAPHIC_DATA]禮儀選曲" at bounding box center [722, 394] width 210 height 18
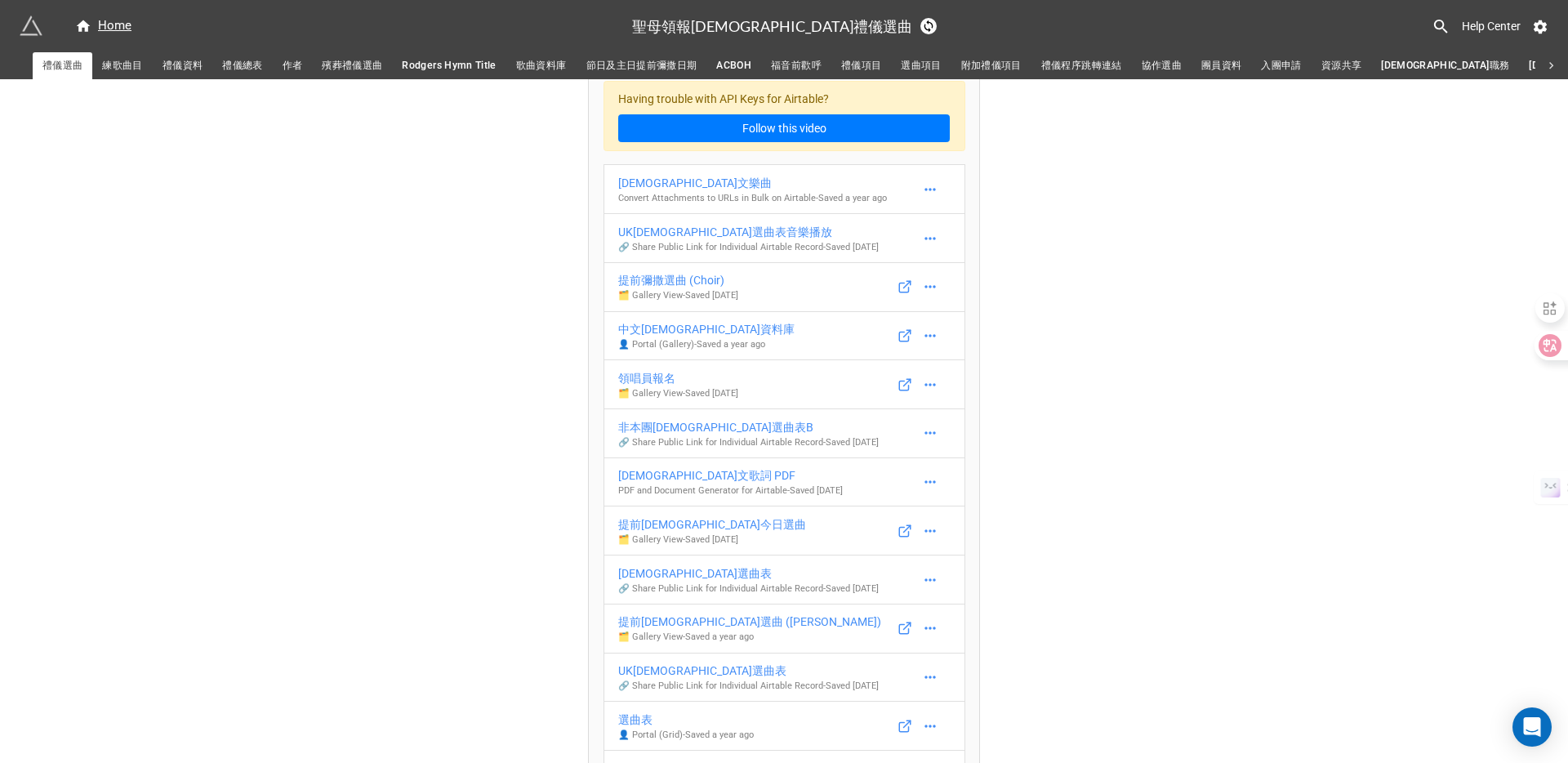
scroll to position [29, 0]
click at [367, 63] on span "殯葬禮儀選曲" at bounding box center [351, 65] width 61 height 17
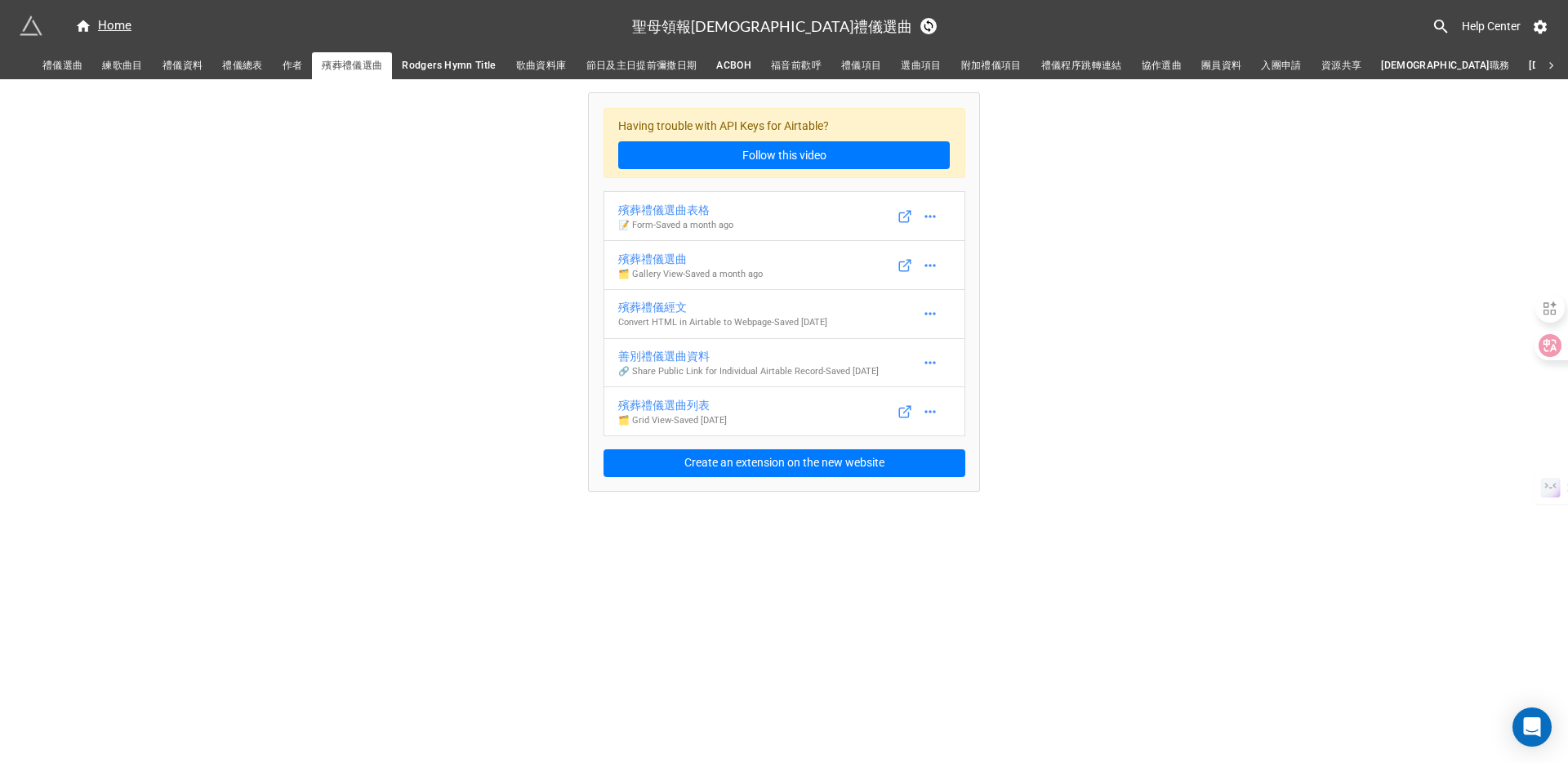
click at [62, 61] on span "禮儀選曲" at bounding box center [63, 65] width 40 height 17
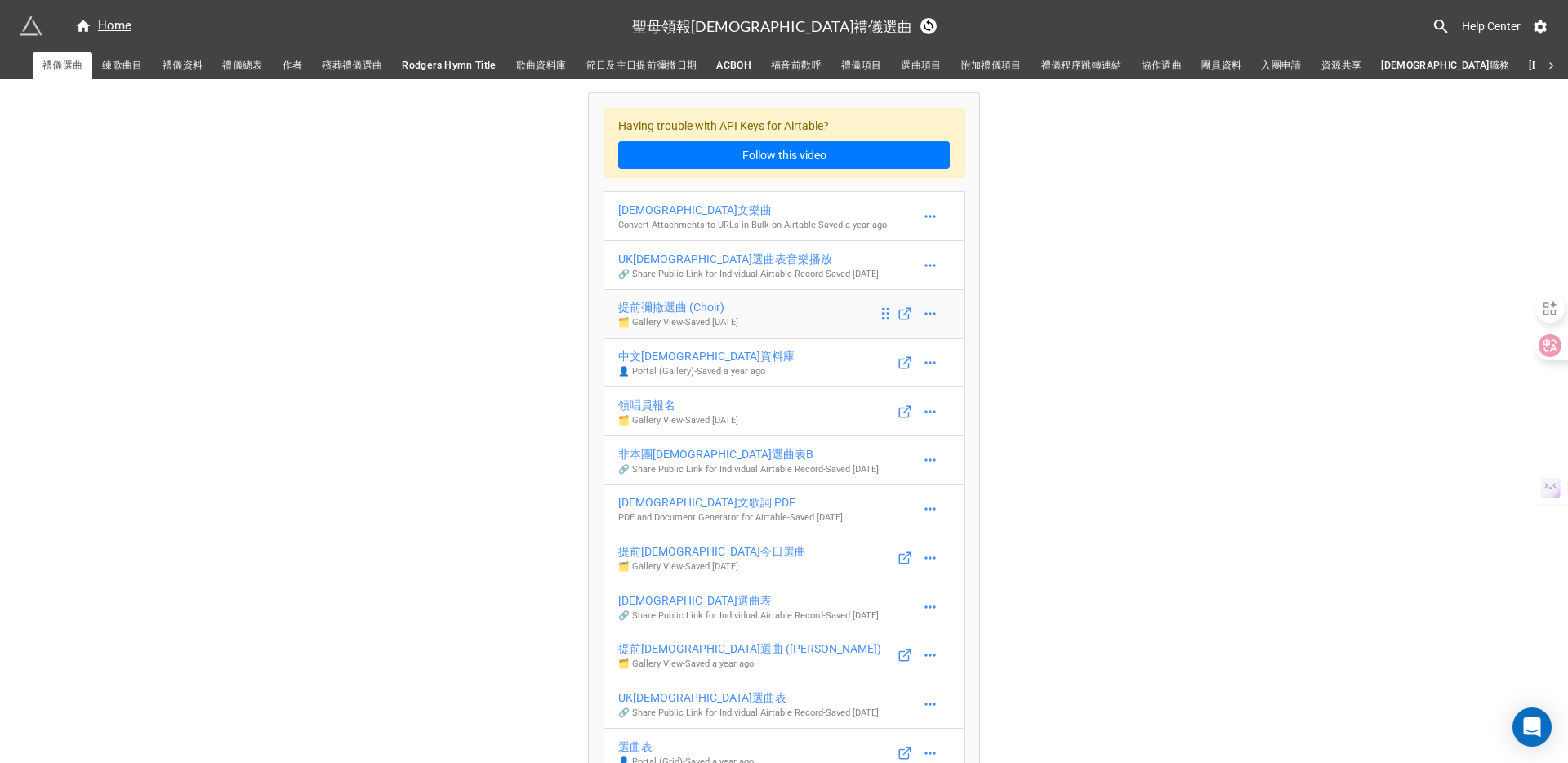
click at [681, 317] on div "提前彌撒選曲 (Choir)" at bounding box center [678, 307] width 120 height 18
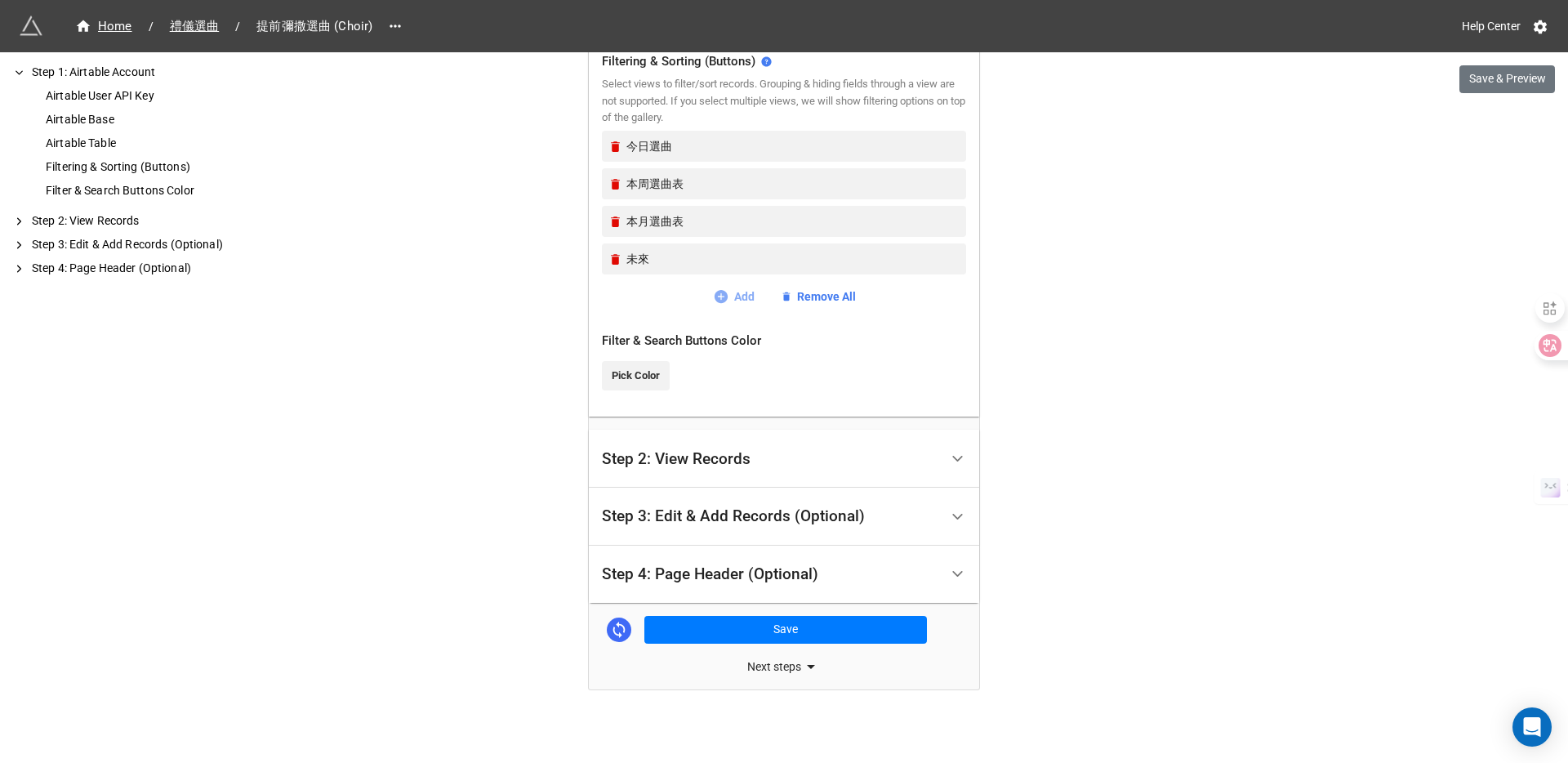
scroll to position [666, 0]
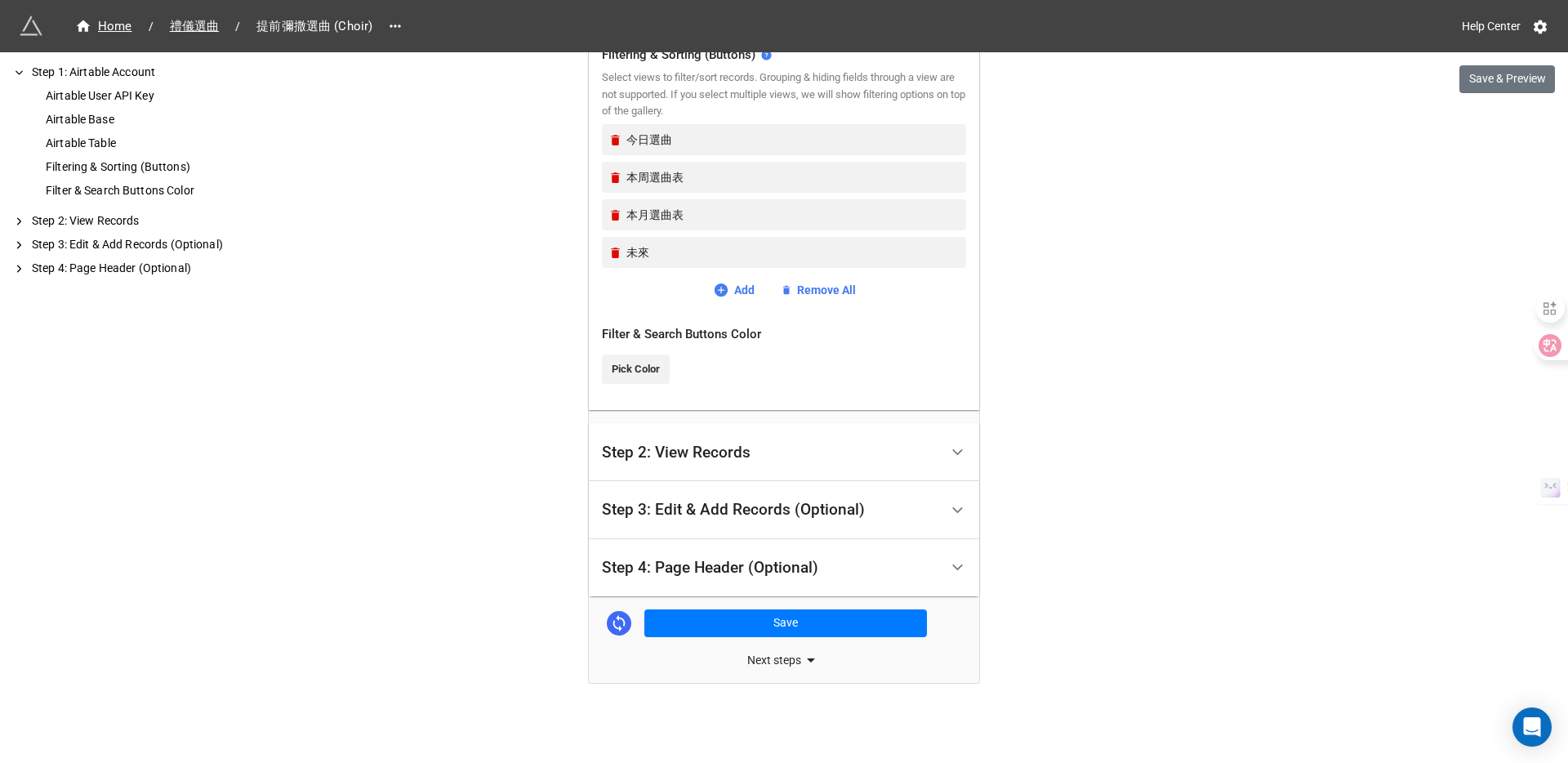
click at [699, 570] on div "Step 4: Page Header (Optional)" at bounding box center [711, 568] width 216 height 16
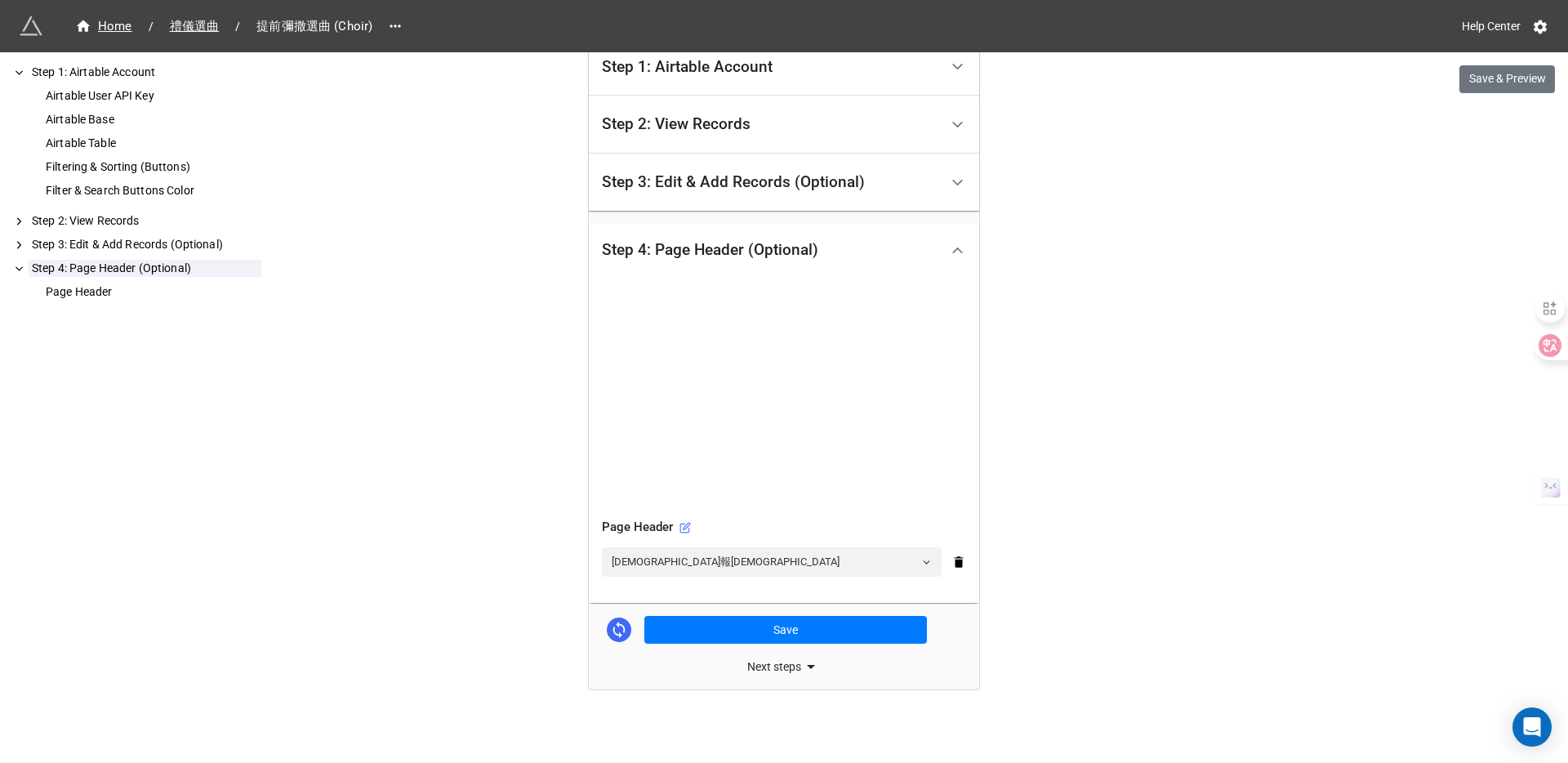
scroll to position [340, 0]
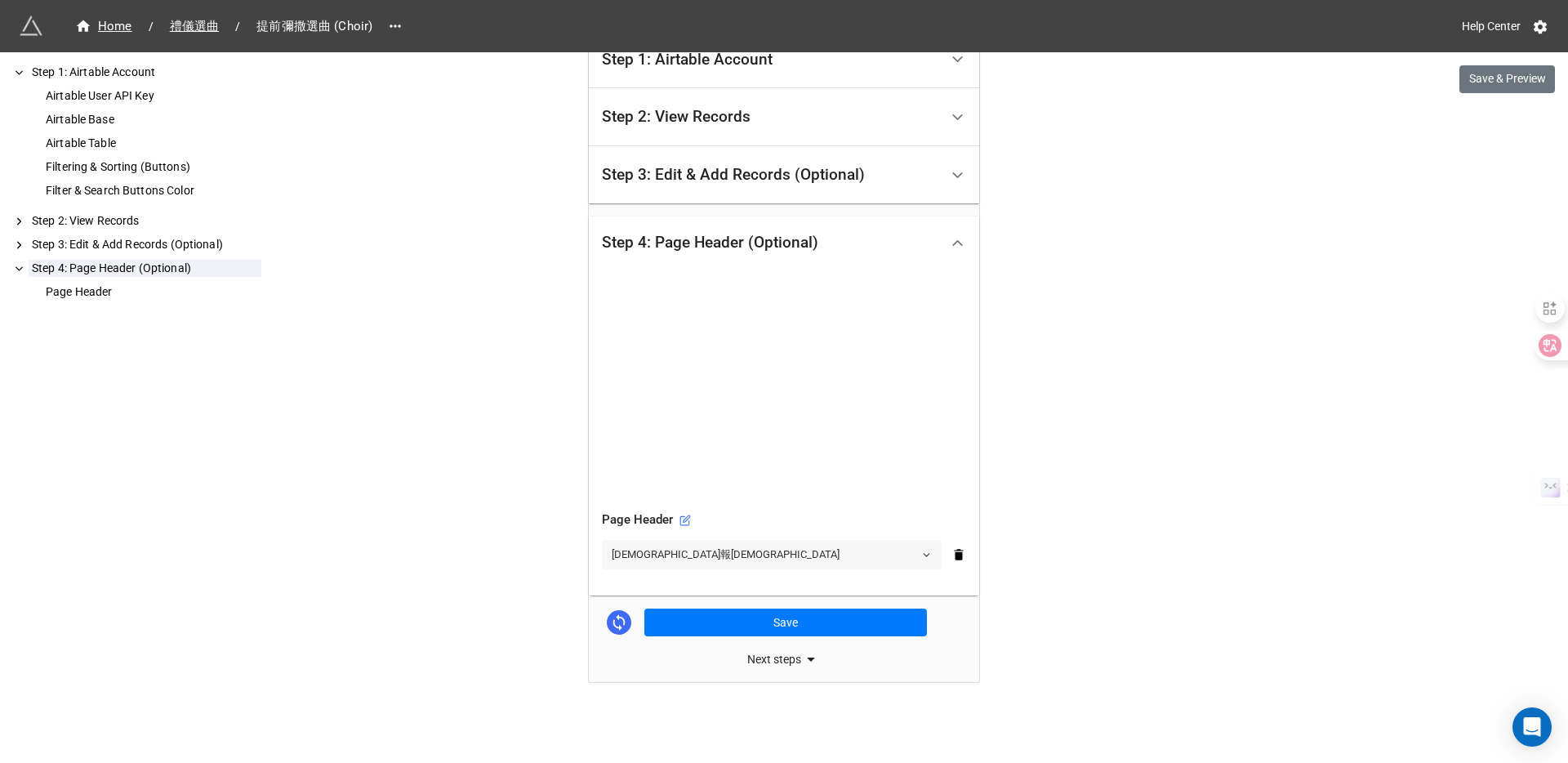
click at [748, 552] on link "[DEMOGRAPHIC_DATA]報[DEMOGRAPHIC_DATA]" at bounding box center [772, 555] width 339 height 30
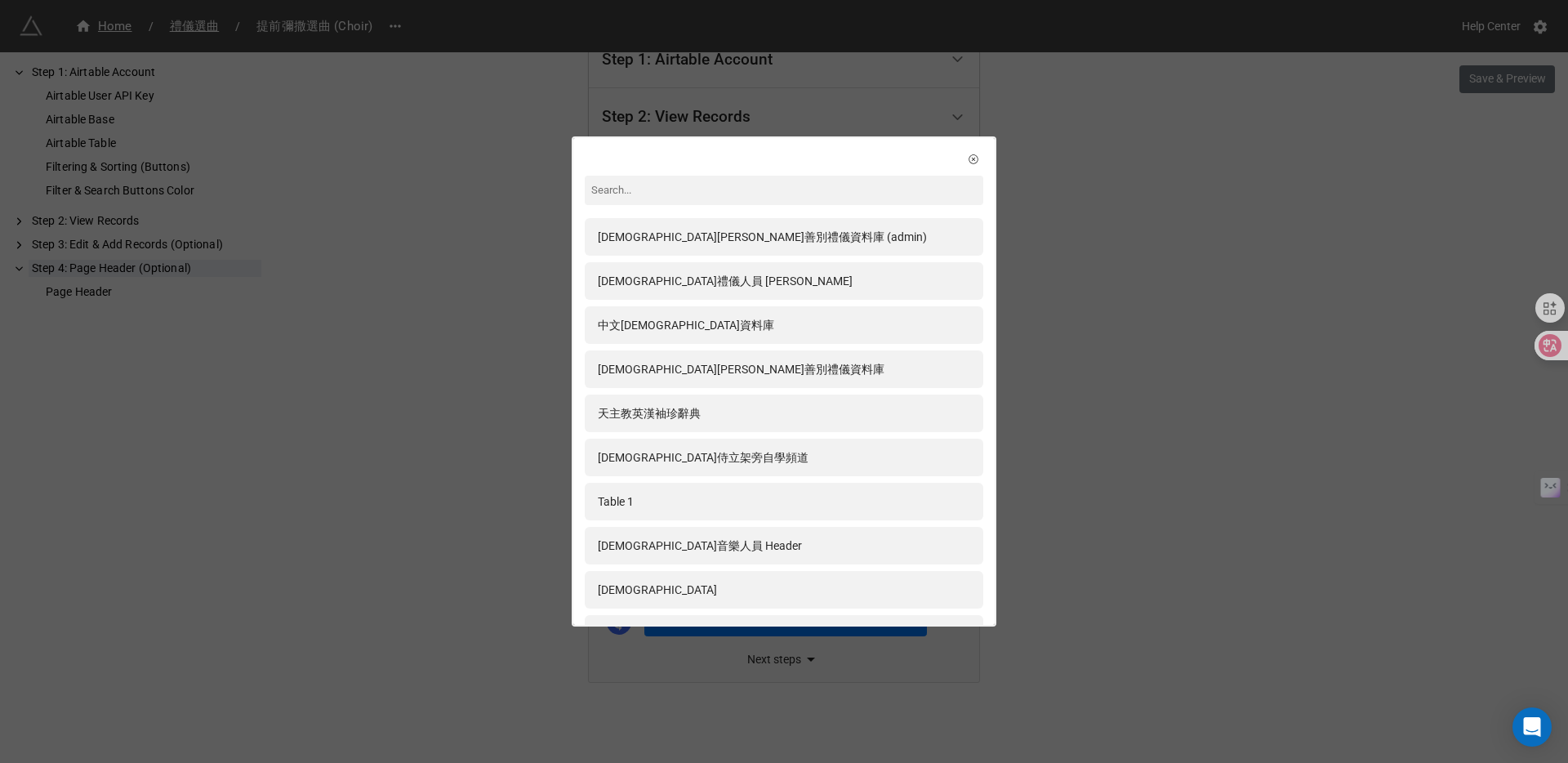
click at [538, 512] on div "聖若瑟堂善別禮儀資料庫 (admin) 聖母堂禮儀人員 Header 中文彌撒資料庫 聖若瑟堂善別禮儀資料庫 天主教英漢袖珍辭典 聖團侍立架旁自學頻道 Tab…" at bounding box center [784, 381] width 1568 height 763
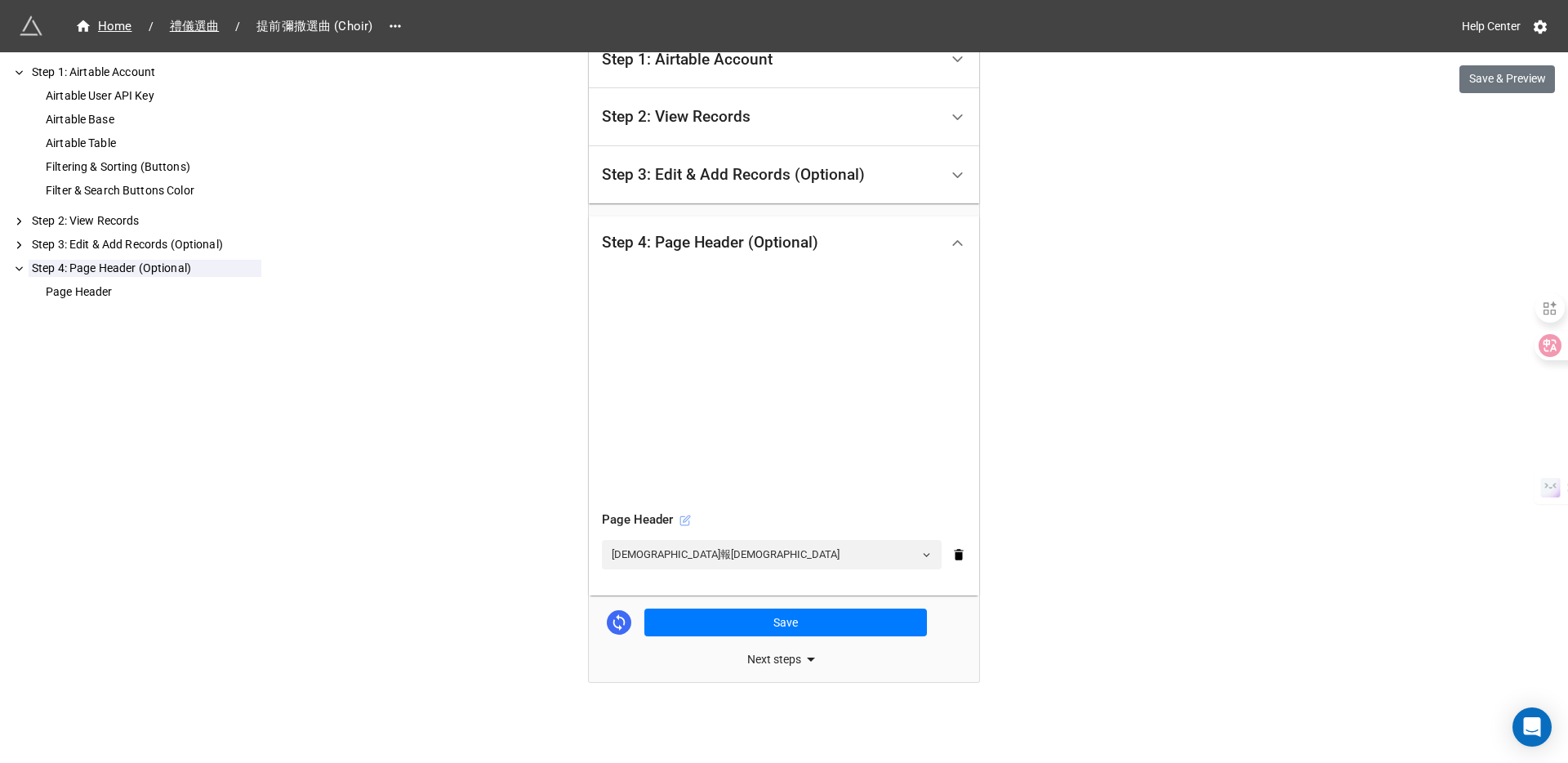
click at [684, 523] on icon at bounding box center [686, 521] width 12 height 12
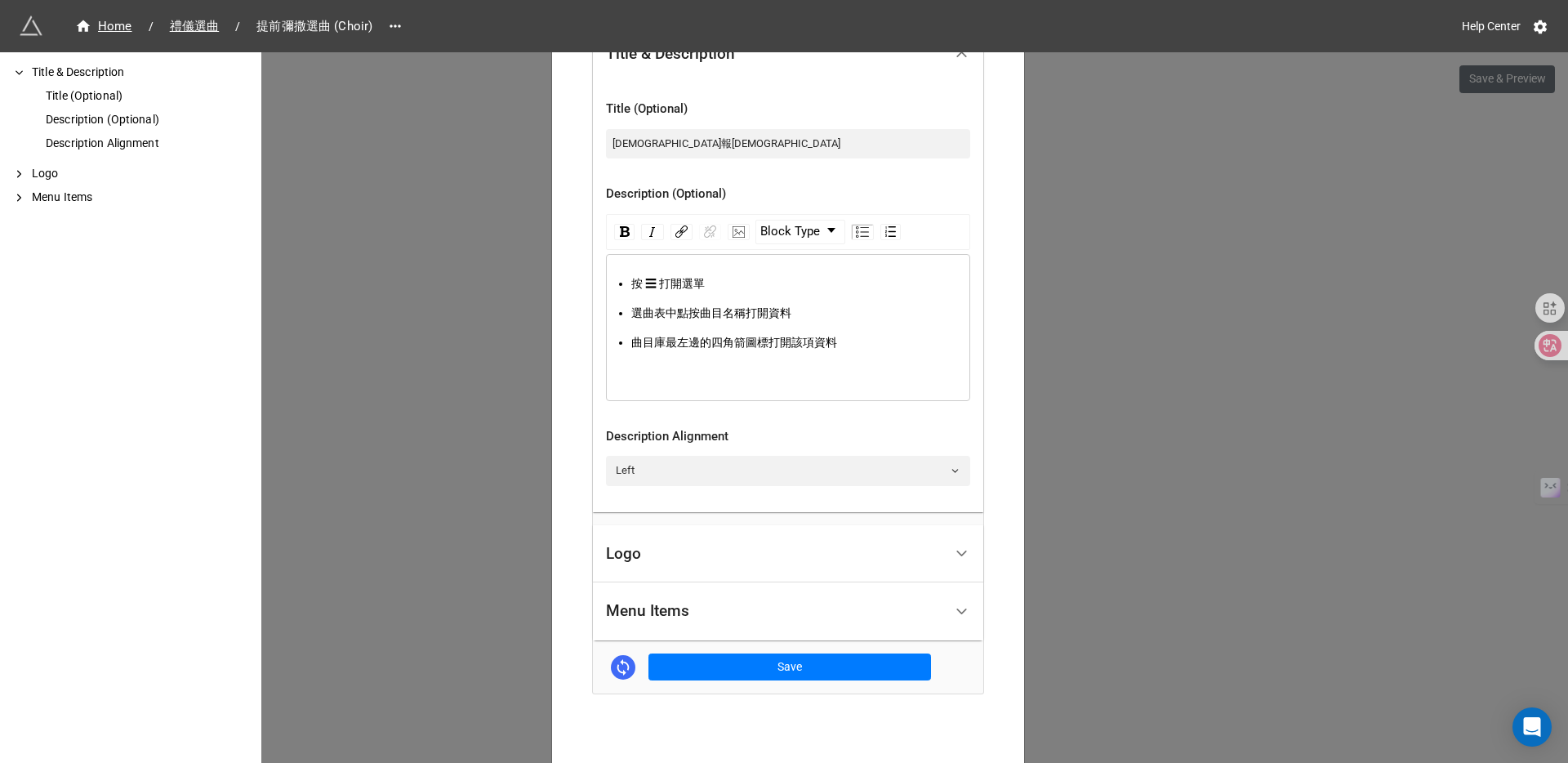
scroll to position [511, 0]
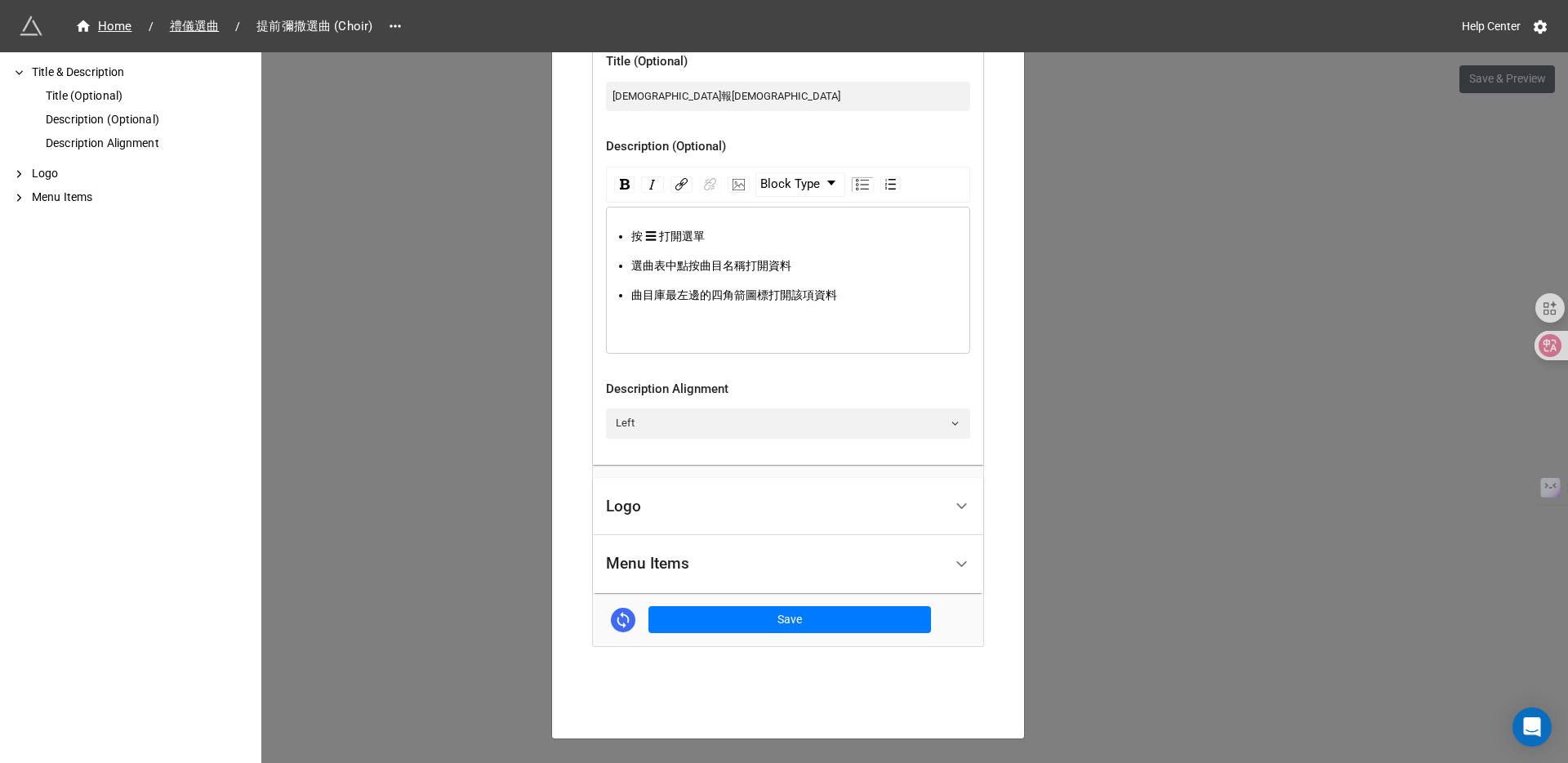
click at [673, 487] on div "Logo" at bounding box center [775, 506] width 337 height 39
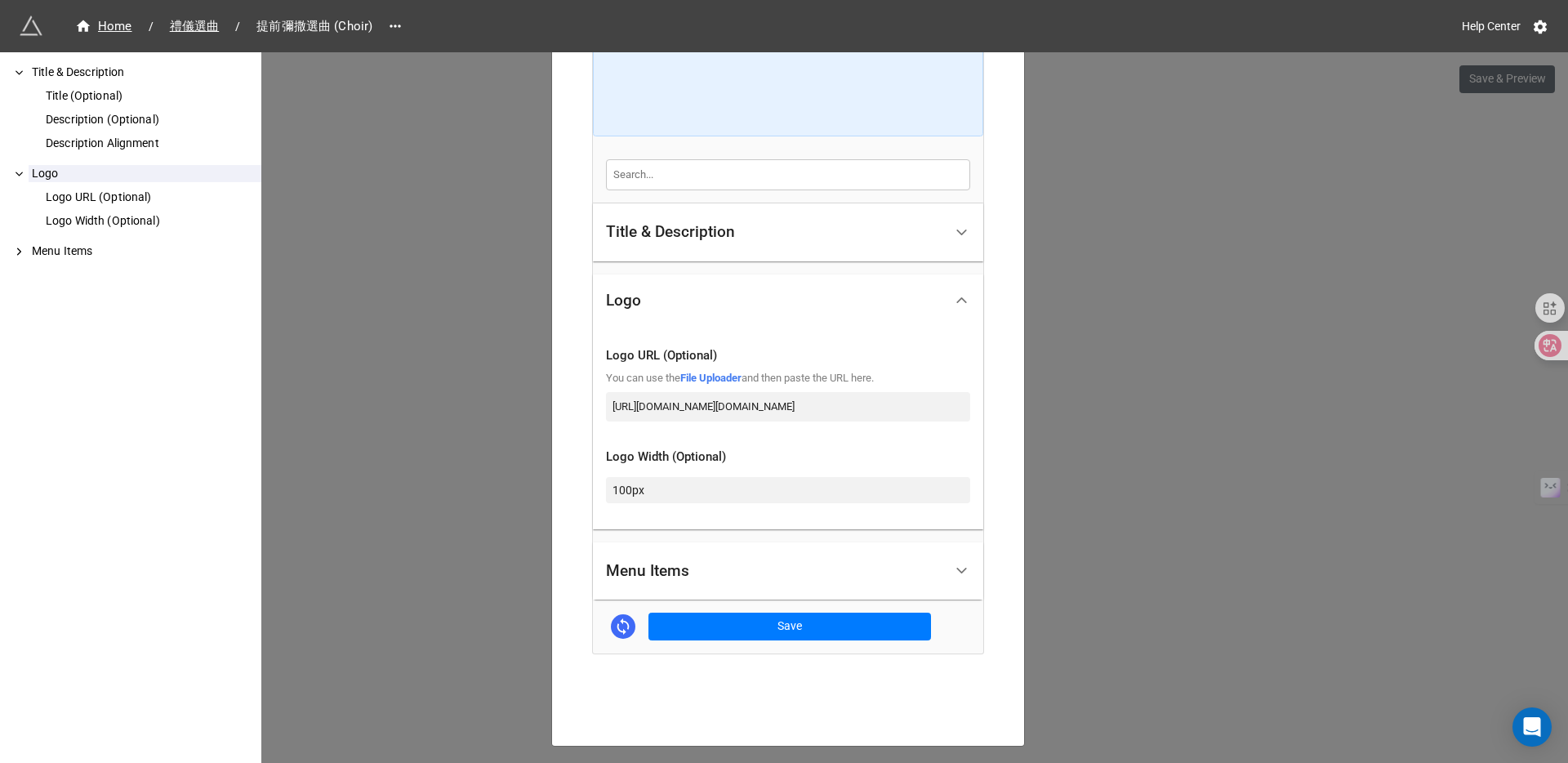
scroll to position [282, 0]
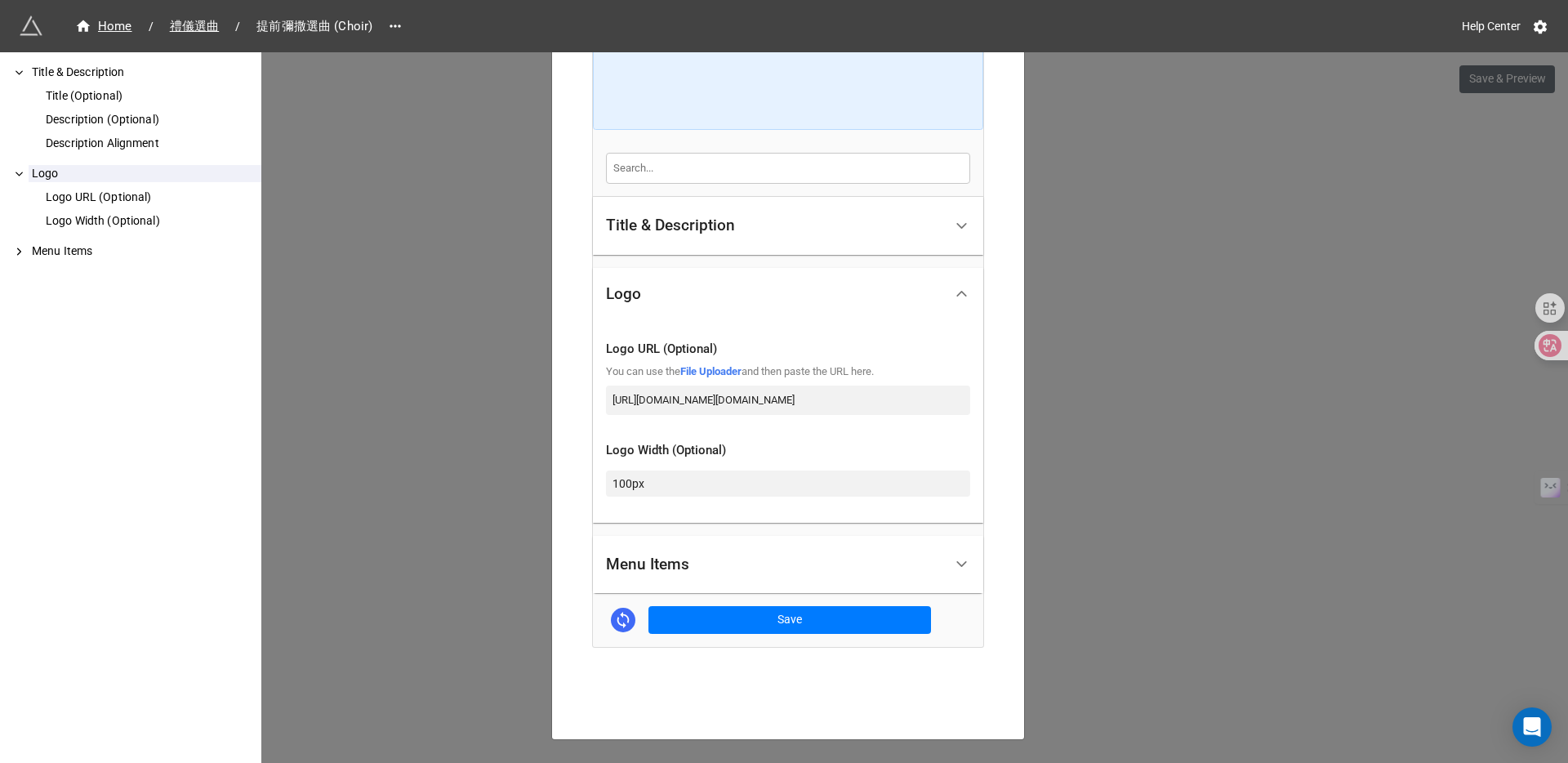
click at [676, 557] on div "Menu Items" at bounding box center [648, 565] width 83 height 16
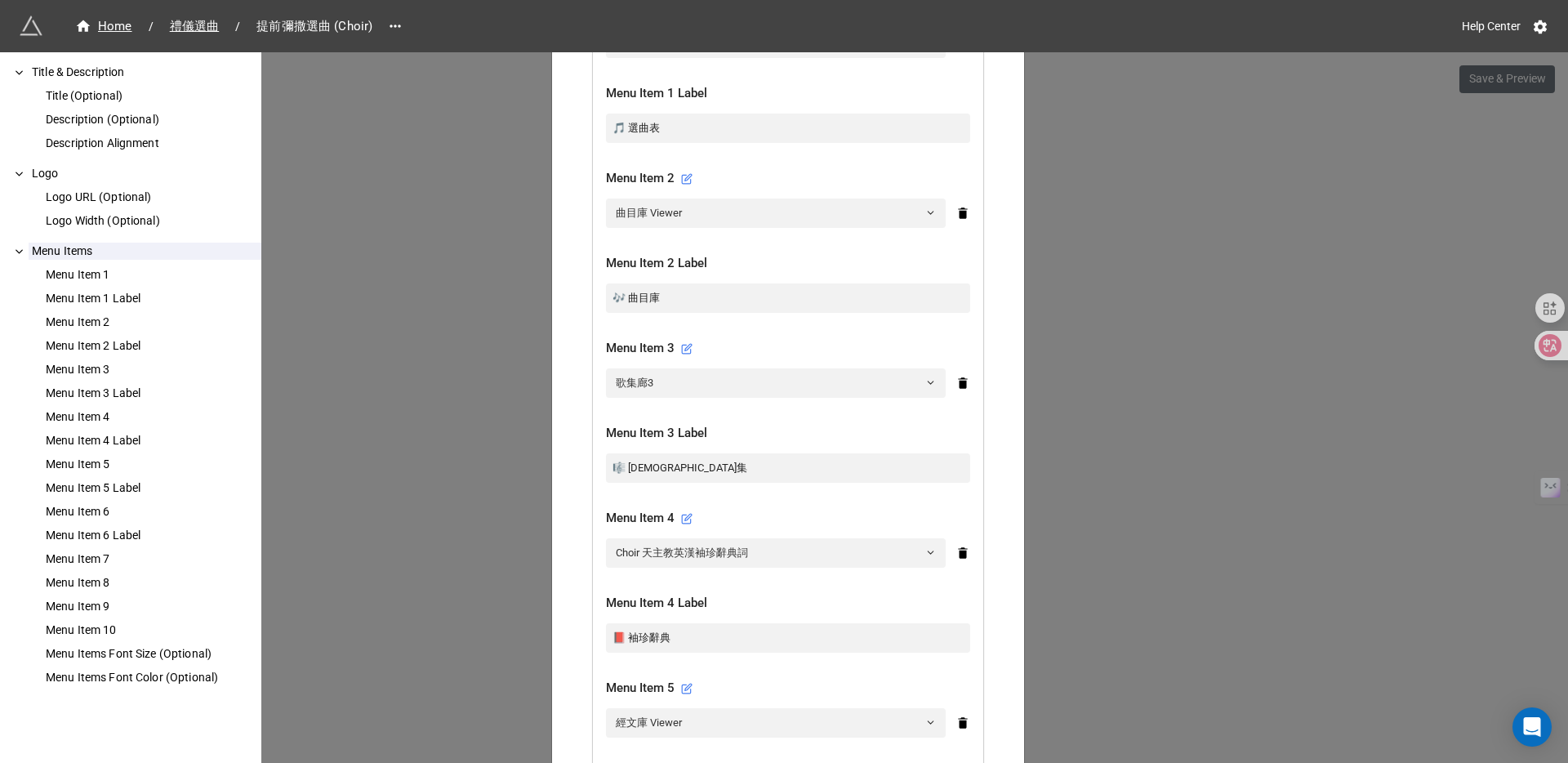
scroll to position [683, 0]
click at [661, 365] on link "歌集廊3" at bounding box center [776, 380] width 339 height 30
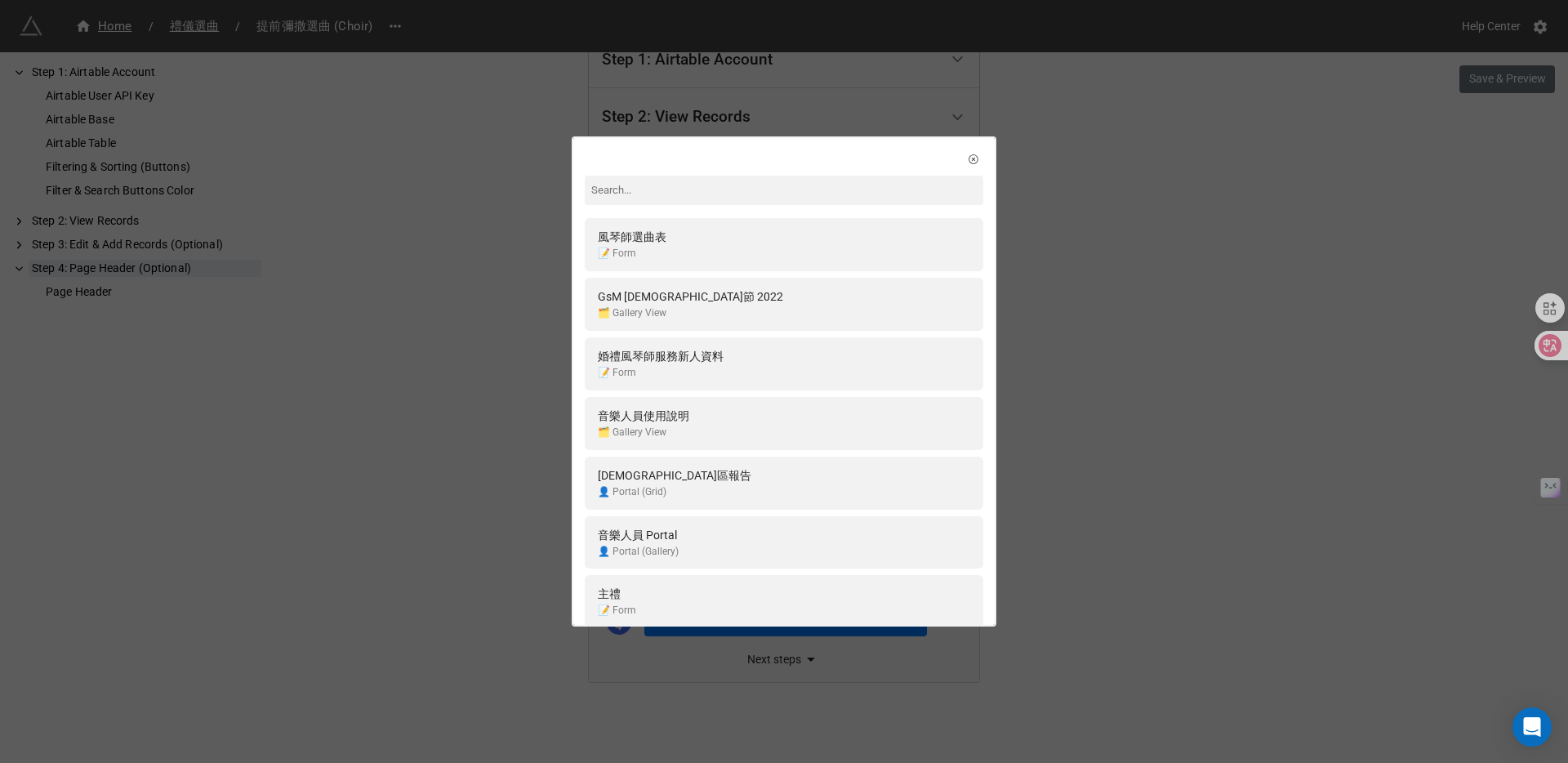
click at [496, 309] on div "風琴師選曲表 📝 Form GsM 聖詠節 2022 🗂️ Gallery View 婚禮風琴師服務新人資料 📝 Form 音樂人員使用說明 🗂️ Galle…" at bounding box center [784, 381] width 1568 height 763
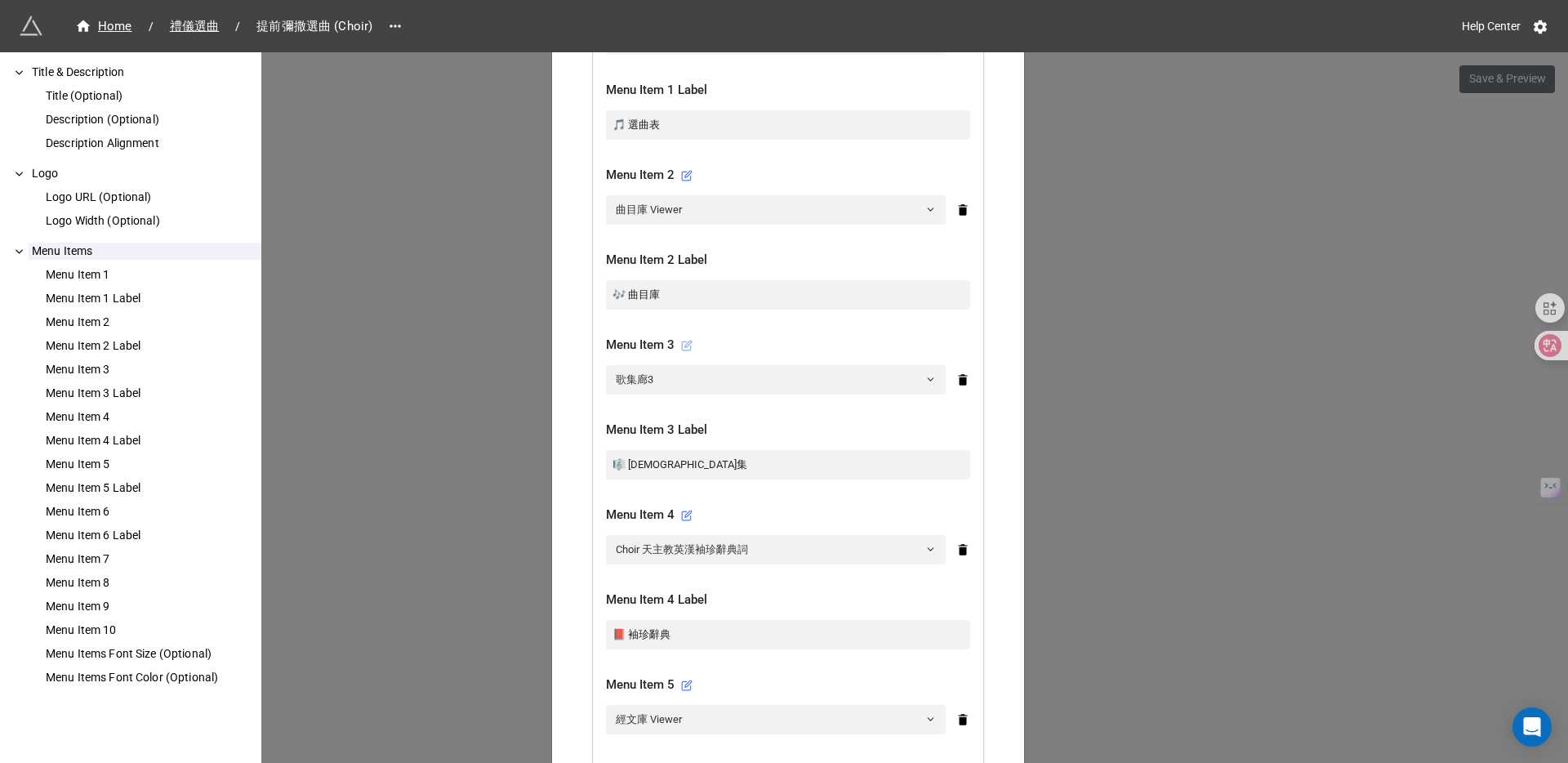
click at [686, 339] on icon at bounding box center [687, 345] width 12 height 12
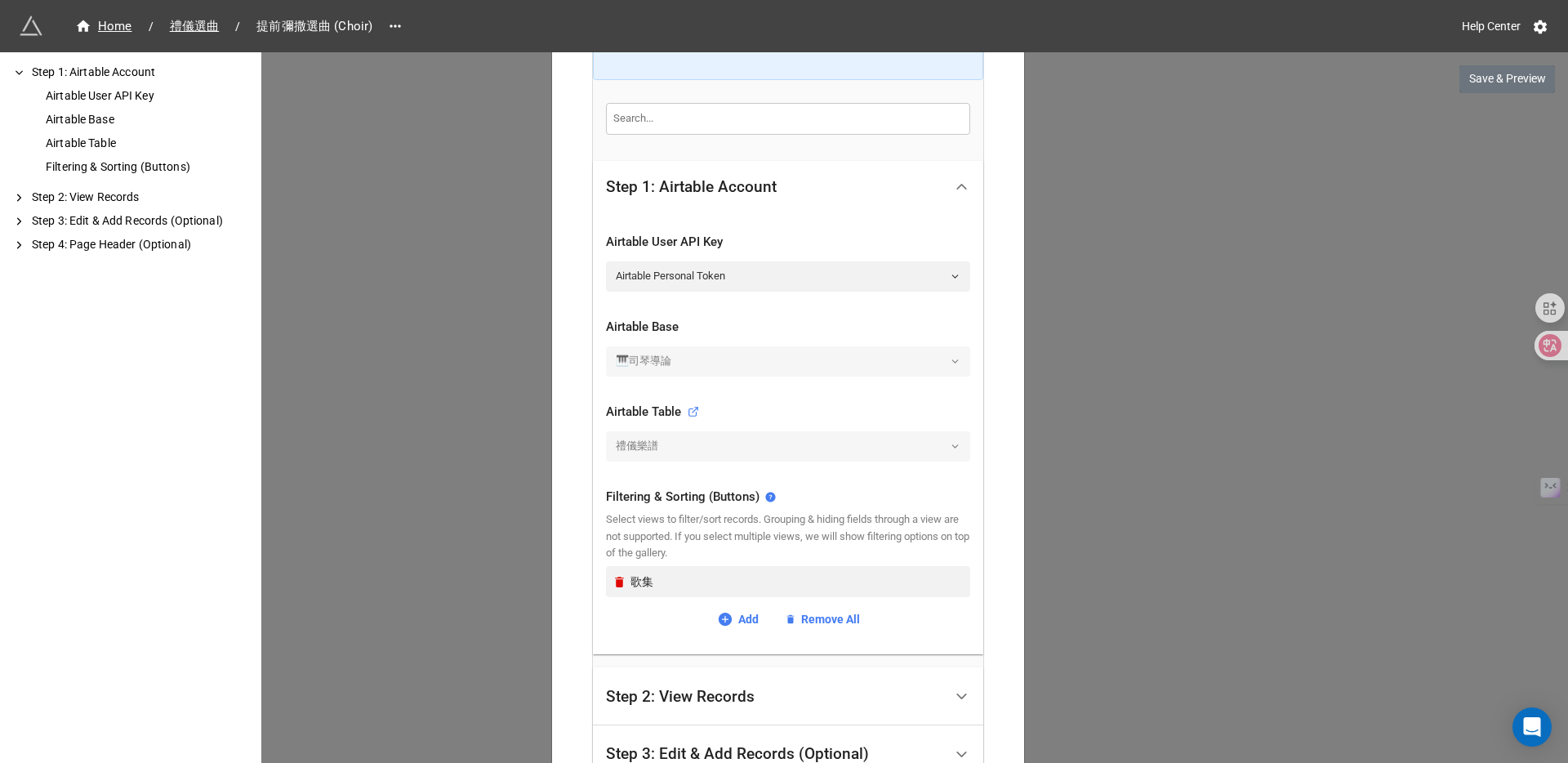
scroll to position [147, 0]
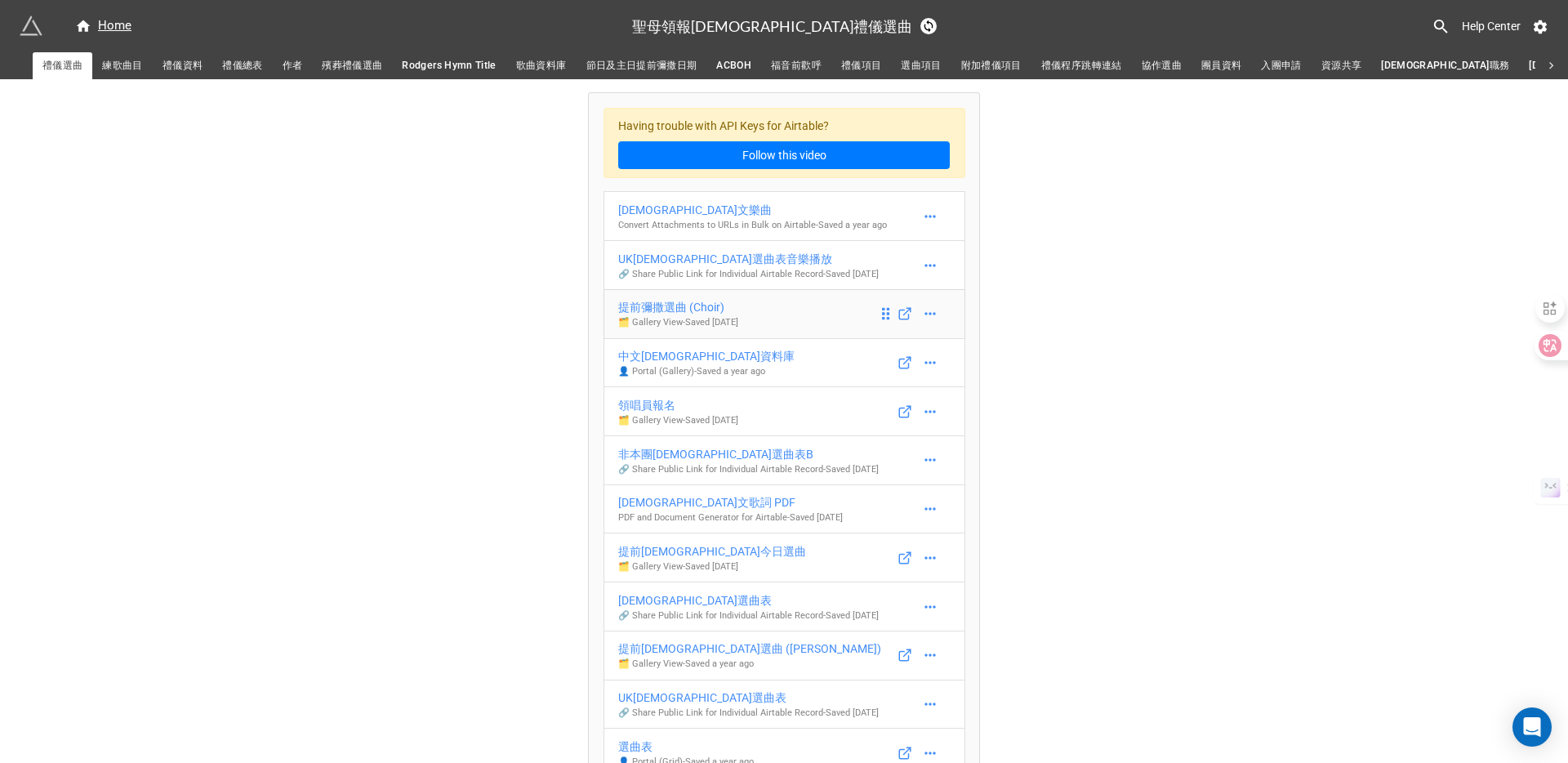
click at [678, 317] on div "提前彌撒選曲 (Choir)" at bounding box center [678, 307] width 120 height 18
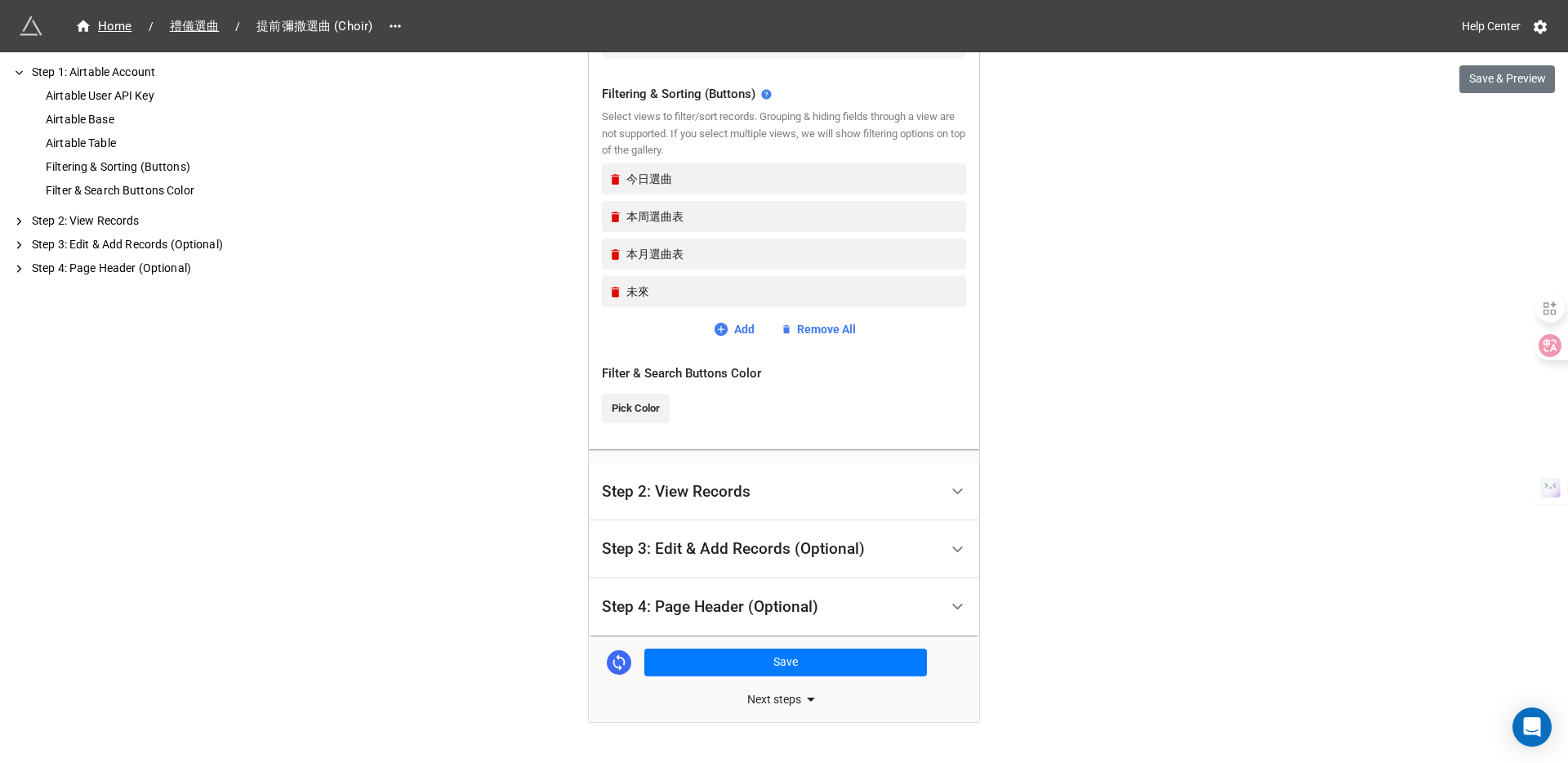
scroll to position [666, 0]
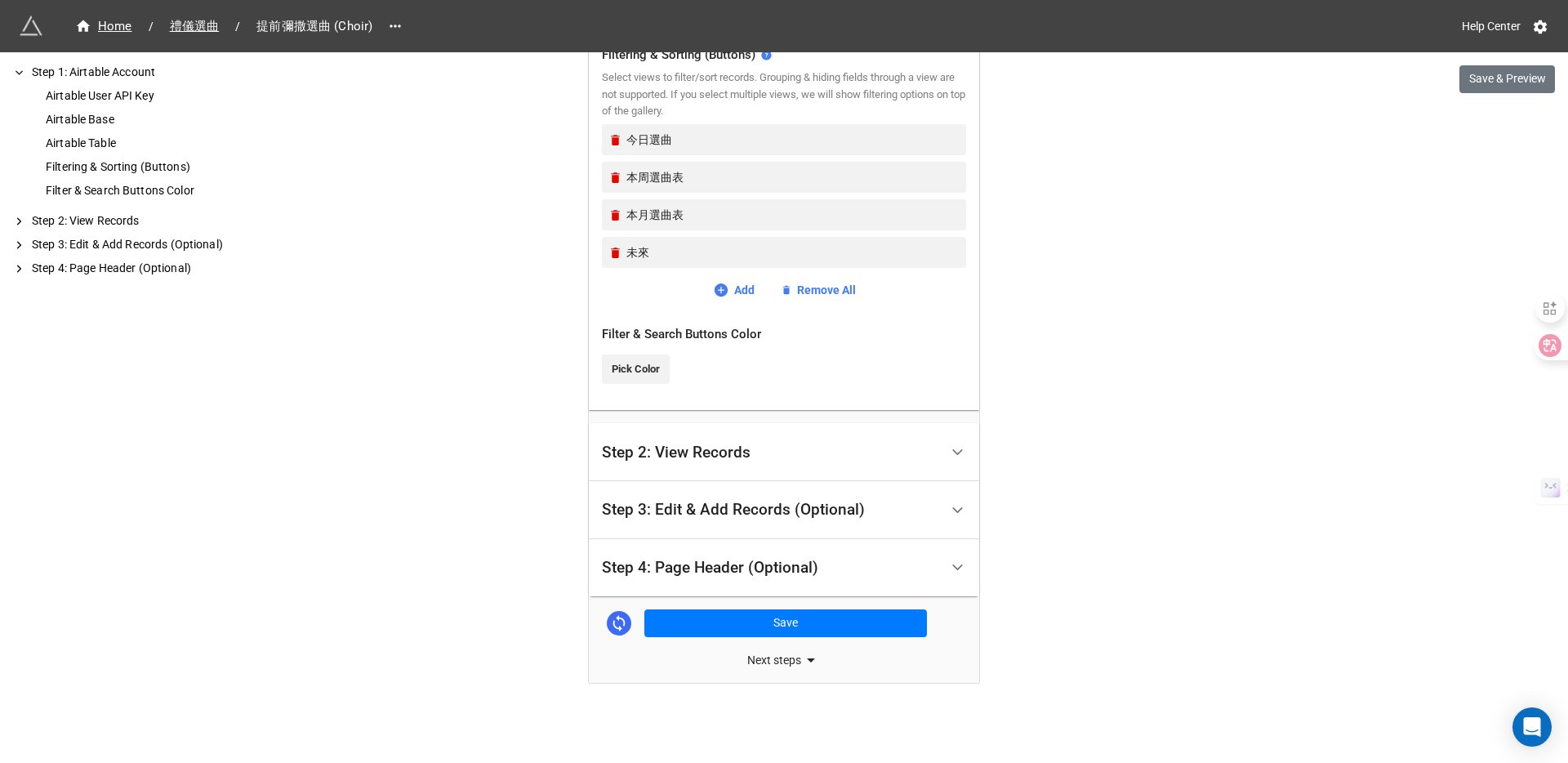
click at [658, 579] on div "Step 4: Page Header (Optional)" at bounding box center [771, 568] width 337 height 39
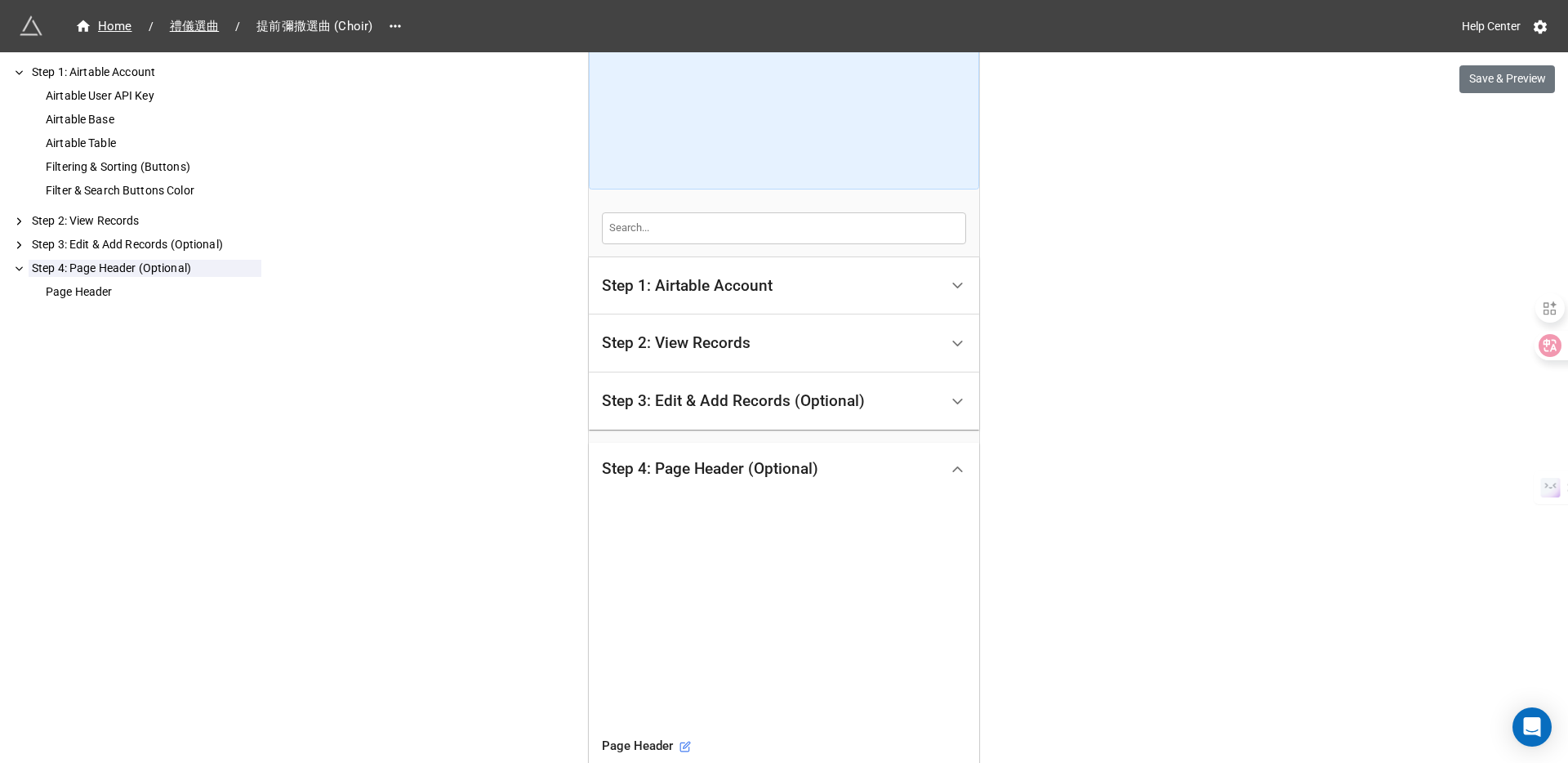
scroll to position [340, 0]
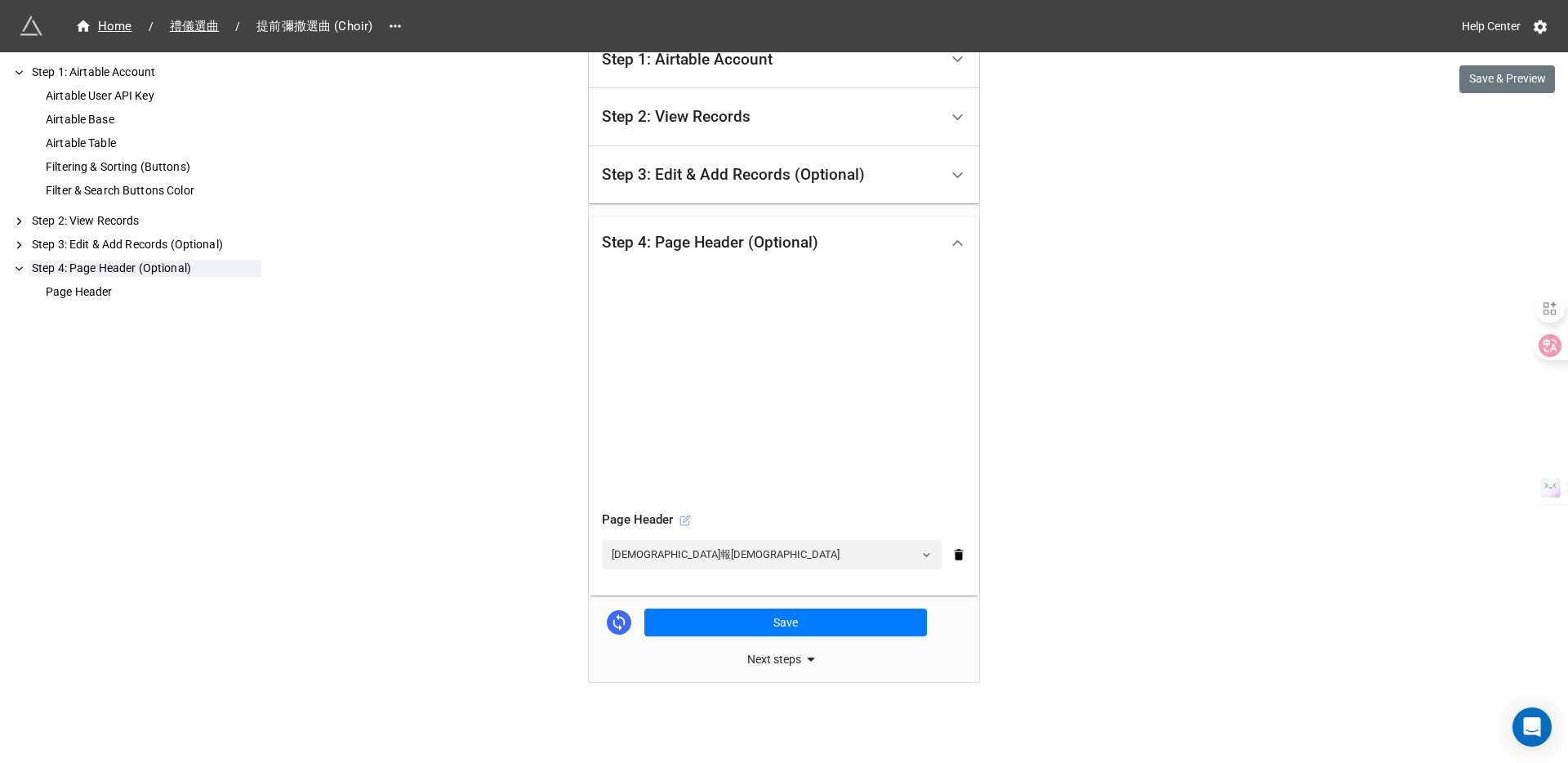
click at [686, 519] on icon at bounding box center [687, 518] width 7 height 7
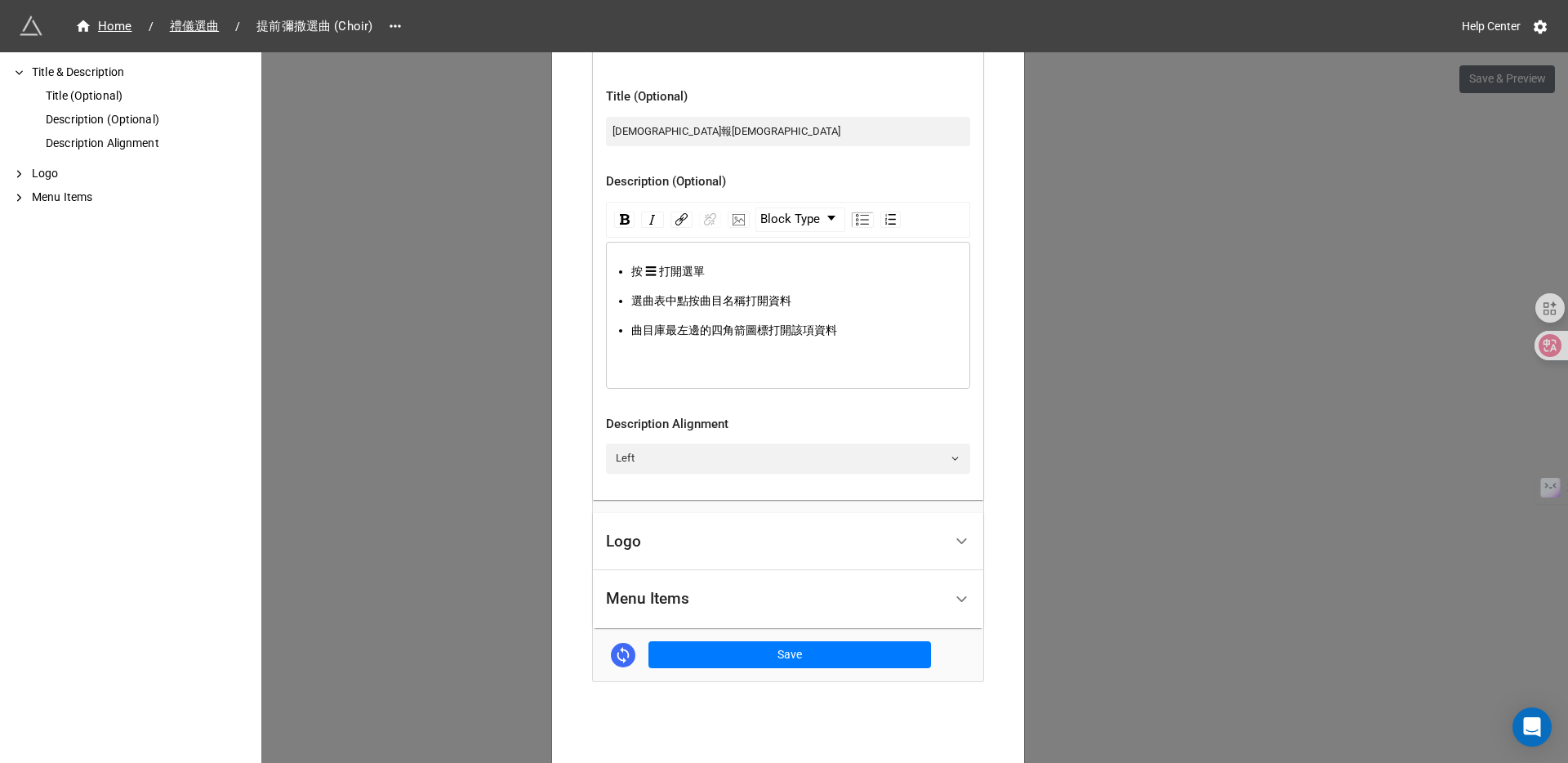
scroll to position [511, 0]
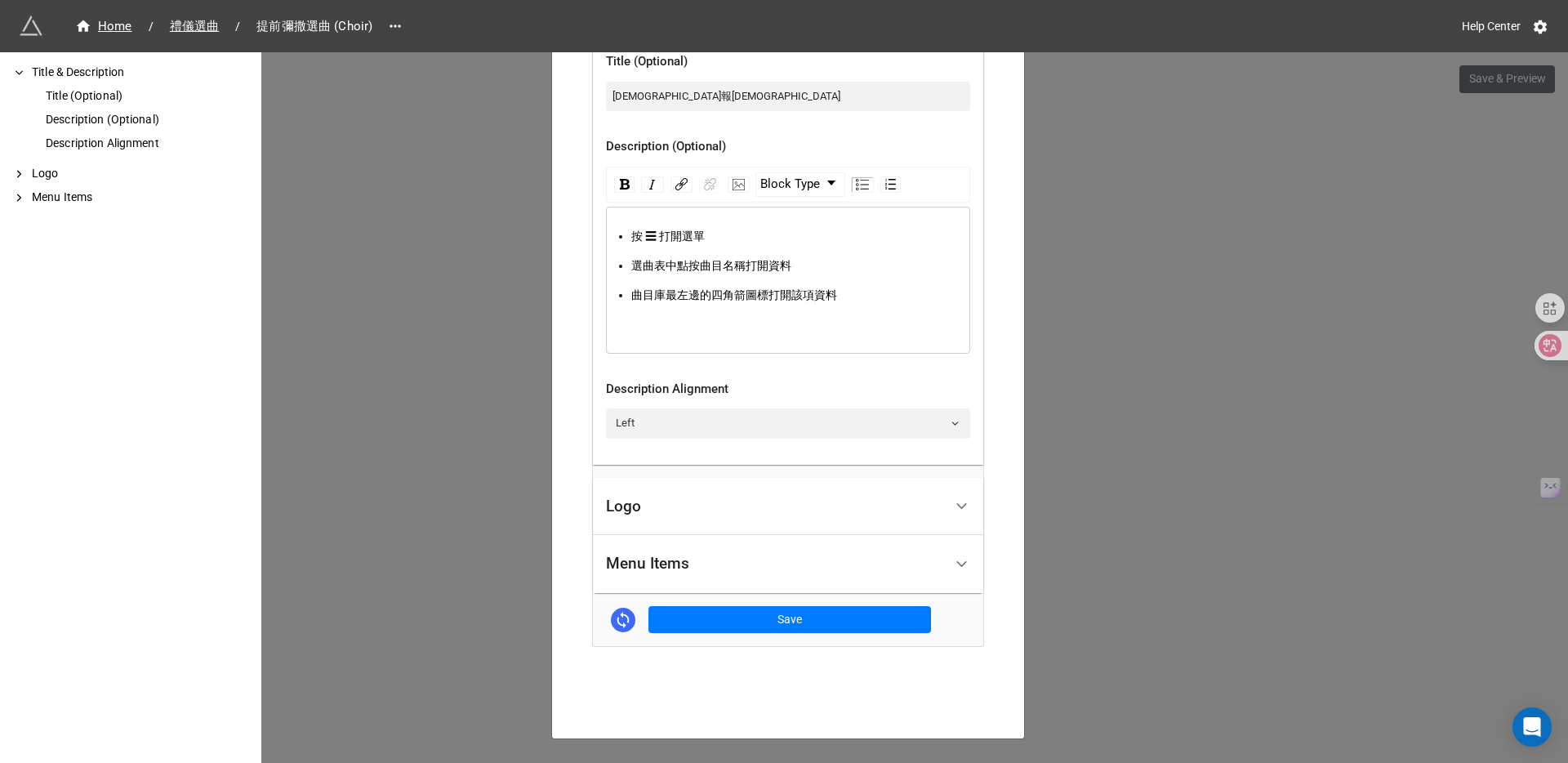
click at [686, 545] on div "Menu Items" at bounding box center [775, 564] width 337 height 39
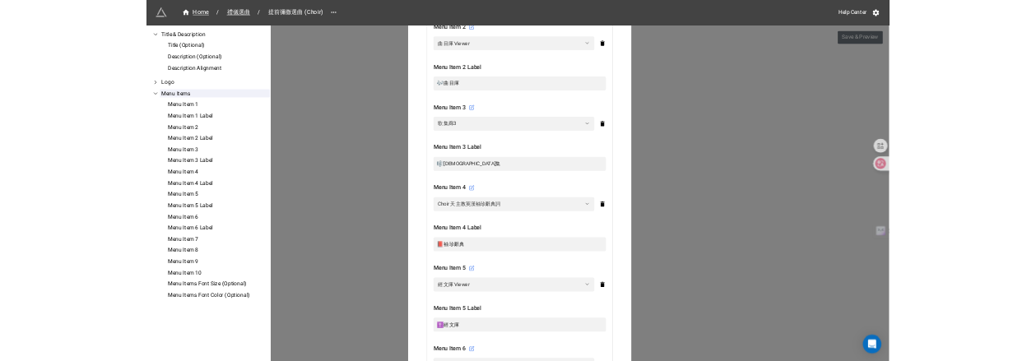
scroll to position [817, 0]
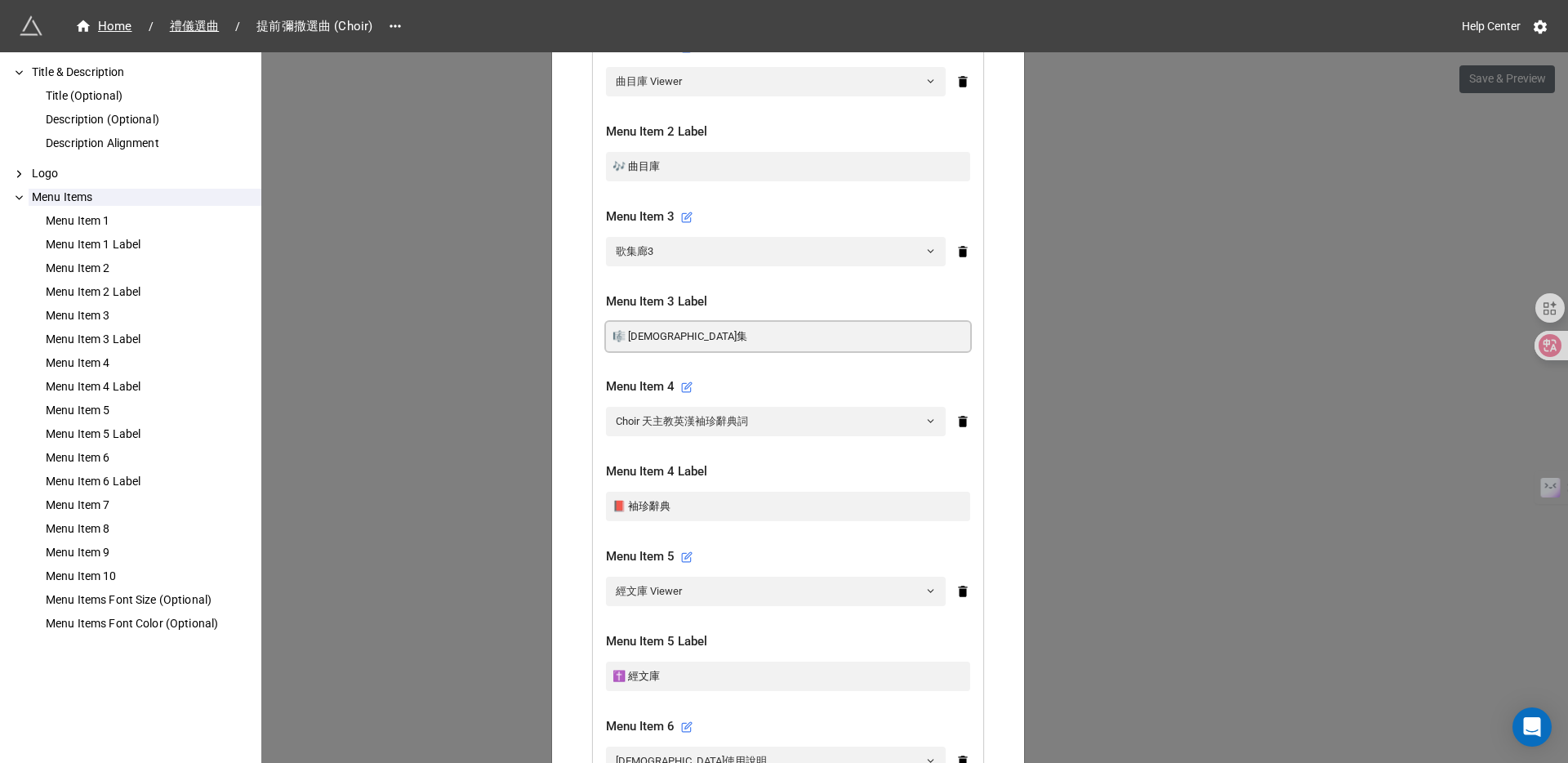
click at [627, 321] on input "🎼 聖歌集" at bounding box center [788, 336] width 364 height 30
click at [625, 321] on input "🎼 聖歌集" at bounding box center [788, 336] width 364 height 30
type input "🎼[DEMOGRAPHIC_DATA]集"
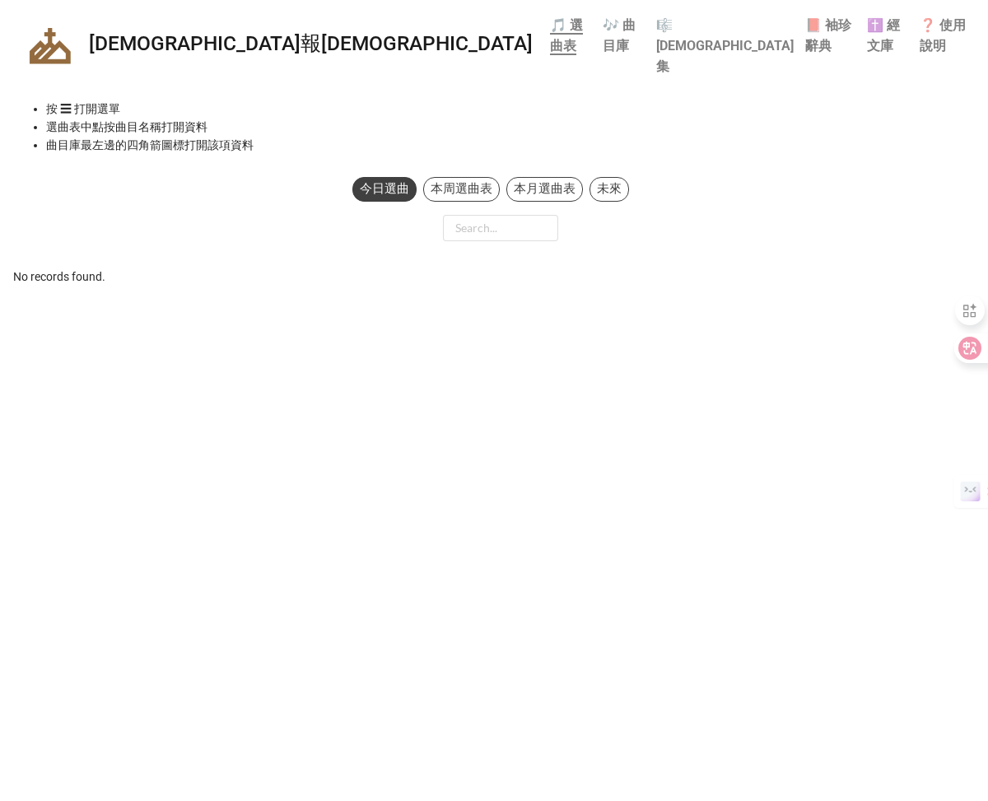
click at [54, 264] on div "聖母領報聖詠團 🎵 選曲表 🎶 曲目庫 🎼 聖歌集 📕 袖珍辭典 ✝️ 經文庫 ❓ 使用說明 按 ☰ 打開選單 選曲表中點按曲目名稱打開資料 曲目庫最左邊的四…" at bounding box center [494, 149] width 988 height 299
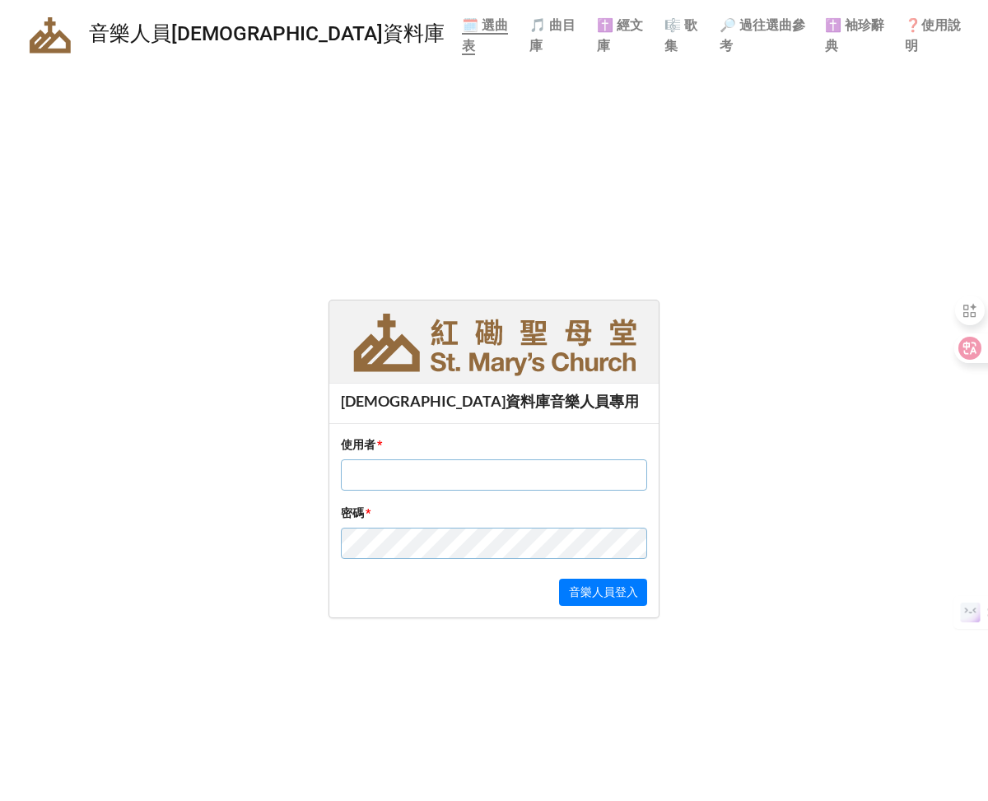
click at [489, 353] on img at bounding box center [493, 341] width 329 height 82
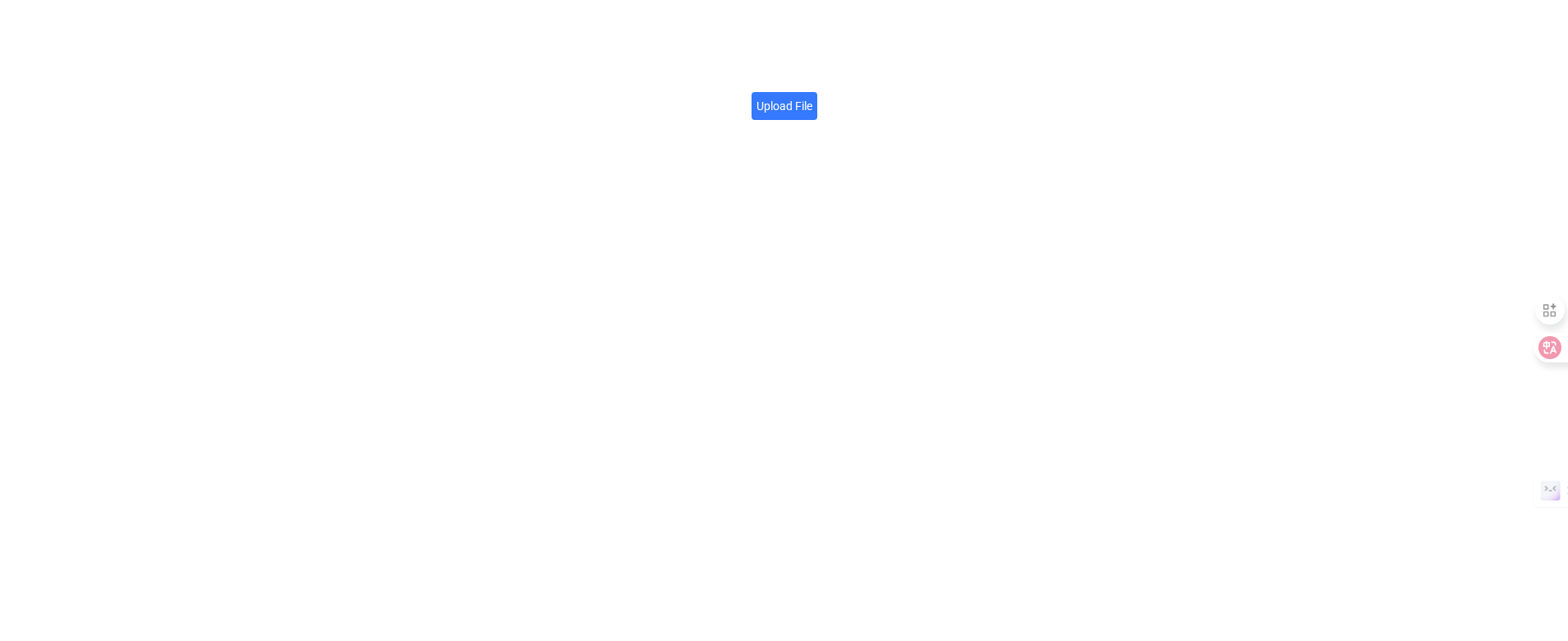
click at [780, 103] on label "Upload File" at bounding box center [784, 106] width 66 height 28
click at [812, 97] on input "Upload File" at bounding box center [812, 97] width 0 height 0
click at [636, 67] on div "File URL Click here to copy → https://firebasestorage.googleapis.com/v0/b/app-s…" at bounding box center [784, 96] width 394 height 193
click at [977, 87] on icon at bounding box center [975, 88] width 12 height 13
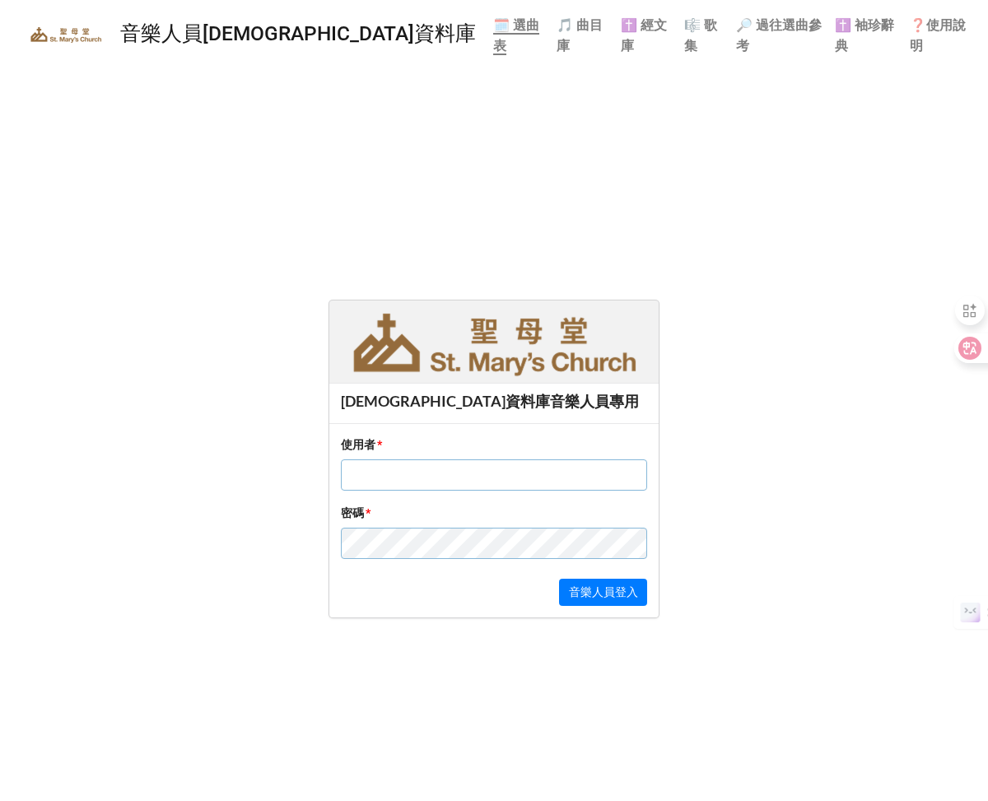
click at [651, 597] on html "音樂人員彌撒資料庫 🗓 選曲表 🎵 曲目庫 ✝️ 經文庫 🎼 歌集 🔎 過往選曲參考 ✝️ 袖珍辭典 ❓使用說明 彌撒資料庫音樂人員專用 使用者 * 密碼 *…" at bounding box center [494, 400] width 988 height 801
click at [377, 469] on input "text" at bounding box center [494, 474] width 306 height 31
type input "Eric"
click button "音樂人員登入" at bounding box center [603, 593] width 88 height 28
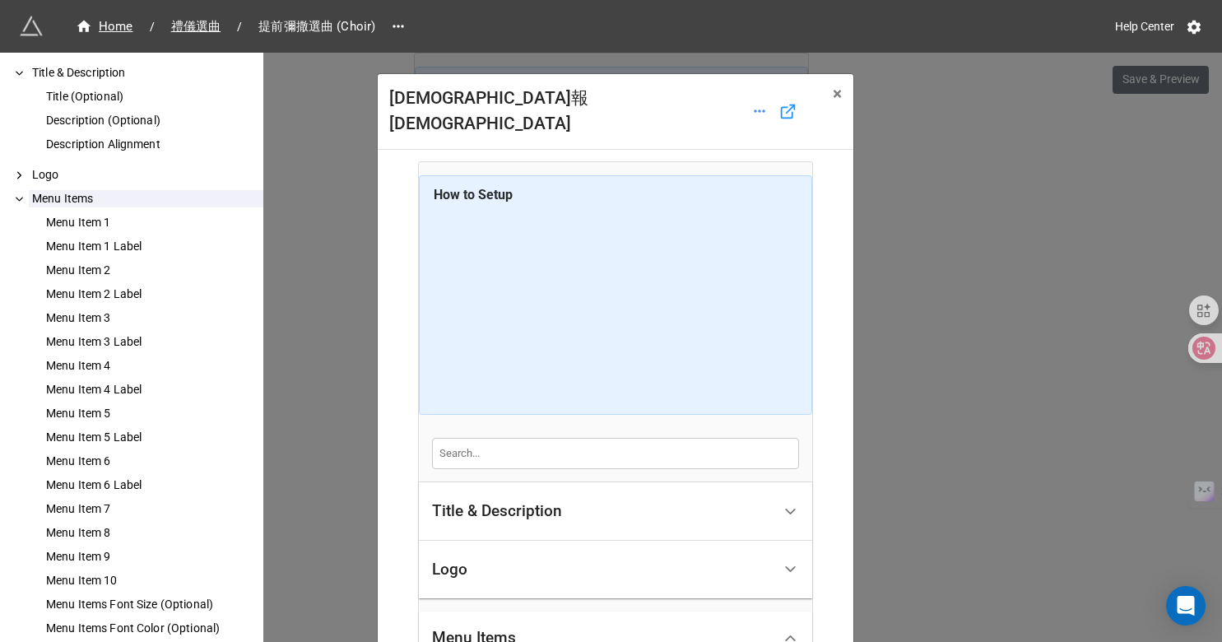
scroll to position [817, 0]
